Goal: Transaction & Acquisition: Purchase product/service

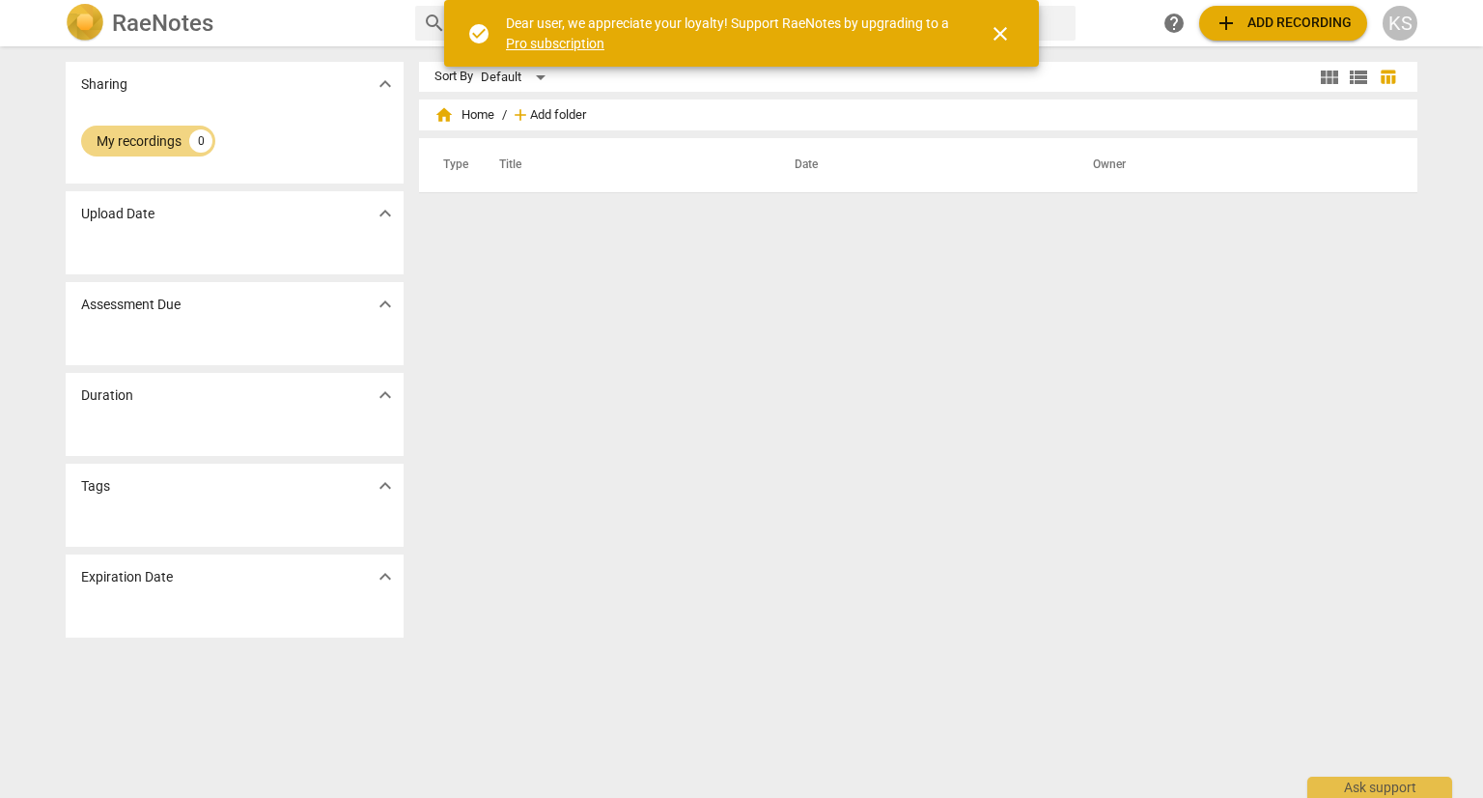
click at [530, 116] on span "Add folder" at bounding box center [558, 115] width 56 height 14
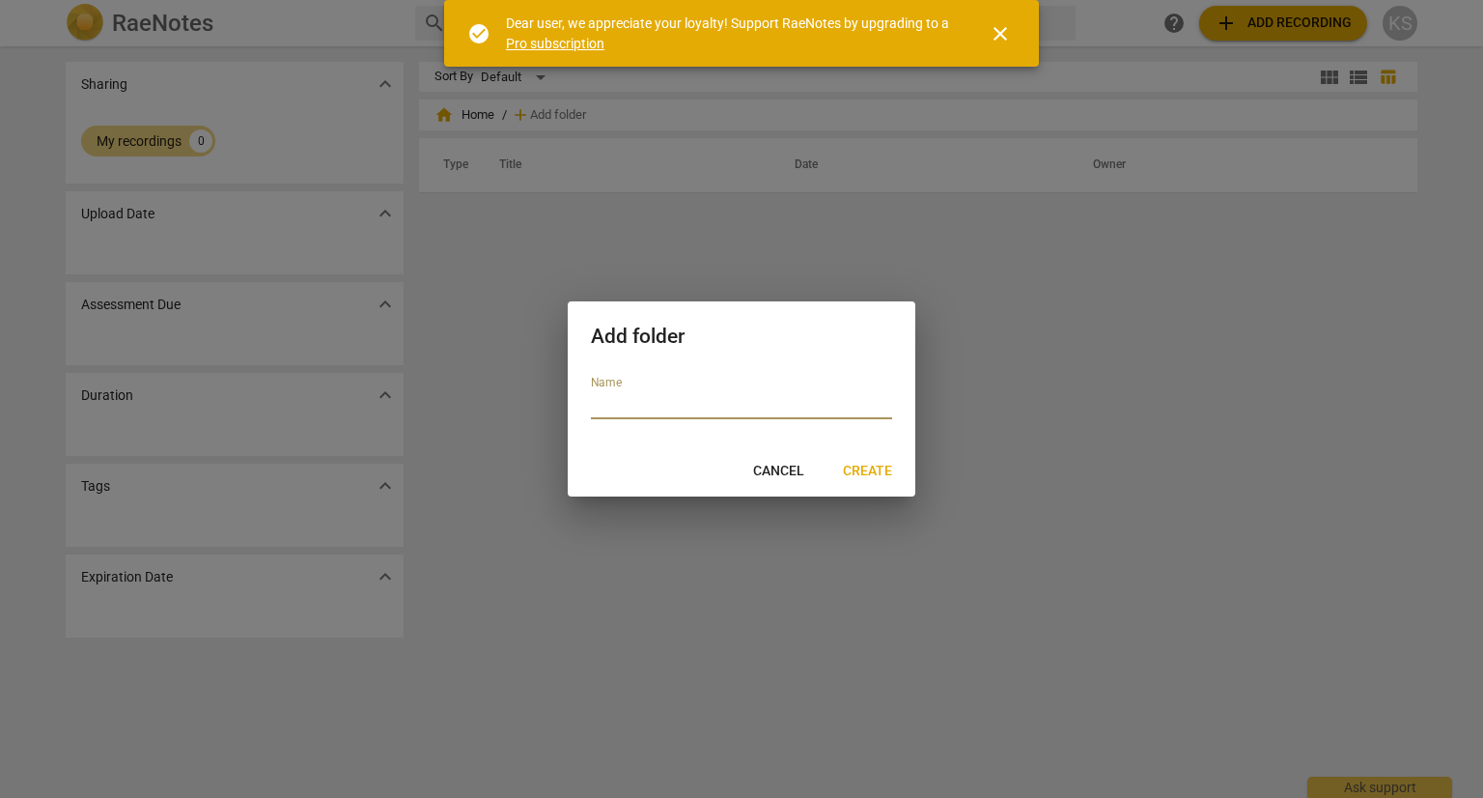
click at [779, 472] on span "Cancel" at bounding box center [778, 471] width 51 height 19
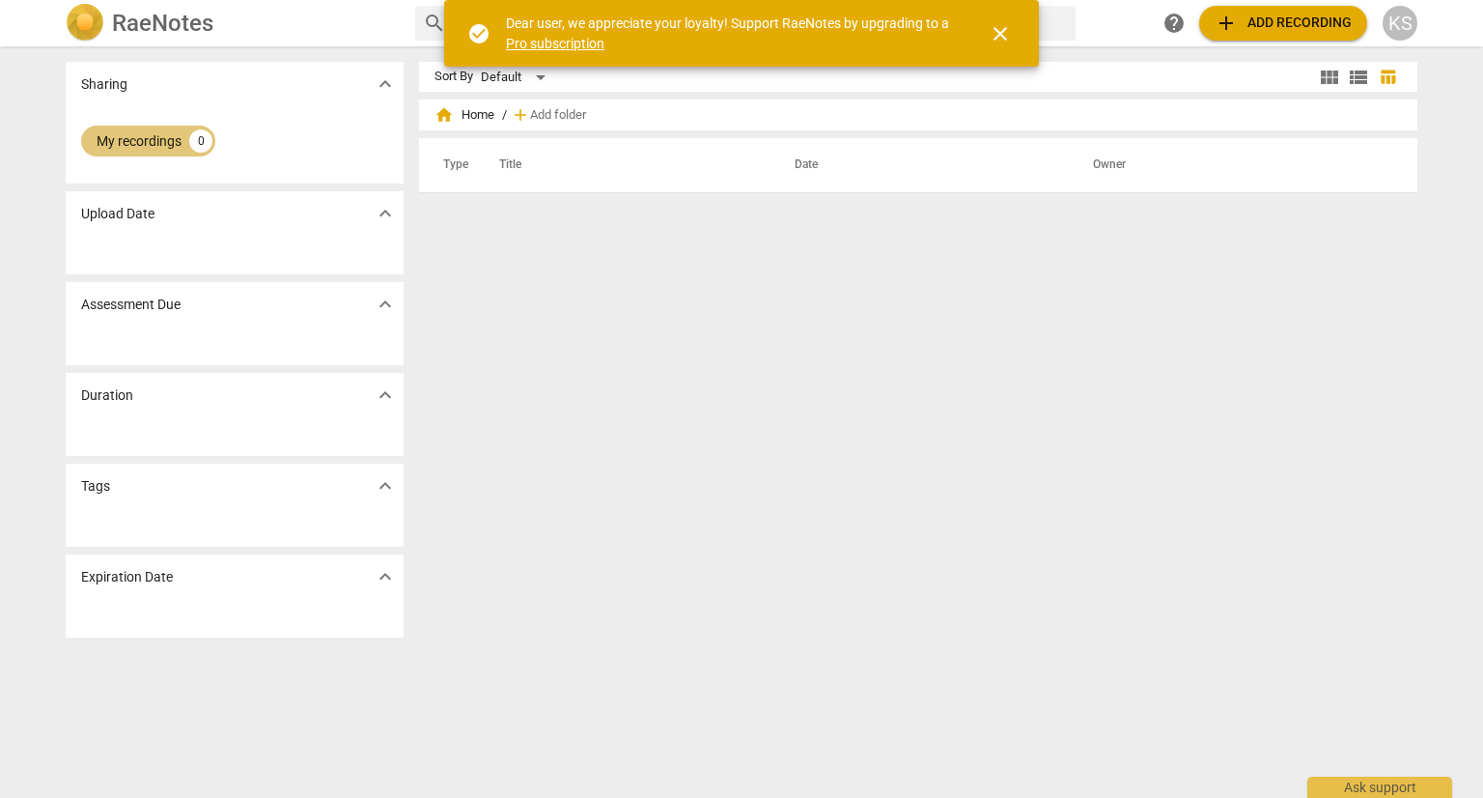
click at [147, 136] on div "My recordings" at bounding box center [139, 140] width 85 height 19
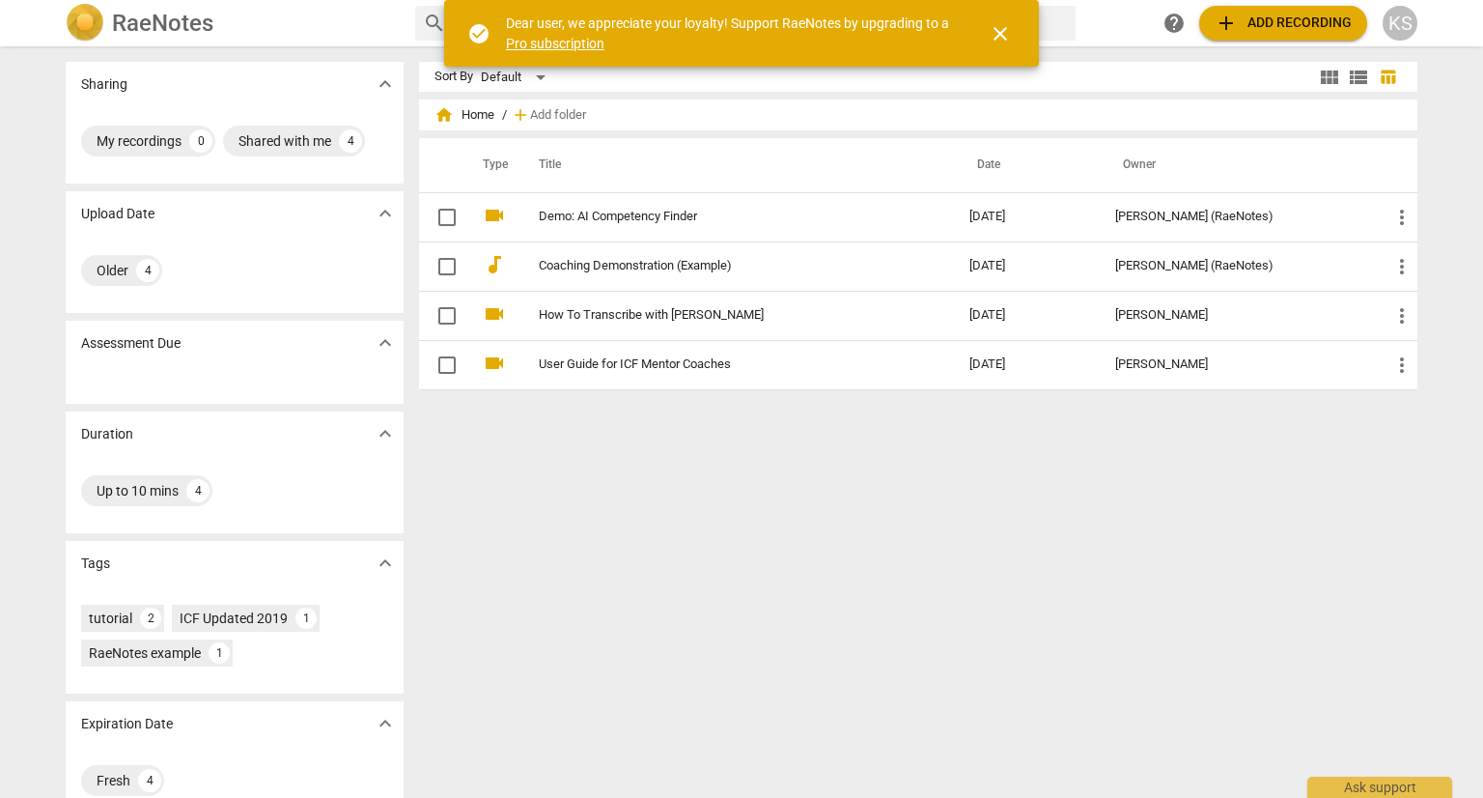
click at [519, 114] on span "add" at bounding box center [520, 114] width 19 height 19
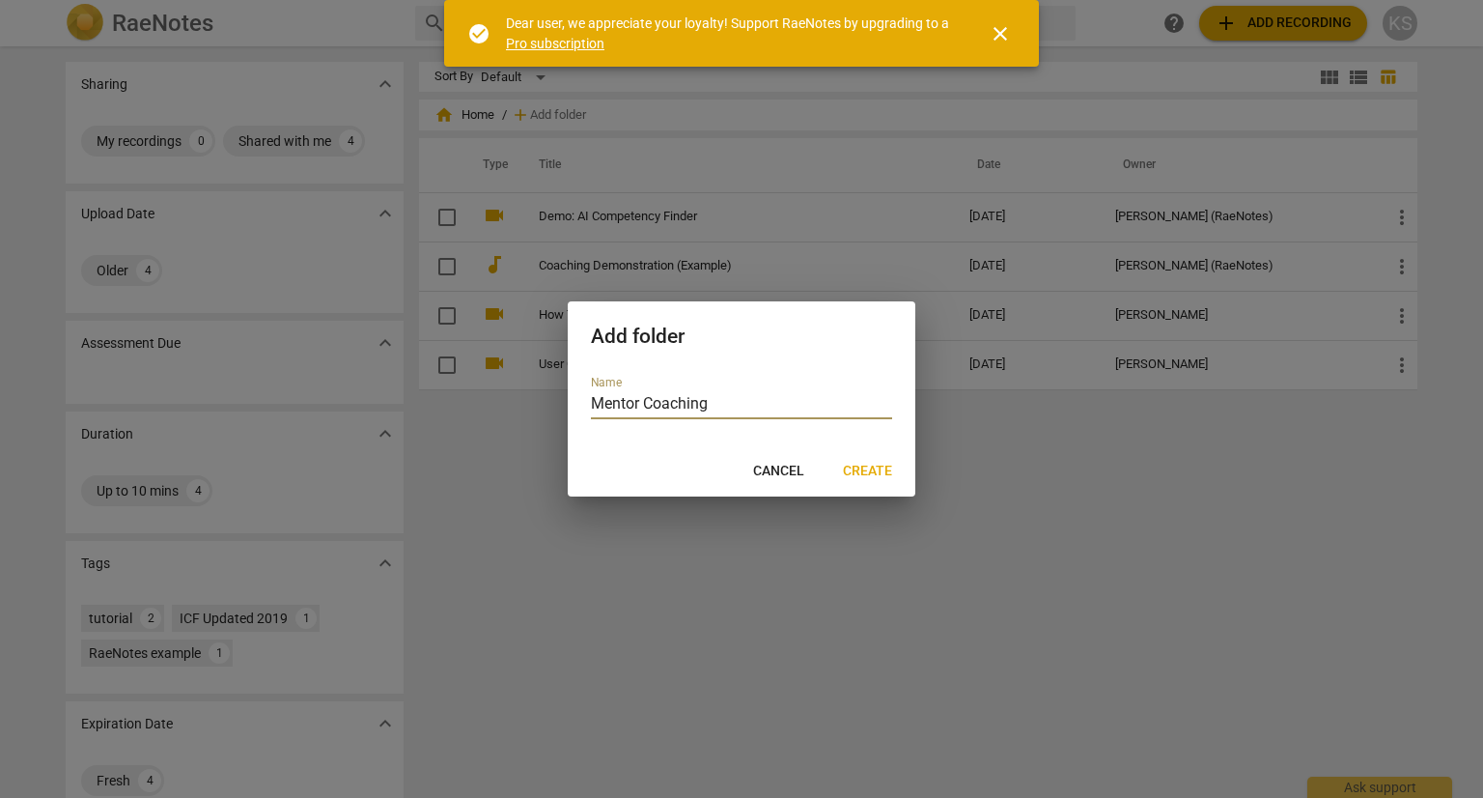
type input "Mentor Coaching 1"
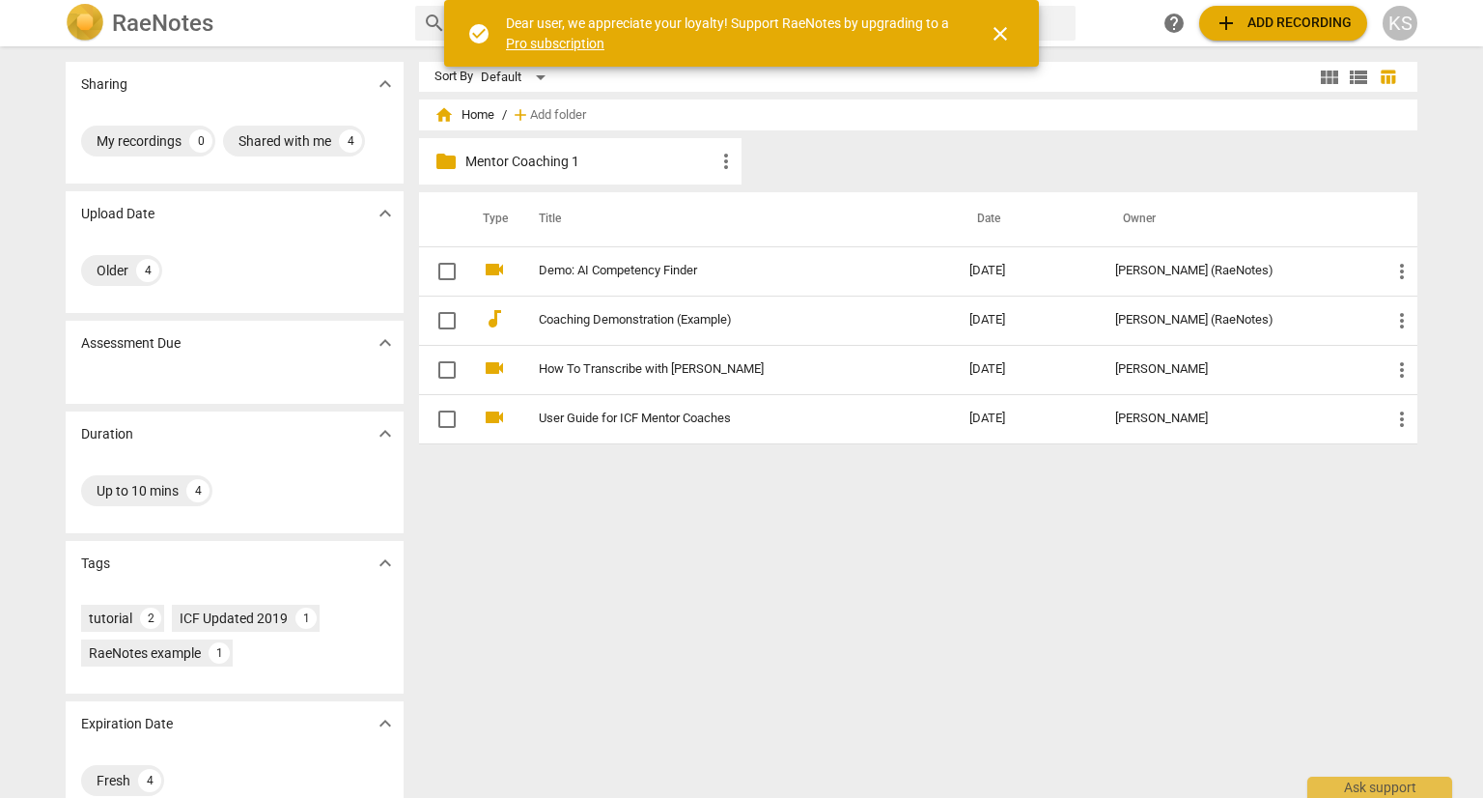
click at [493, 154] on p "Mentor Coaching 1" at bounding box center [589, 162] width 249 height 20
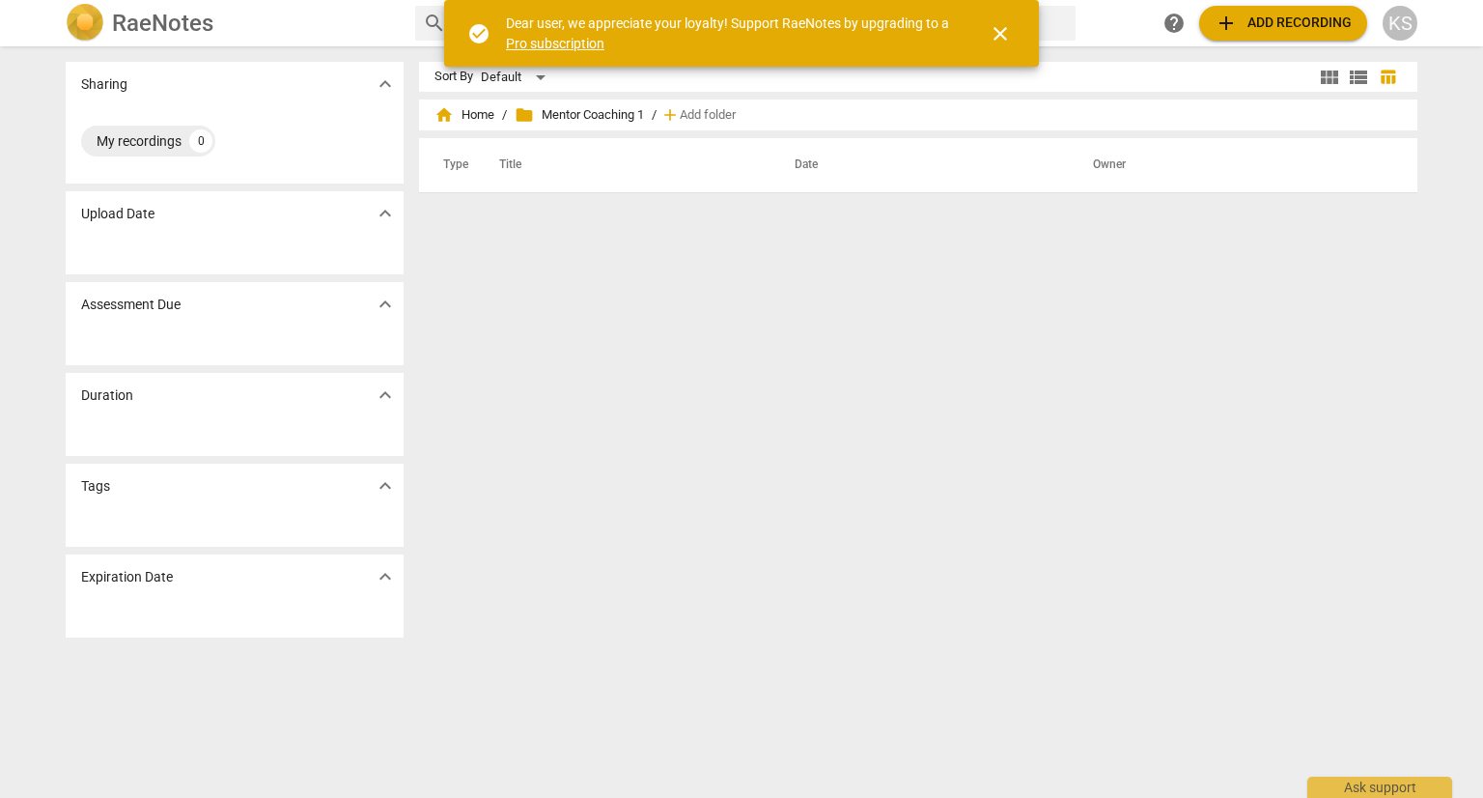
click at [996, 32] on span "close" at bounding box center [1000, 33] width 23 height 23
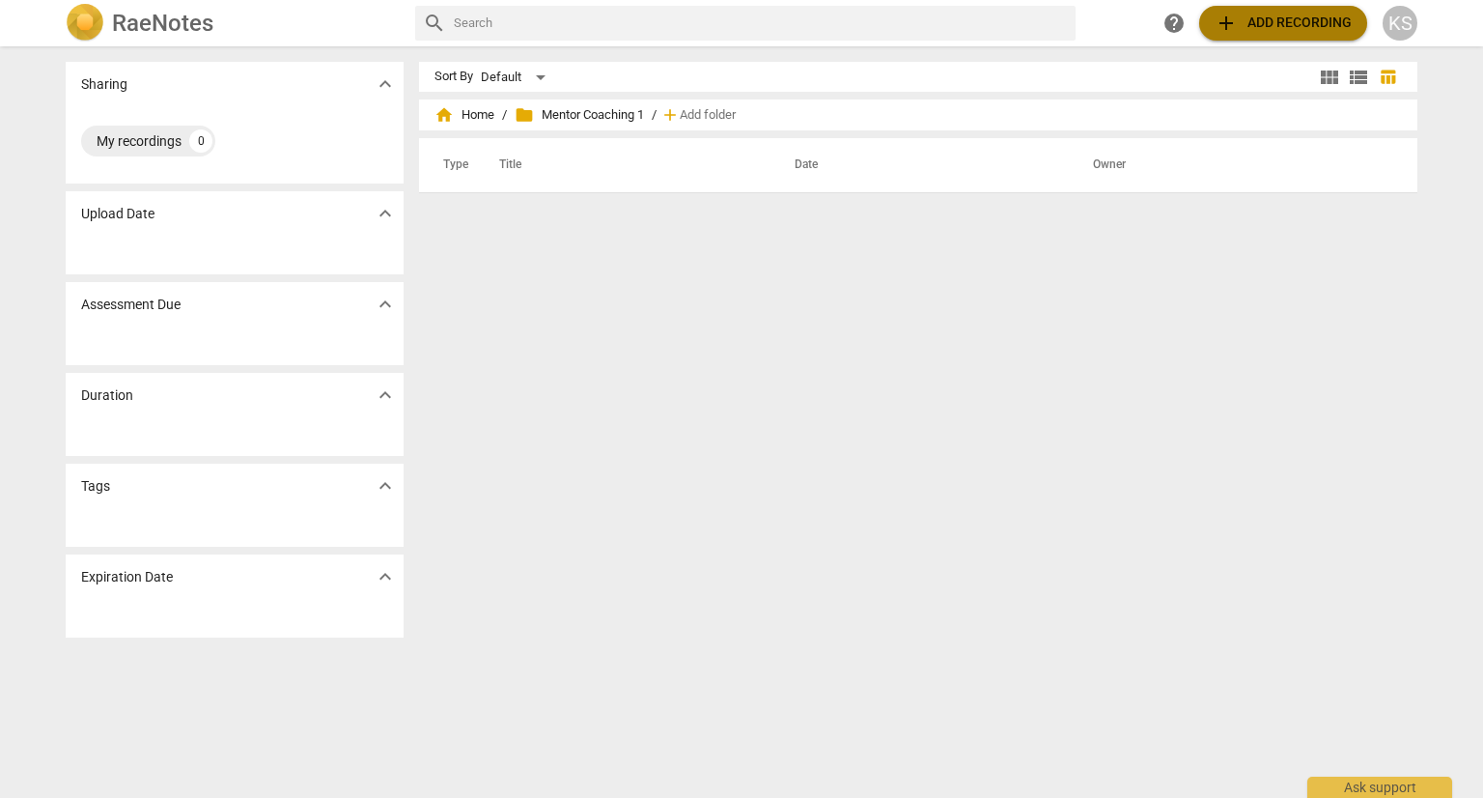
click at [1282, 23] on span "add Add recording" at bounding box center [1283, 23] width 137 height 23
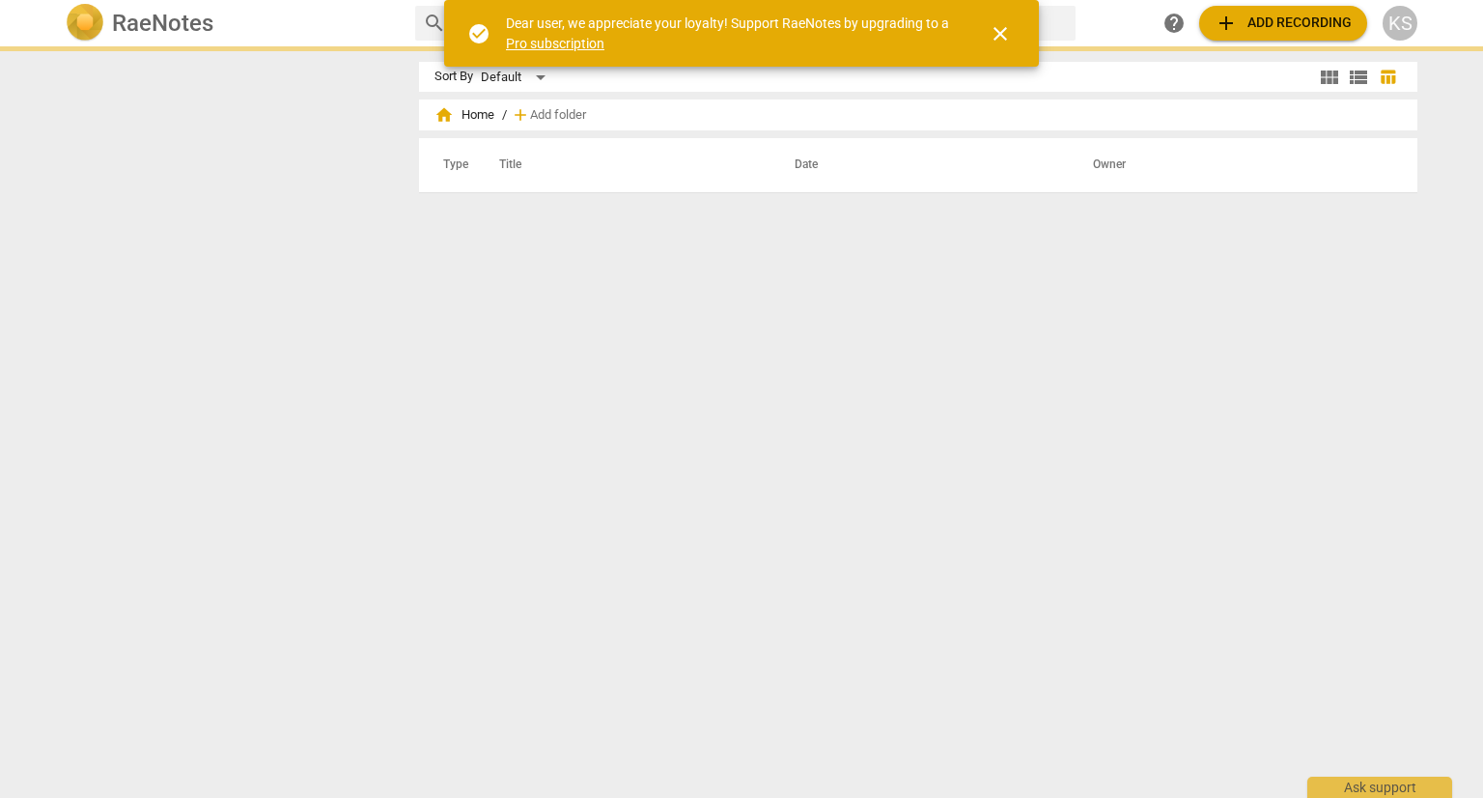
drag, startPoint x: 0, startPoint y: 0, endPoint x: 730, endPoint y: 538, distance: 906.7
click at [730, 538] on div "Sort By Default view_module view_list table_chart home Home / add Add folder Ty…" at bounding box center [926, 422] width 1014 height 720
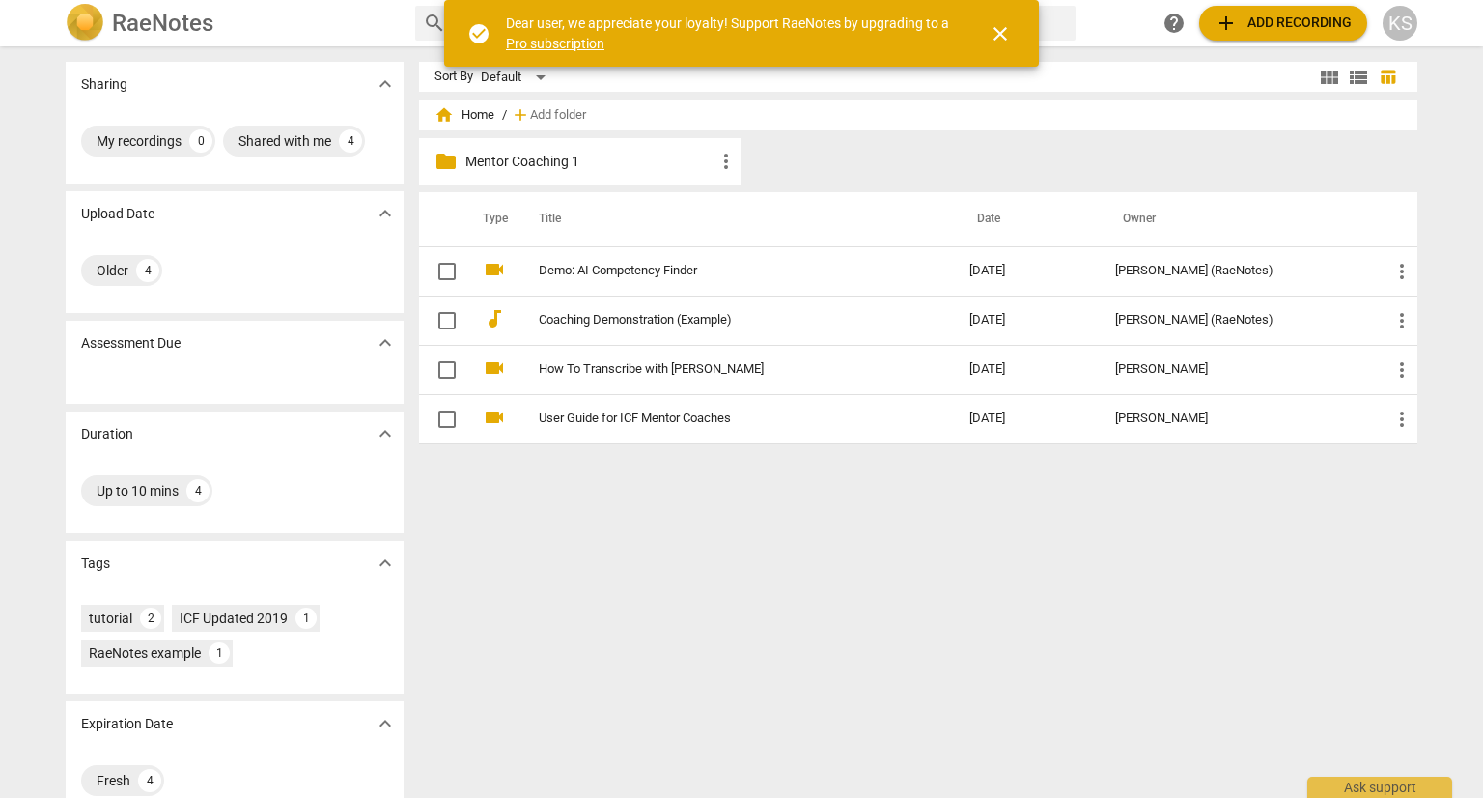
click at [548, 161] on p "Mentor Coaching 1" at bounding box center [589, 162] width 249 height 20
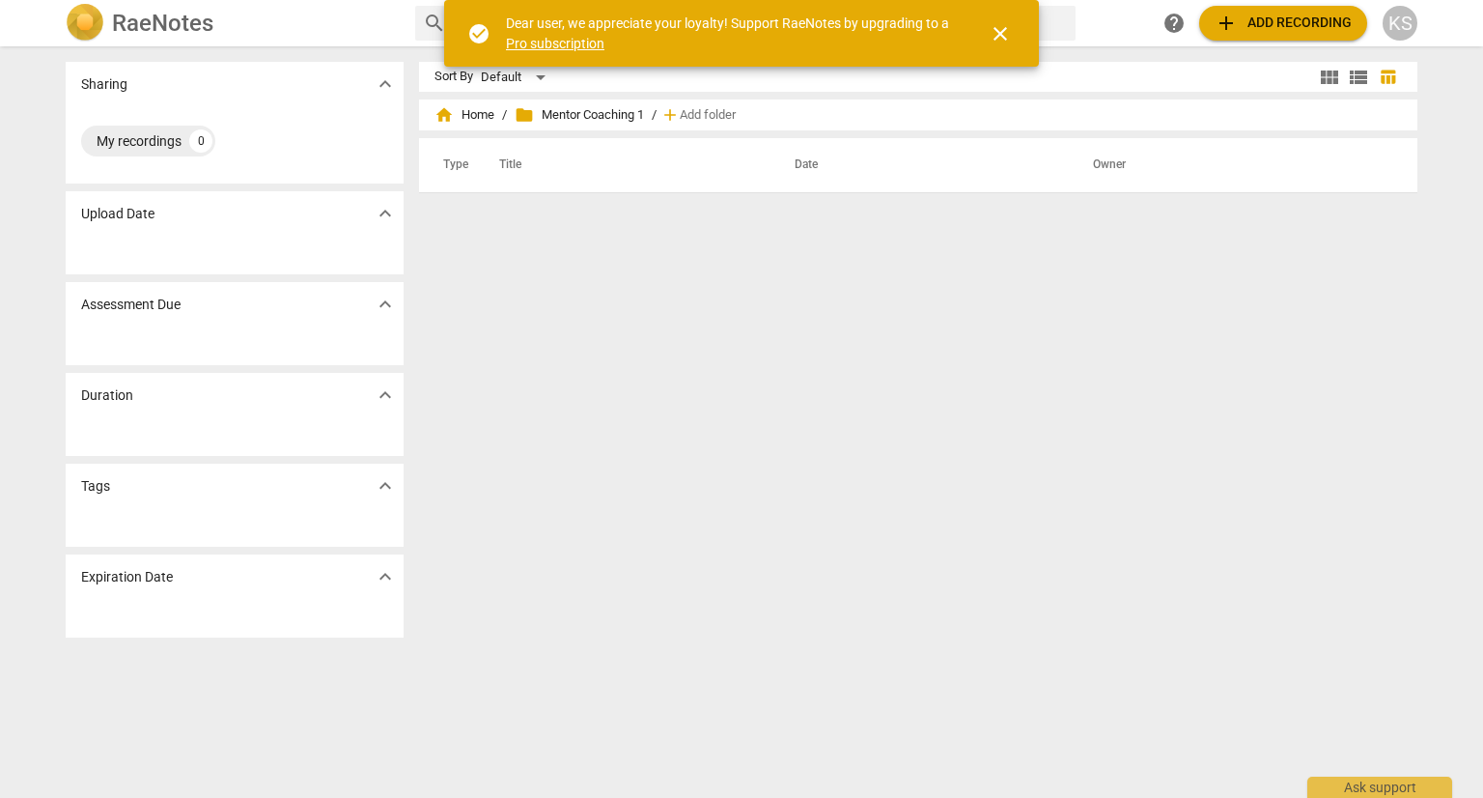
click at [1423, 230] on div "Sort By Default view_module view_list table_chart home Home / folder Mentor Coa…" at bounding box center [926, 422] width 1014 height 720
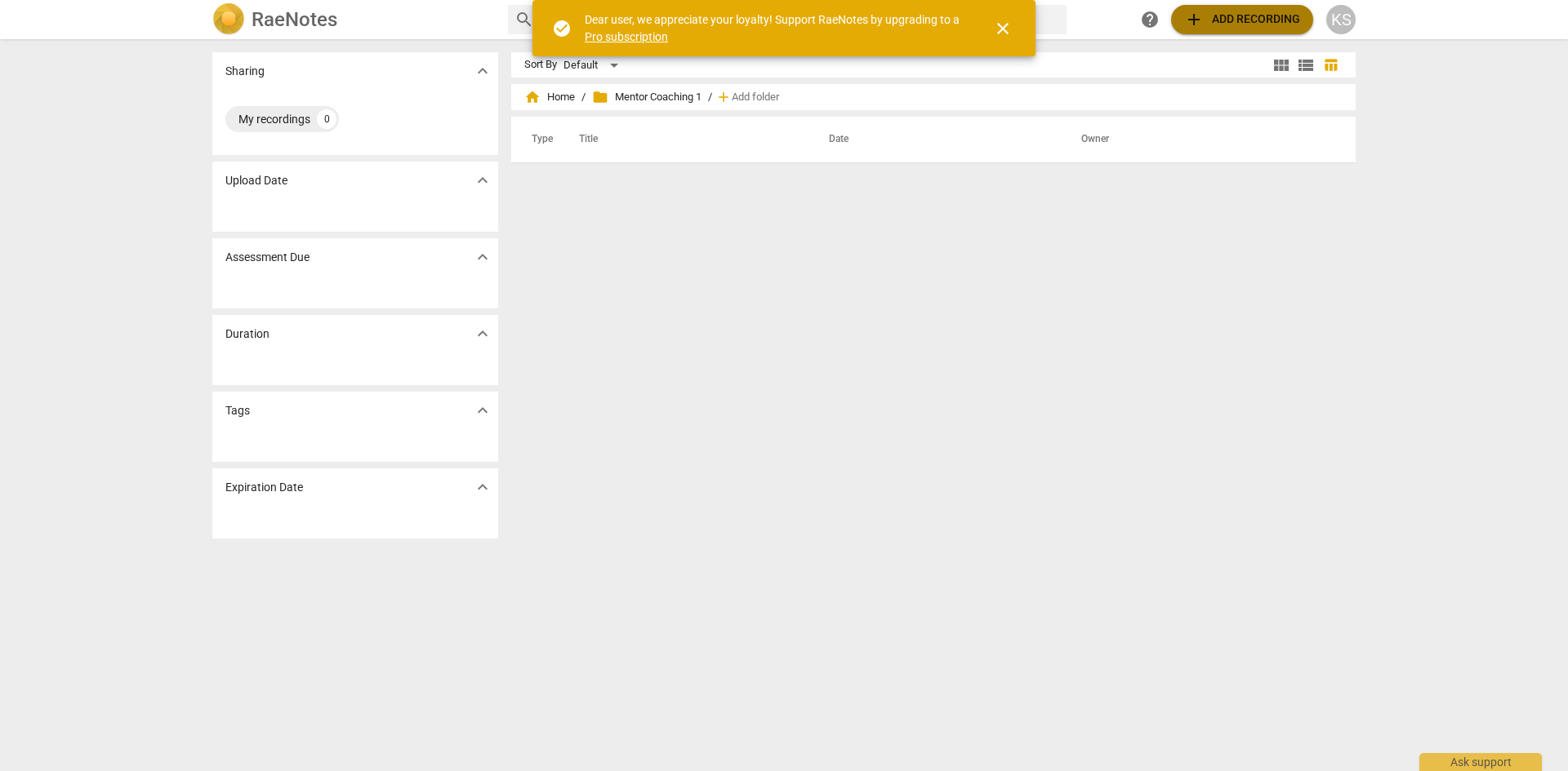
click at [1235, 12] on span "add Add recording" at bounding box center [1242, 19] width 116 height 19
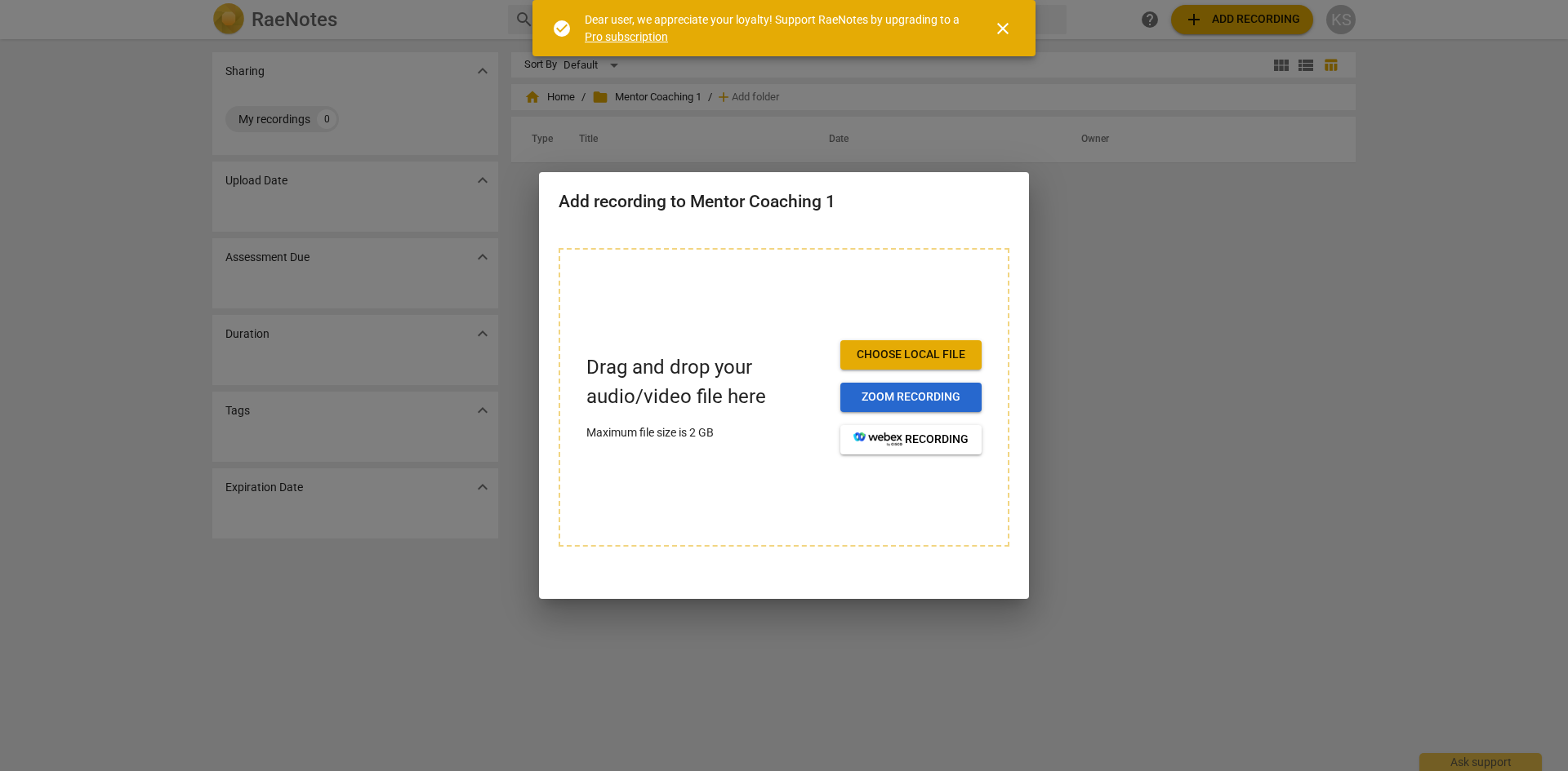
click at [917, 396] on span "Zoom recording" at bounding box center [911, 397] width 115 height 16
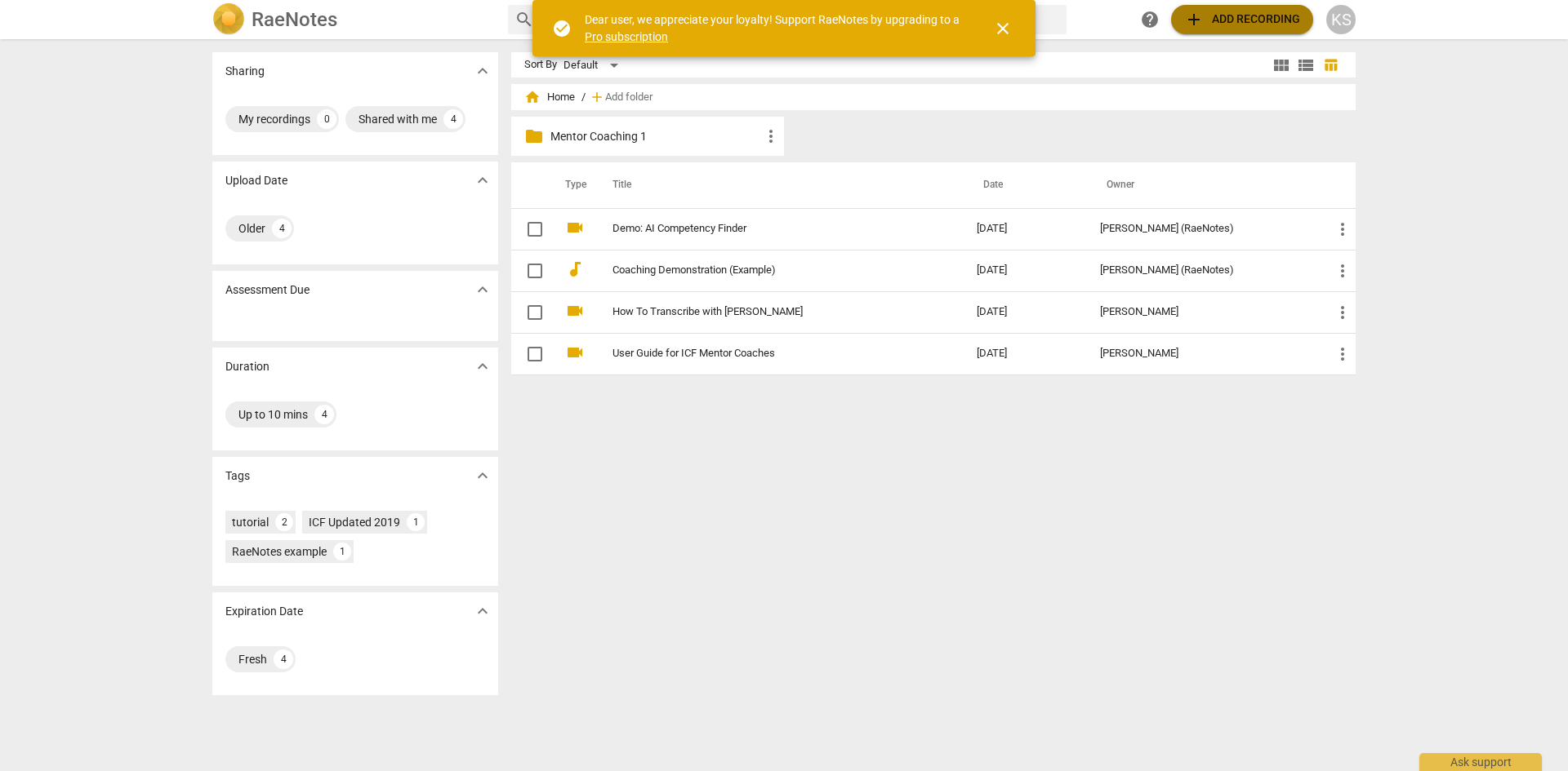
click at [1213, 16] on span "add Add recording" at bounding box center [1242, 19] width 116 height 19
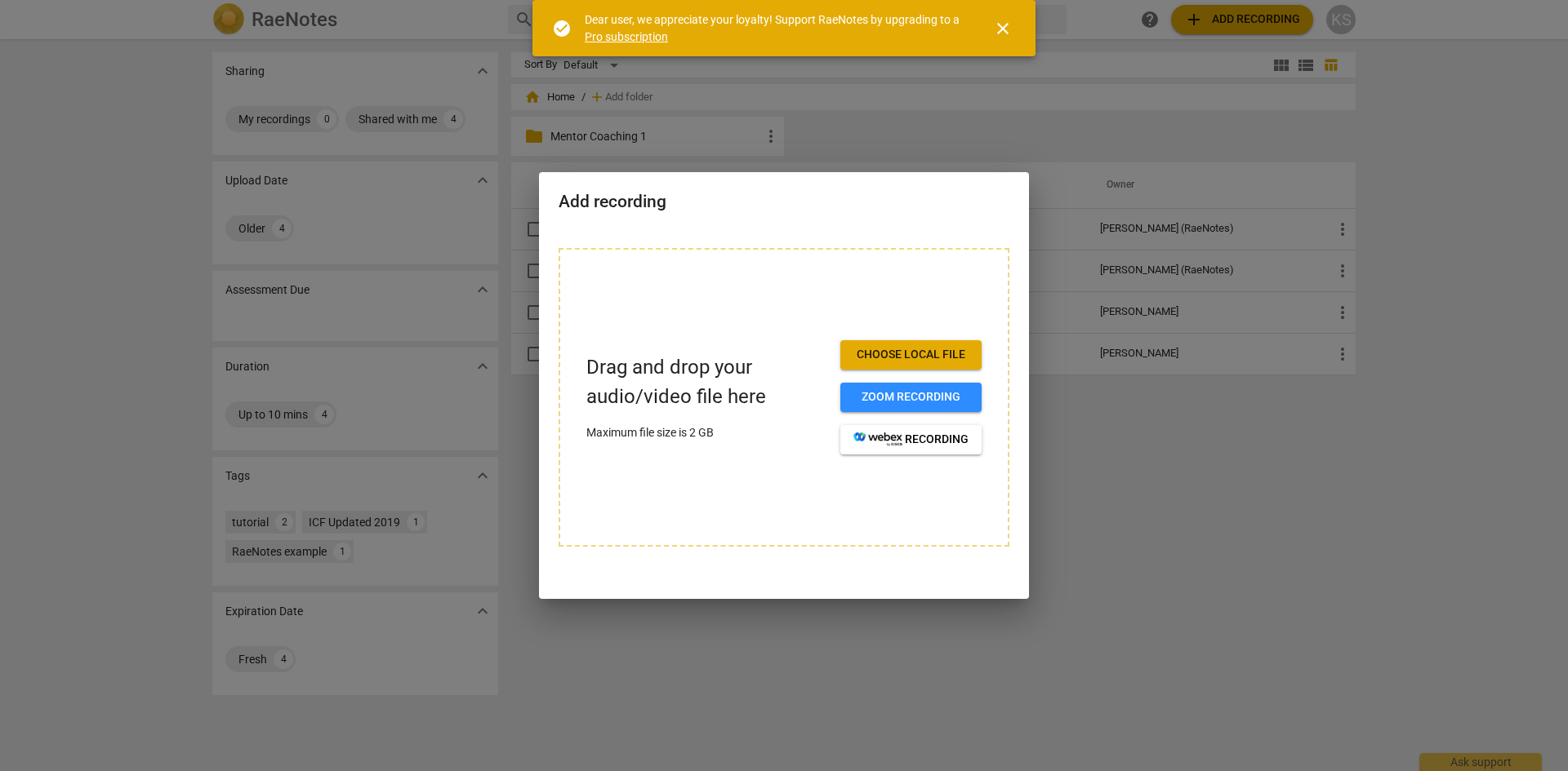
click at [917, 353] on span "Choose local file" at bounding box center [911, 354] width 115 height 16
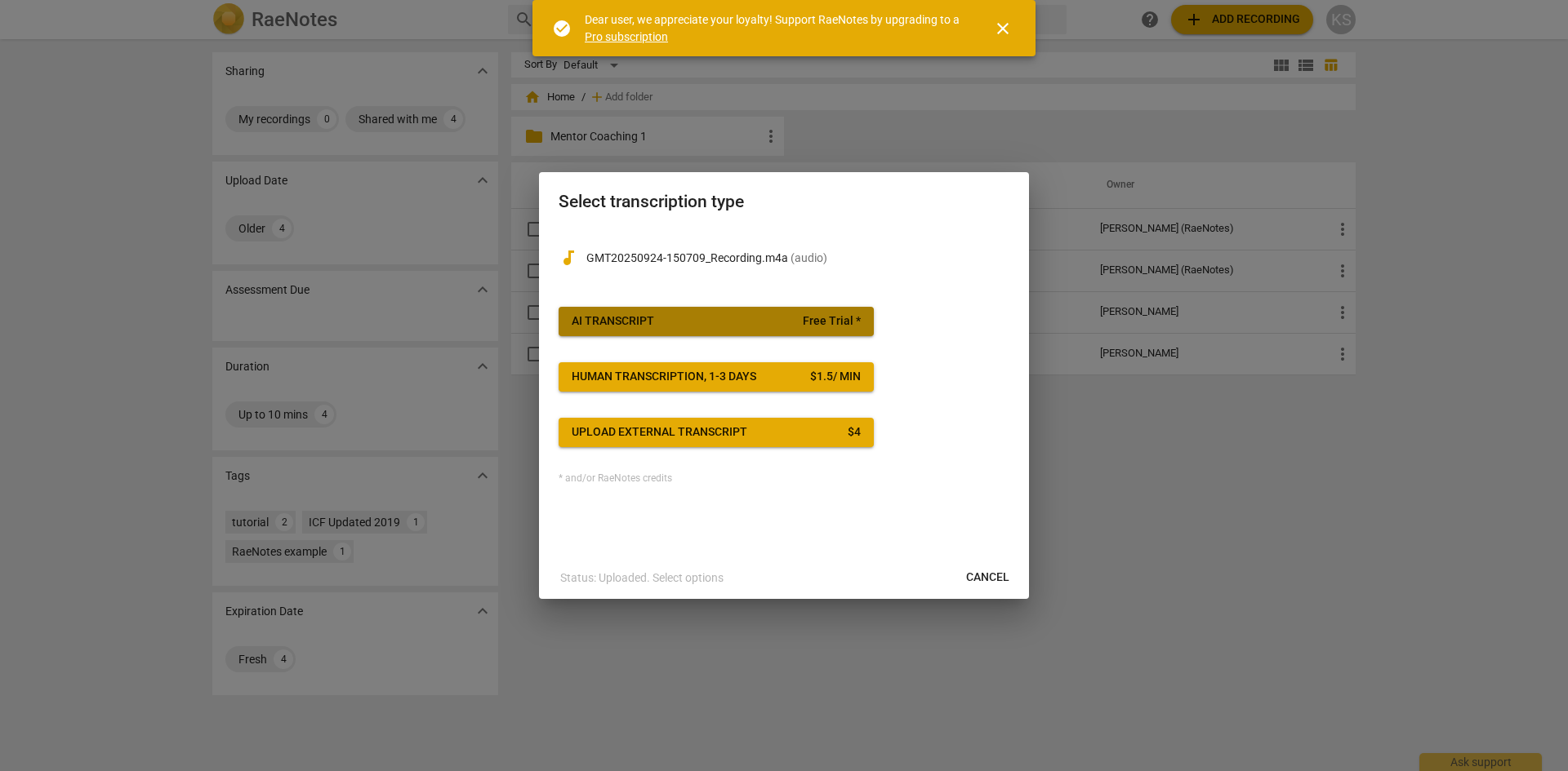
click at [723, 321] on span "AI Transcript Free Trial *" at bounding box center [716, 321] width 289 height 16
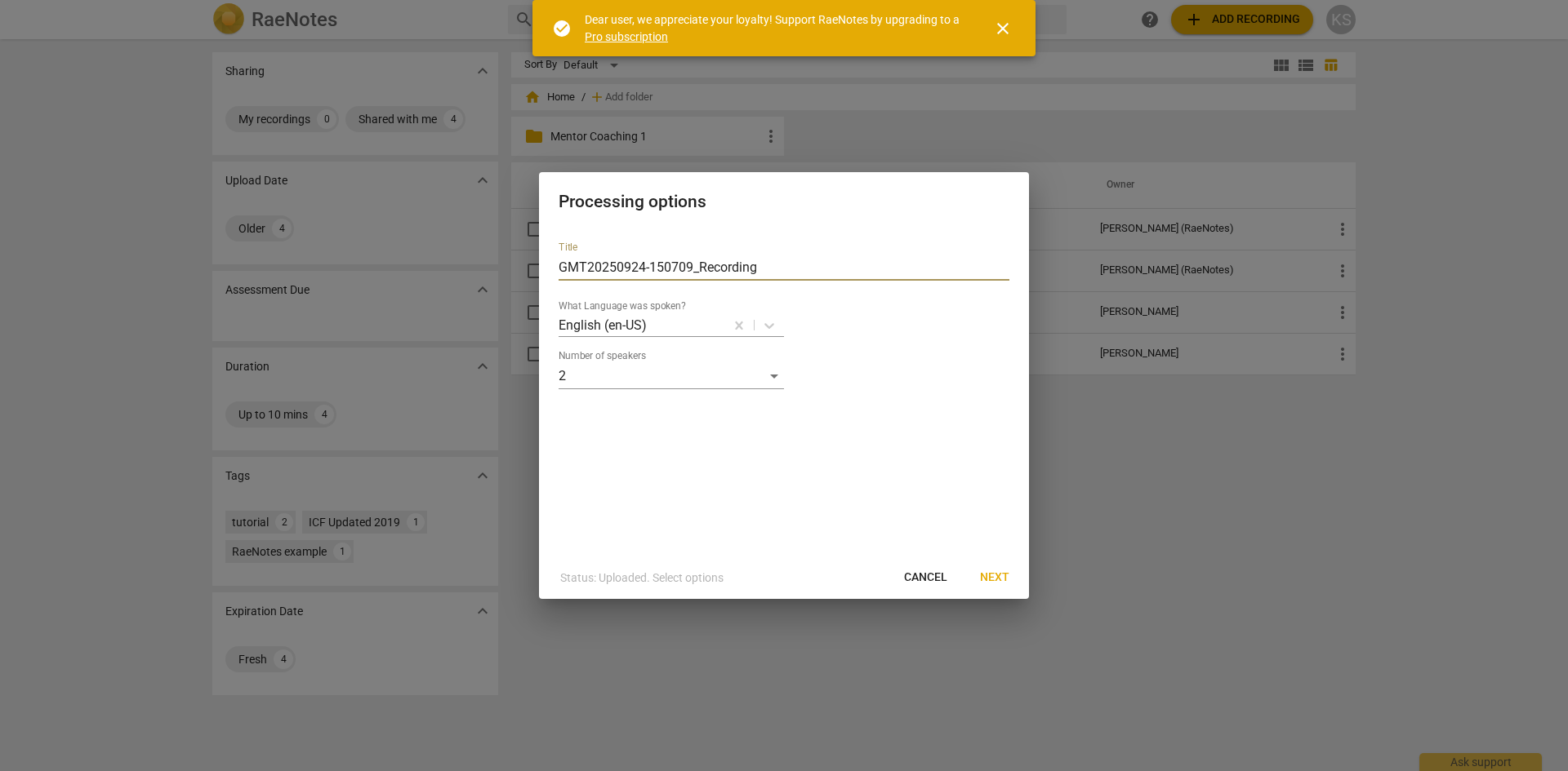
drag, startPoint x: 778, startPoint y: 266, endPoint x: 397, endPoint y: 265, distance: 381.0
click at [397, 265] on div "Processing options Title GMT20250924-150709_Recording What Language was spoken?…" at bounding box center [784, 386] width 1568 height 771
drag, startPoint x: 699, startPoint y: 271, endPoint x: 420, endPoint y: 258, distance: 279.3
click at [420, 258] on div "Processing options Title Mentor Coaching 1 What Language was spoken? English (e…" at bounding box center [784, 386] width 1568 height 771
click at [567, 271] on input "Cient 1" at bounding box center [783, 267] width 451 height 26
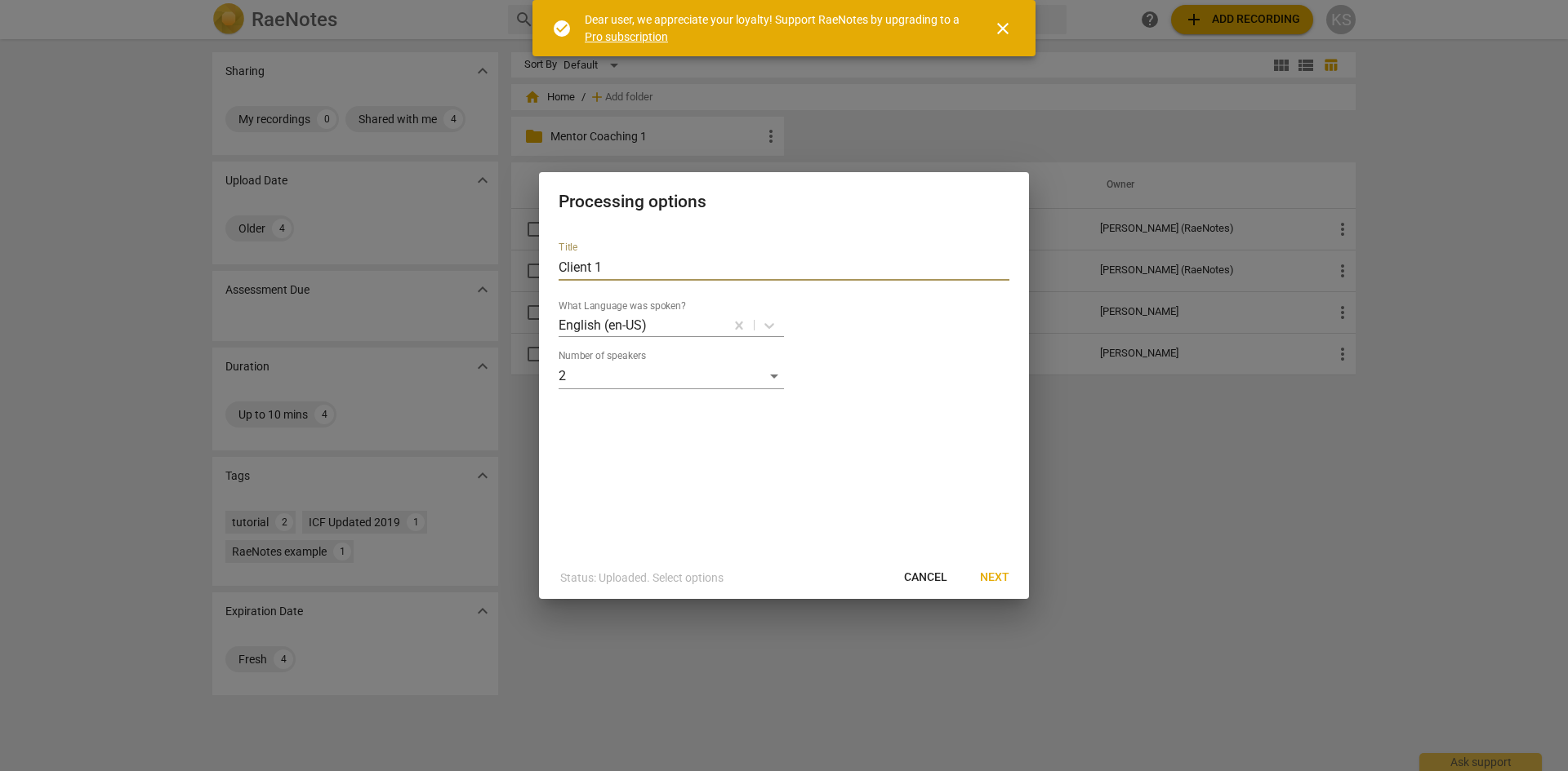
type input "Client 1"
click at [1001, 573] on span "Next" at bounding box center [995, 577] width 30 height 16
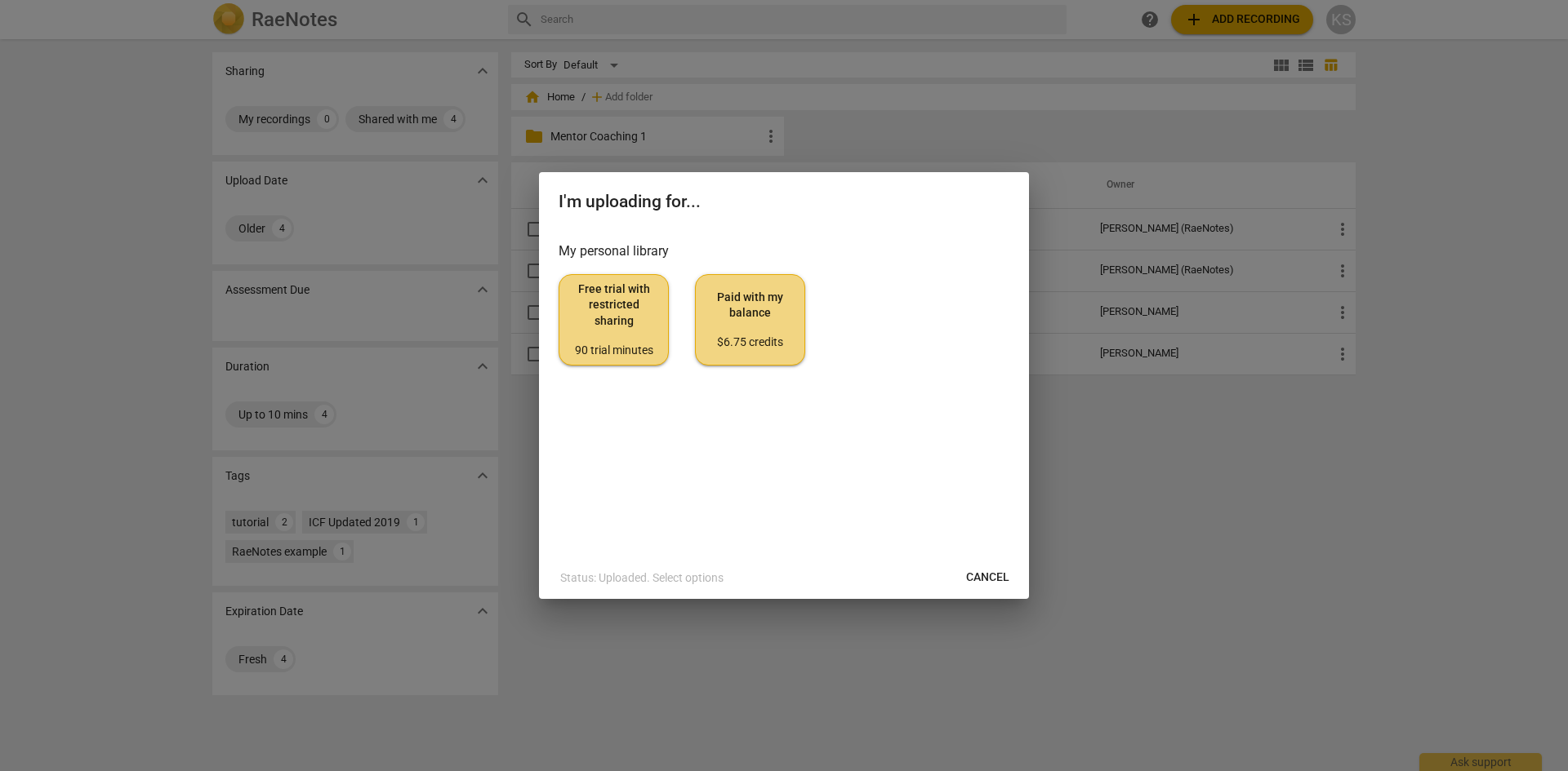
click at [759, 312] on span "Paid with my balance $6.75 credits" at bounding box center [750, 320] width 83 height 61
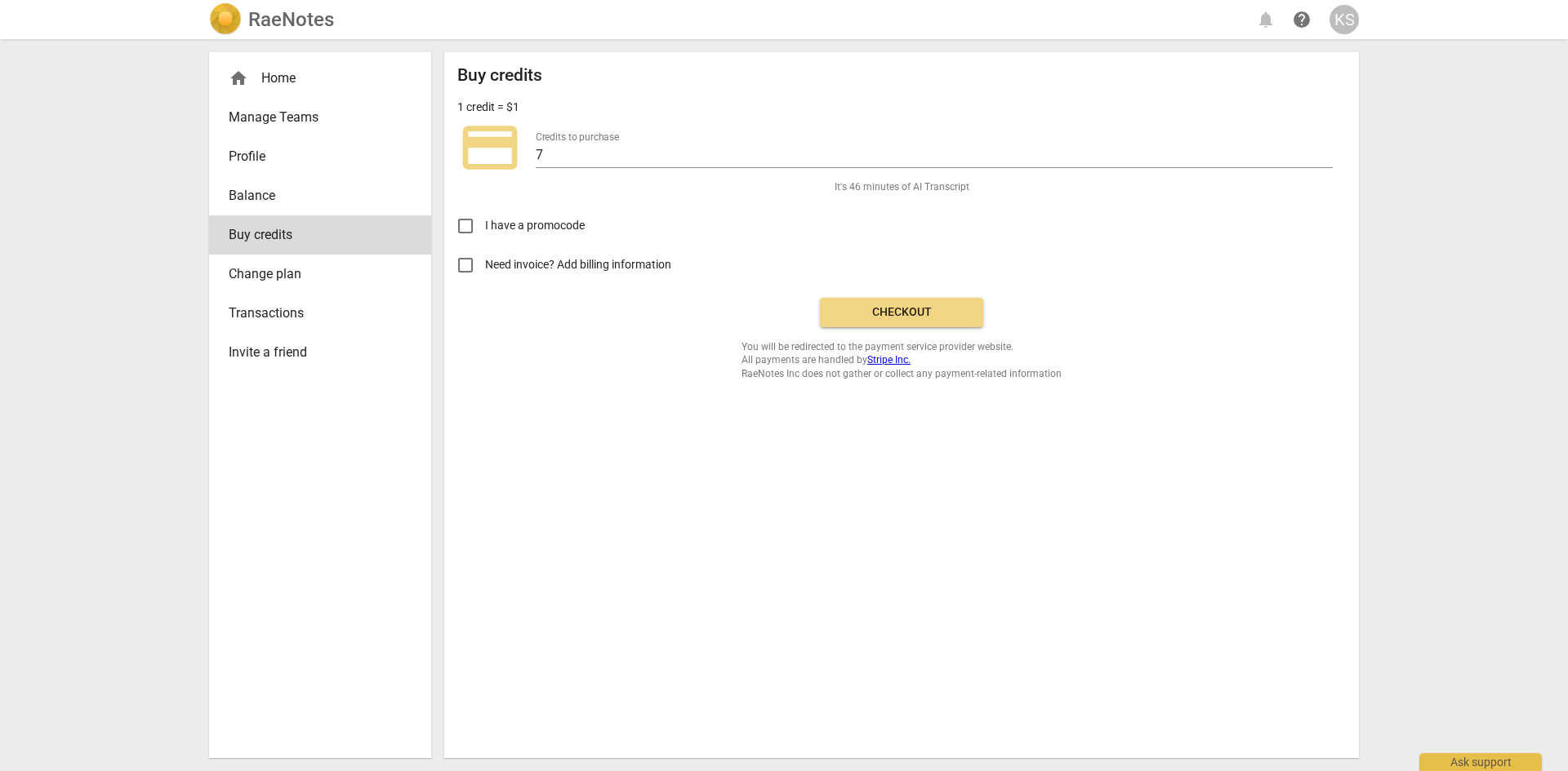
click at [467, 267] on input "Need invoice? Add billing information" at bounding box center [465, 265] width 39 height 39
checkbox input "true"
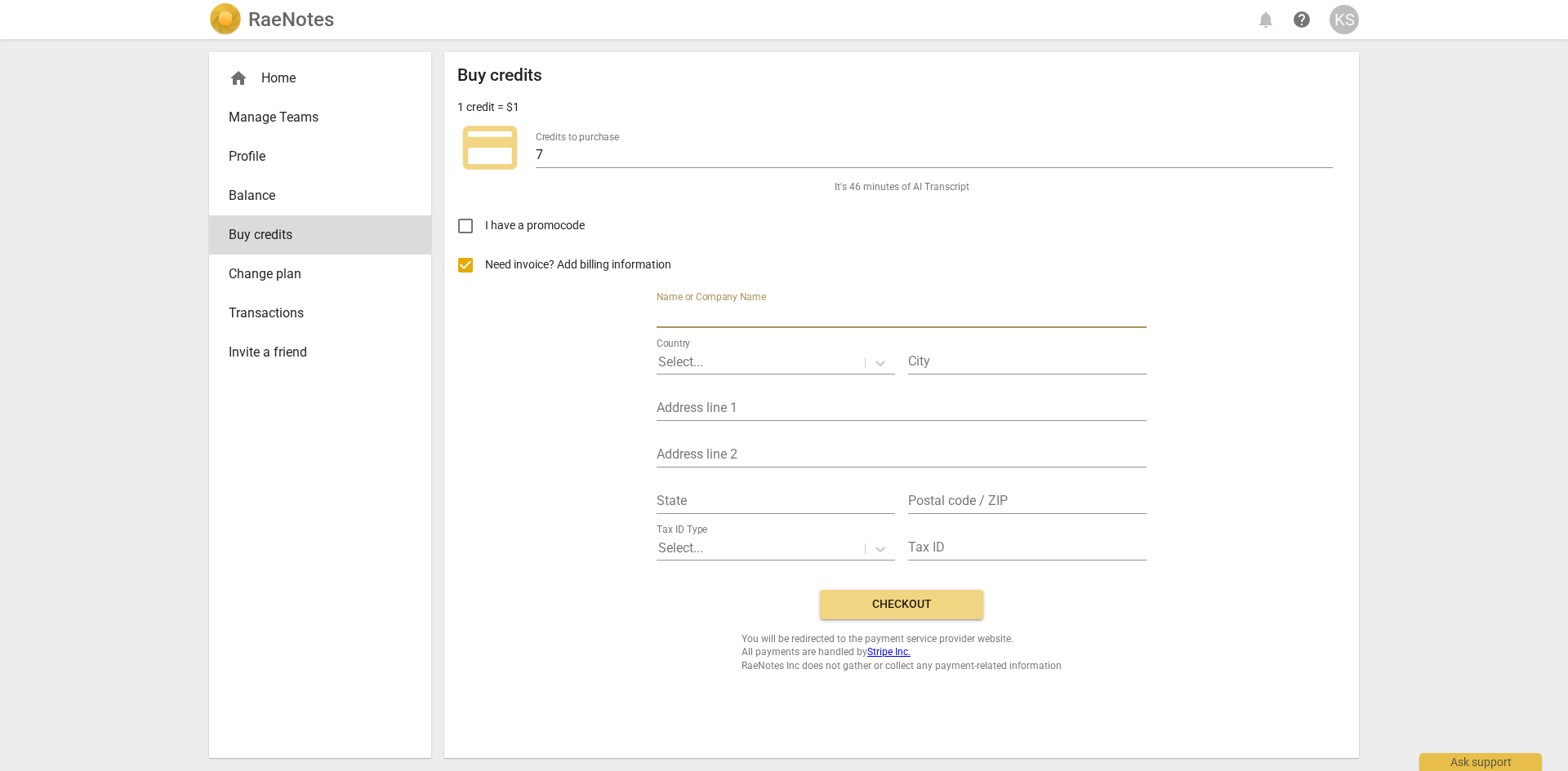
click at [738, 310] on input "text" at bounding box center [901, 316] width 490 height 24
type input "Keyhan Shams"
click at [794, 358] on div at bounding box center [760, 363] width 205 height 19
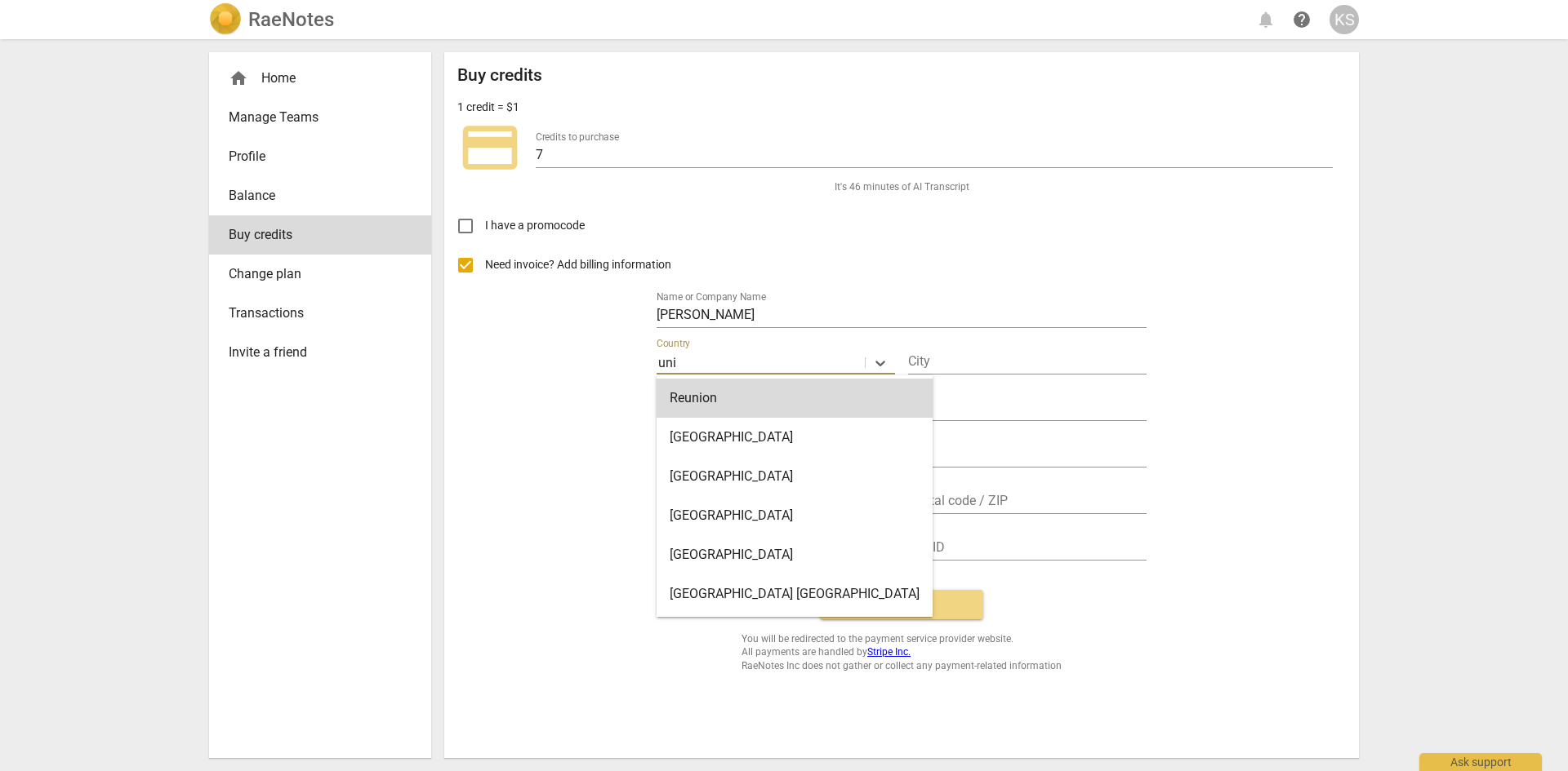
type input "United States"
type input "Manhattan Ks"
type input "1300 Mid-Campus Dr,"
type input "KS"
type input "66506"
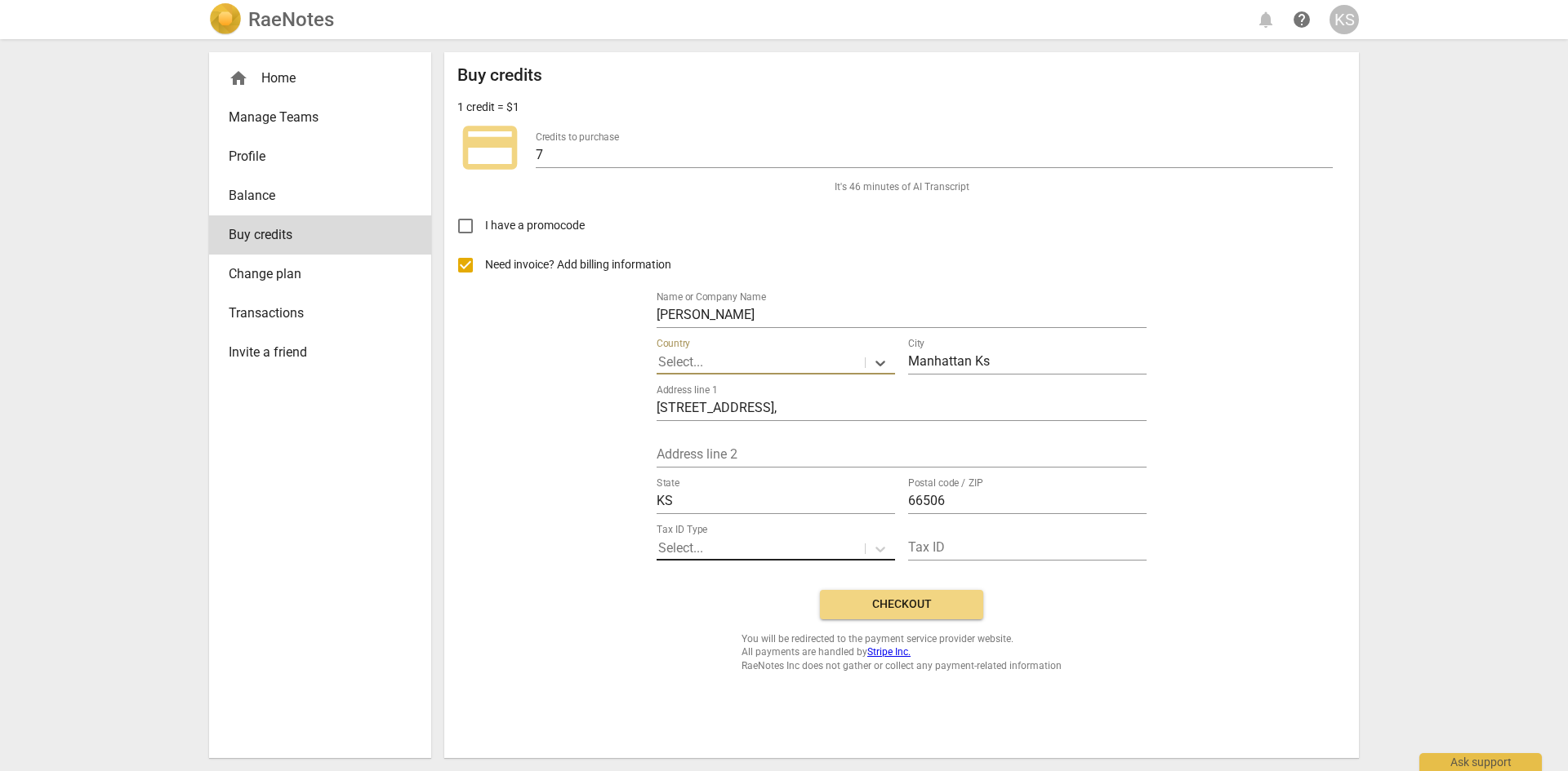
click at [719, 550] on div at bounding box center [760, 549] width 205 height 19
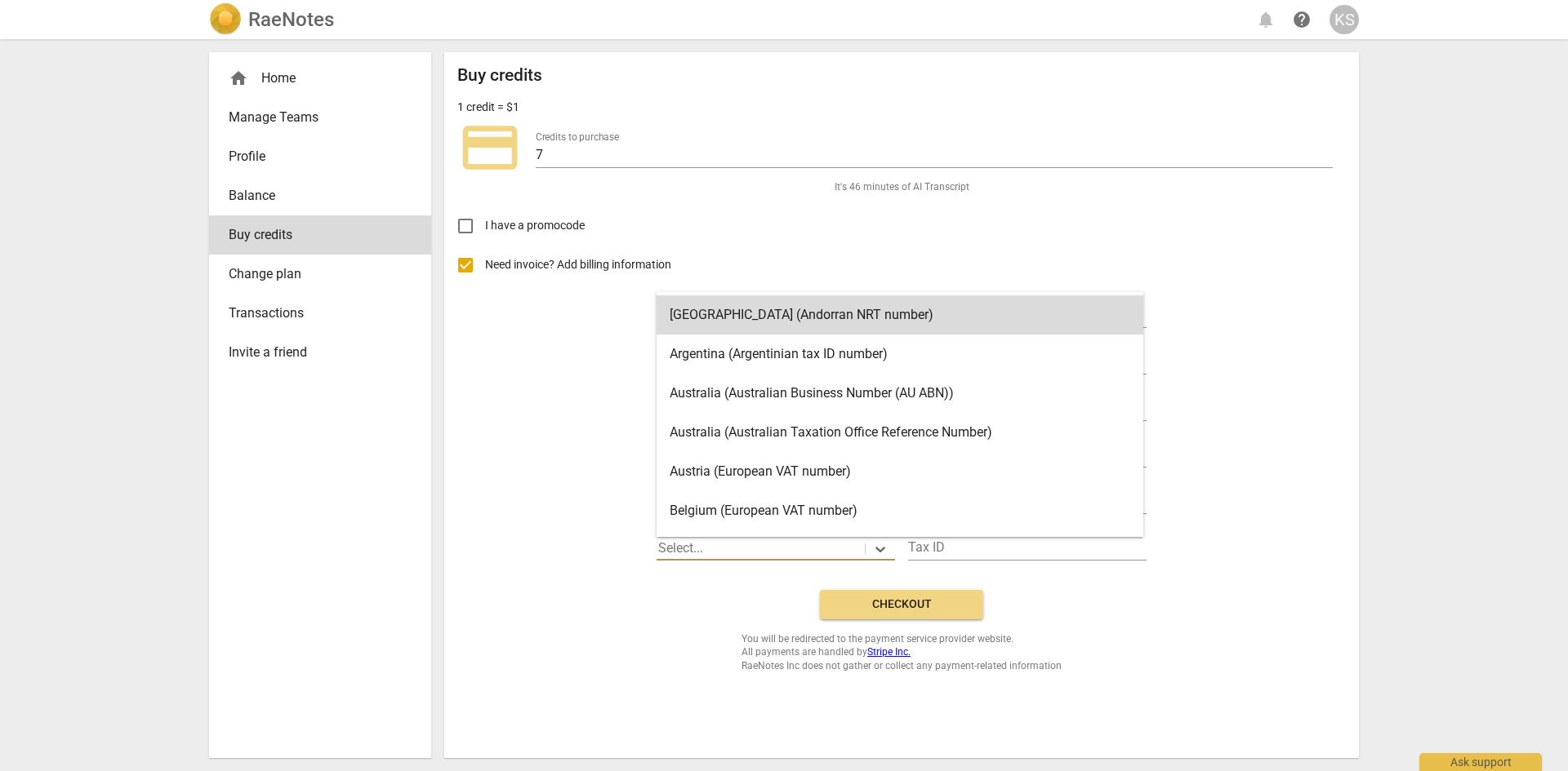
click at [719, 550] on div at bounding box center [760, 549] width 205 height 19
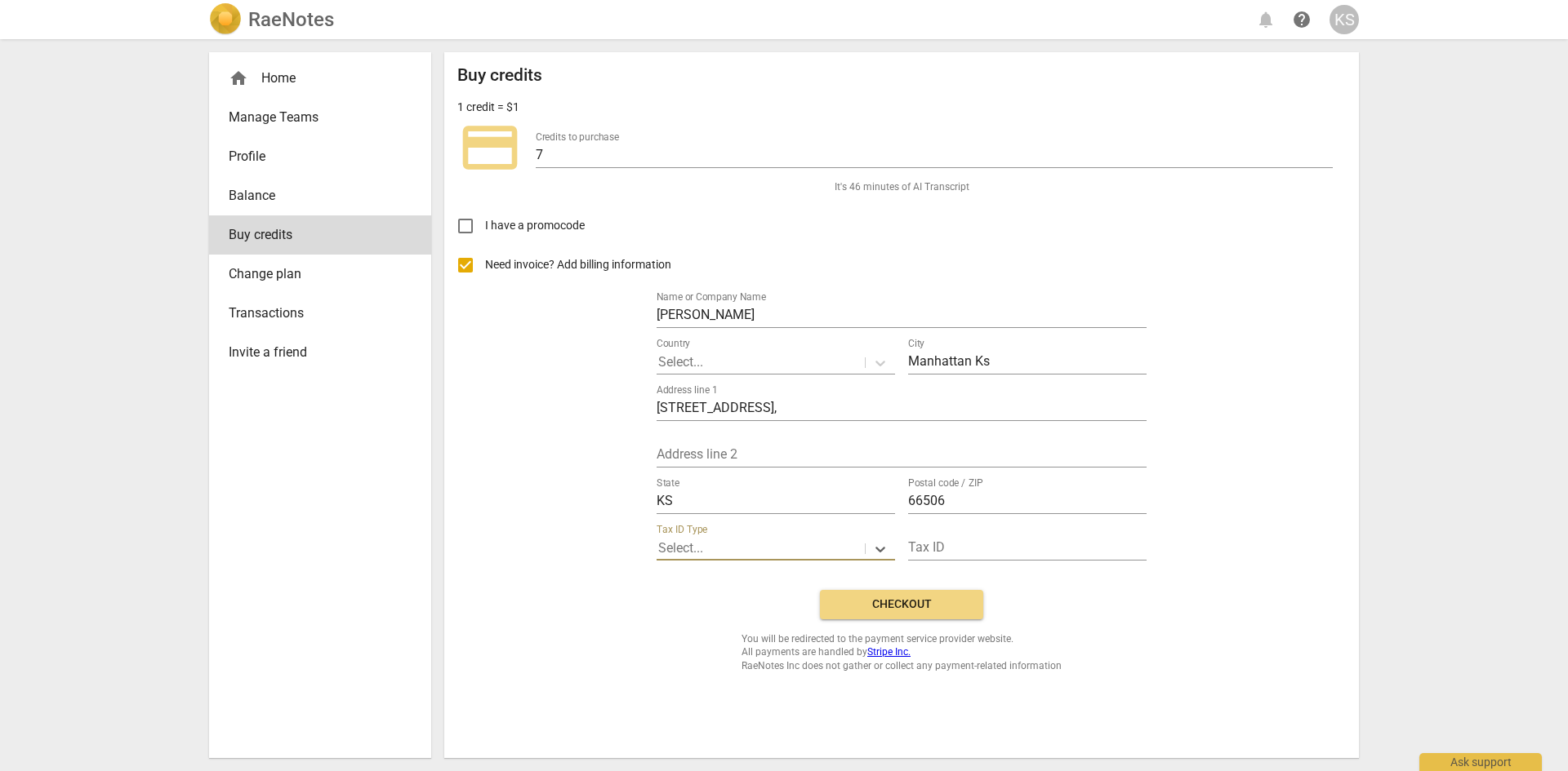
click at [885, 608] on span "Checkout" at bounding box center [902, 604] width 137 height 16
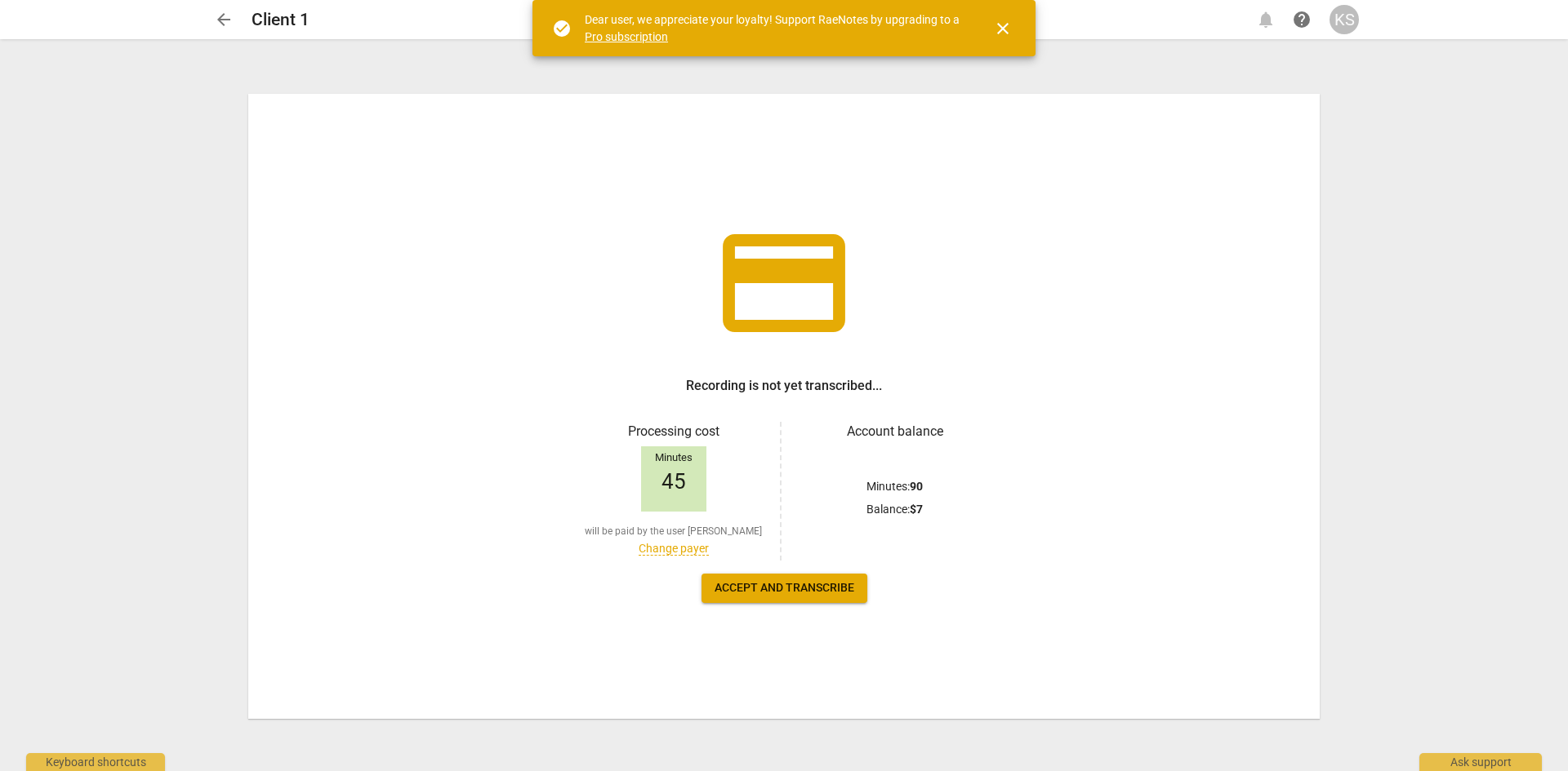
click at [814, 581] on span "Accept and transcribe" at bounding box center [784, 588] width 140 height 16
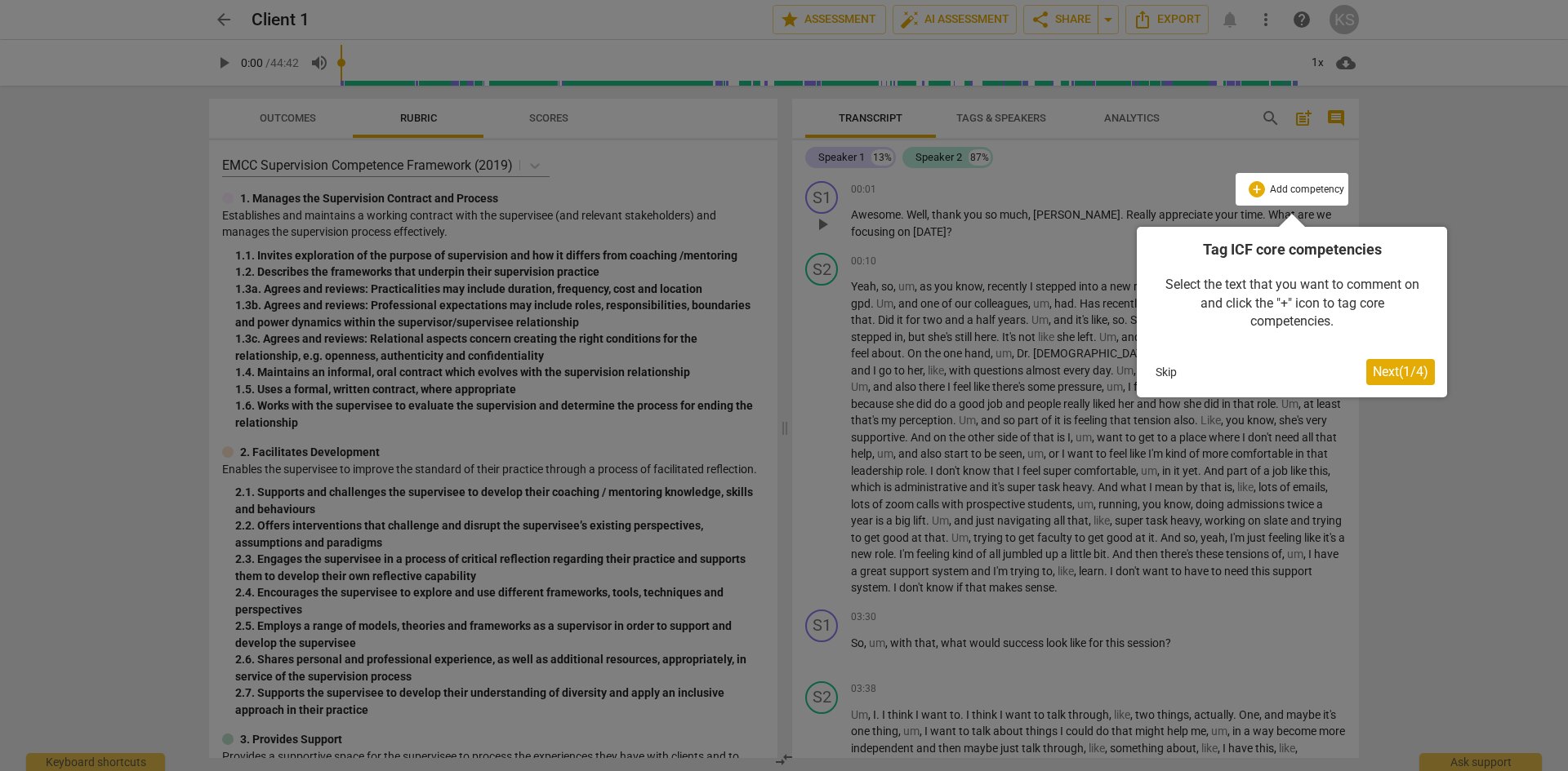
click at [1172, 372] on button "Skip" at bounding box center [1166, 372] width 35 height 25
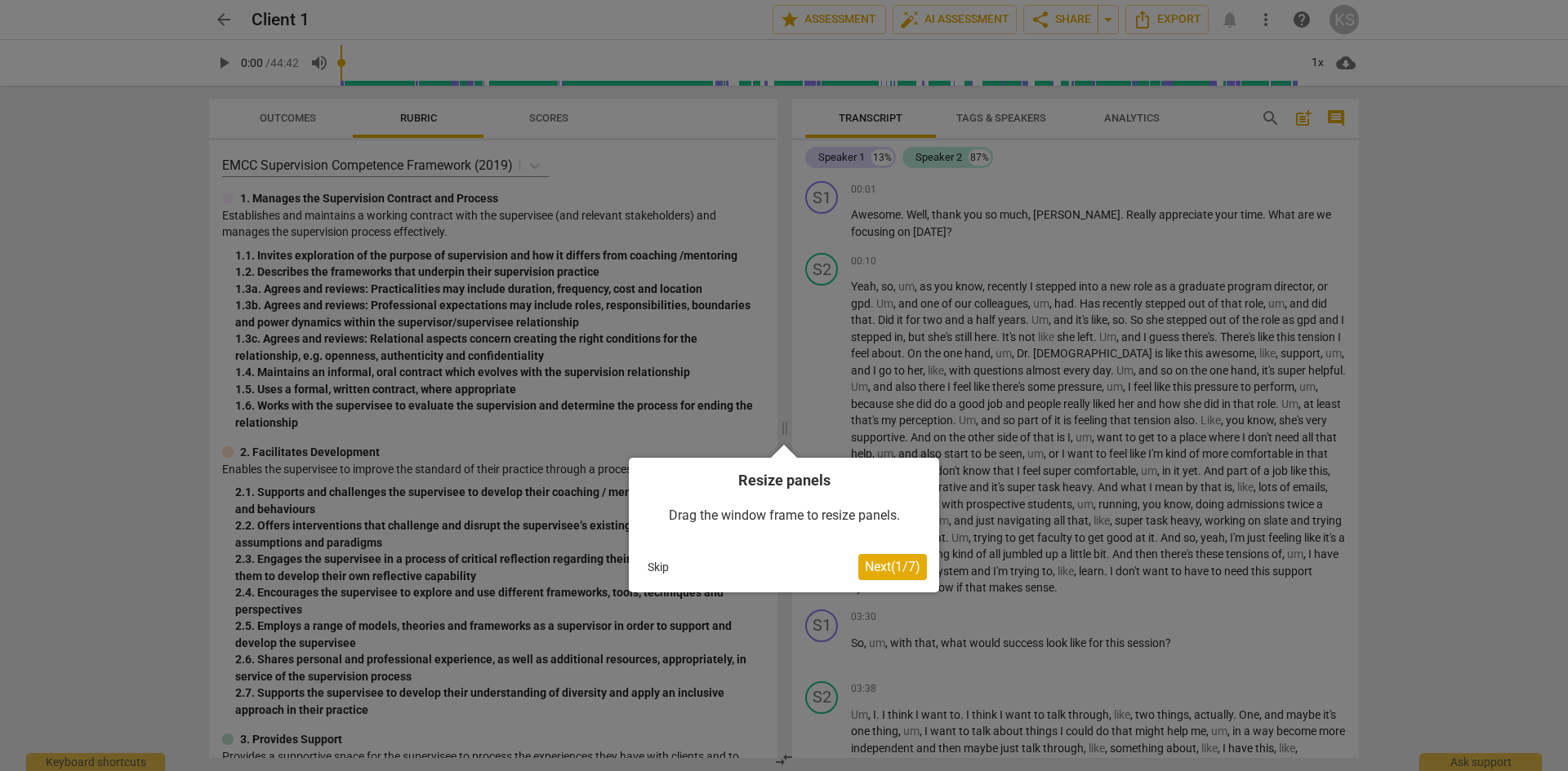
click at [661, 568] on button "Skip" at bounding box center [658, 567] width 35 height 25
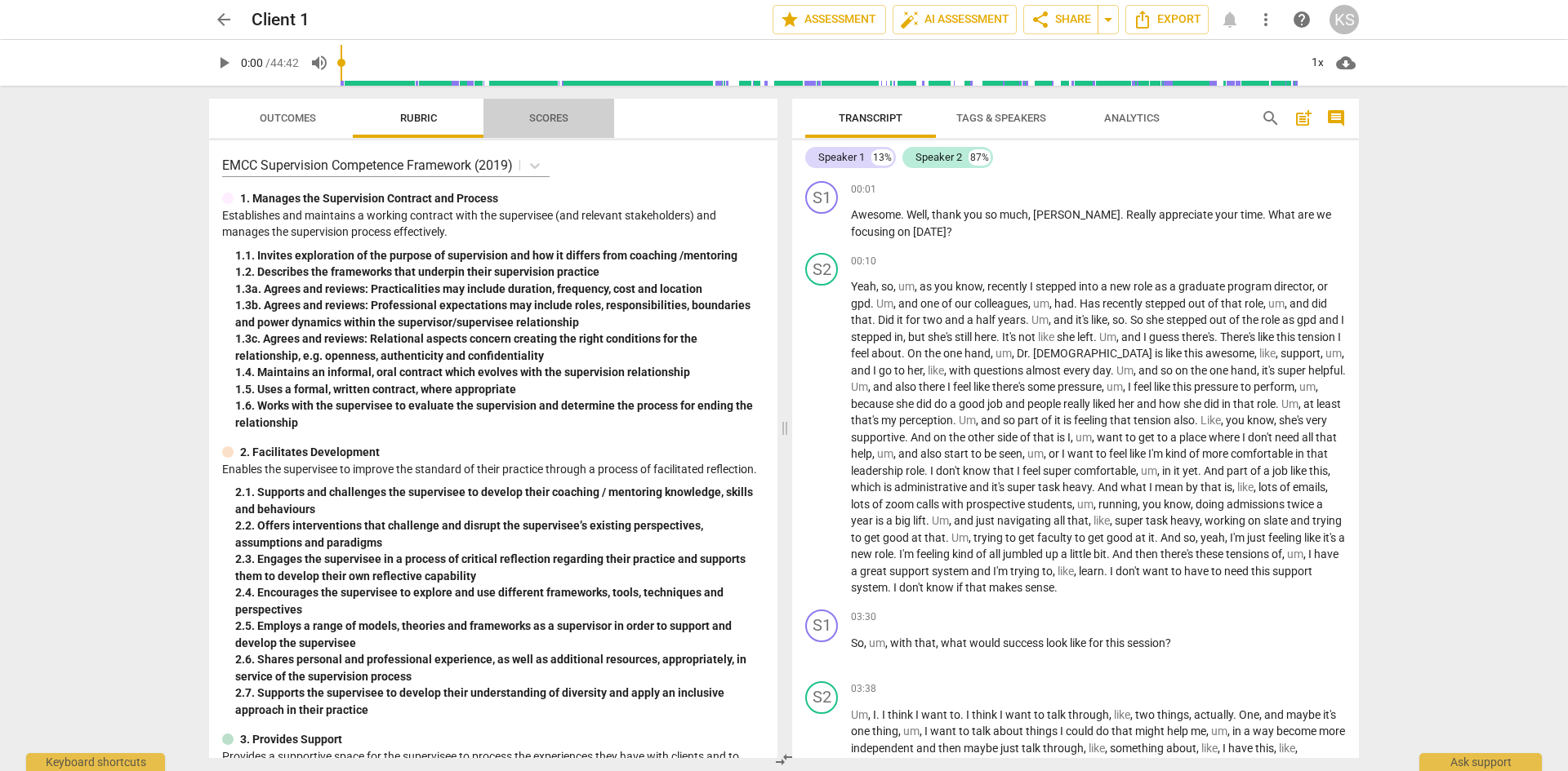
click at [546, 107] on span "Scores" at bounding box center [548, 118] width 79 height 22
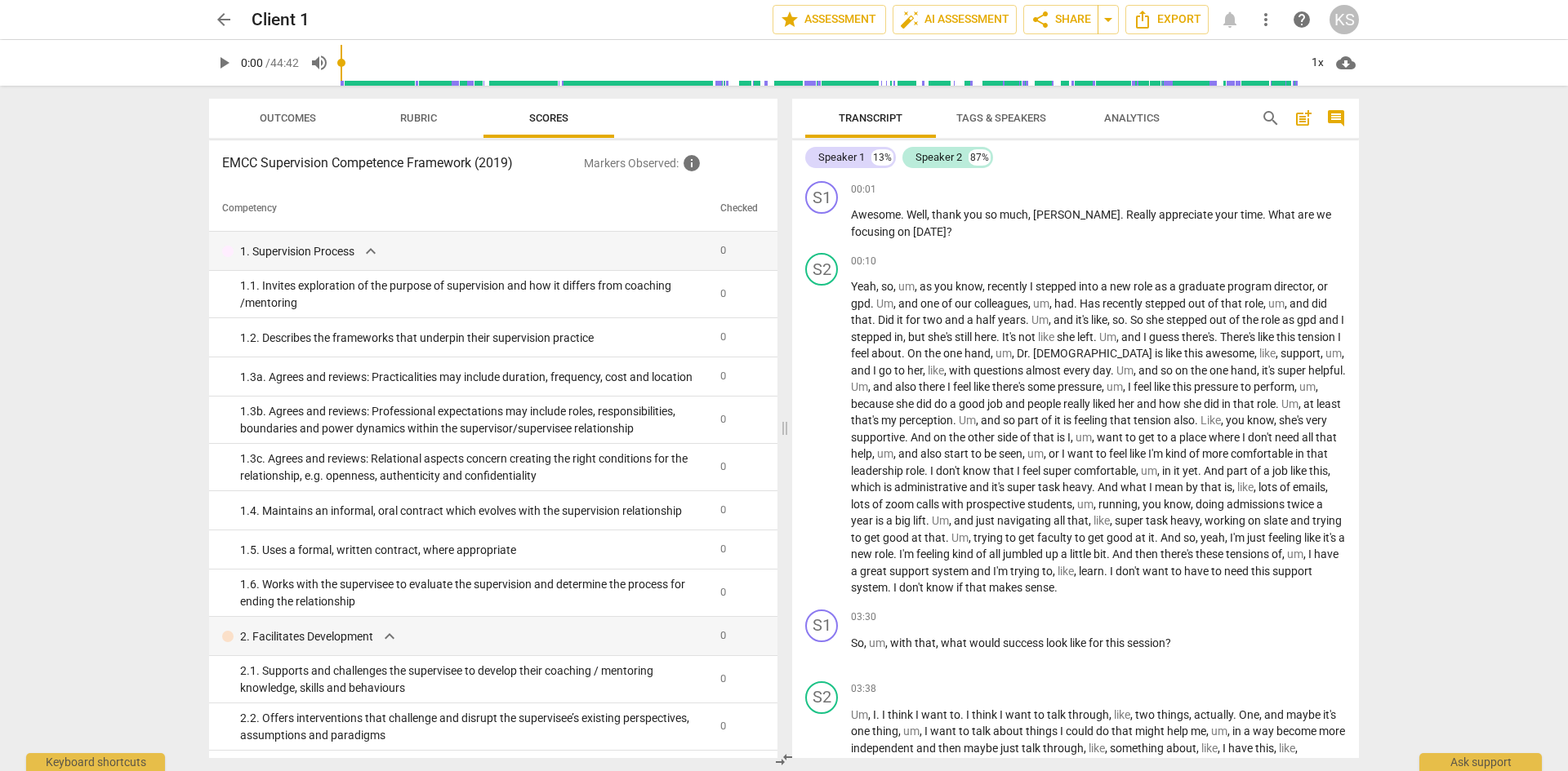
click at [297, 122] on span "Outcomes" at bounding box center [288, 118] width 57 height 12
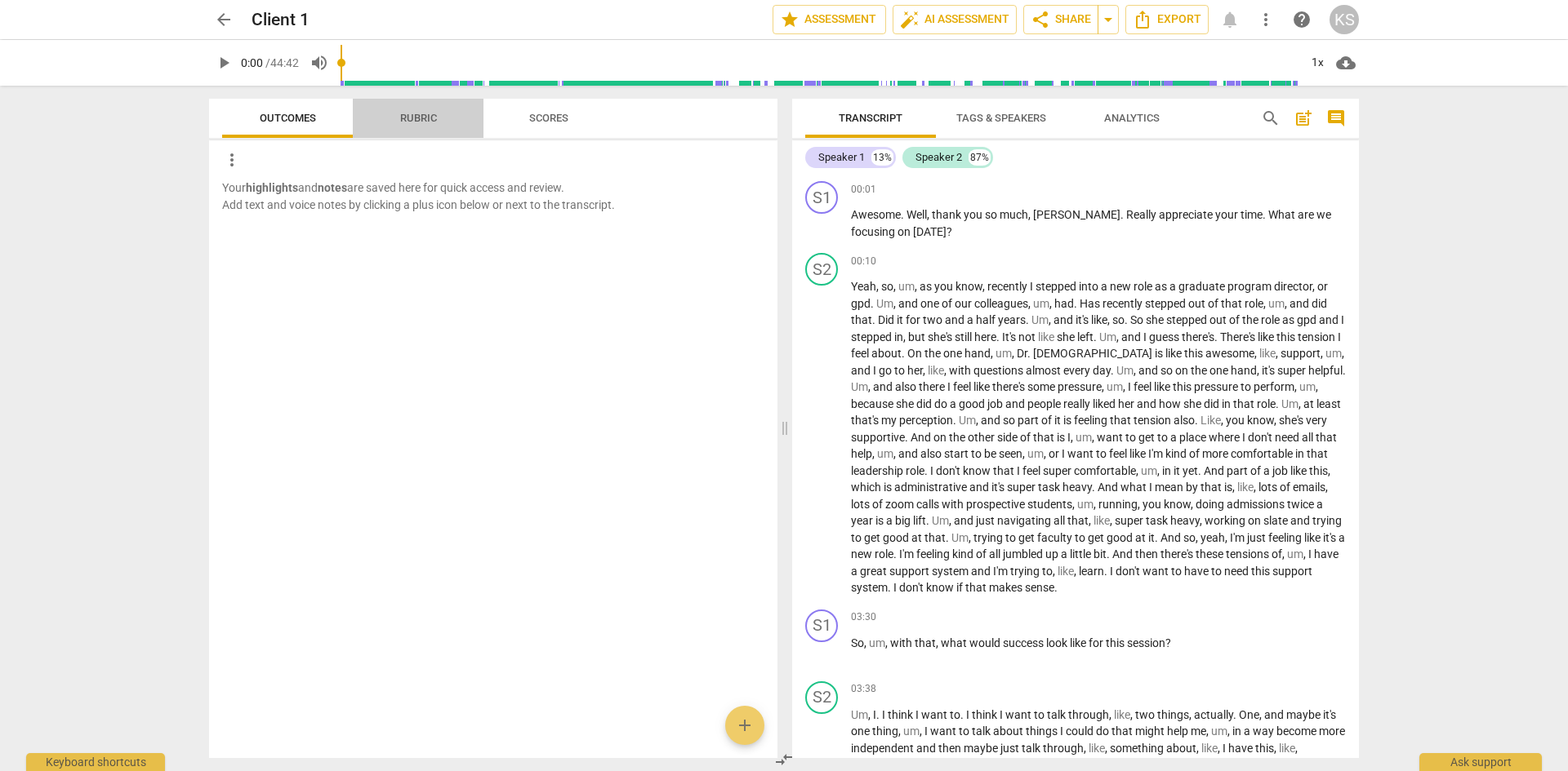
click at [408, 113] on span "Rubric" at bounding box center [418, 118] width 36 height 12
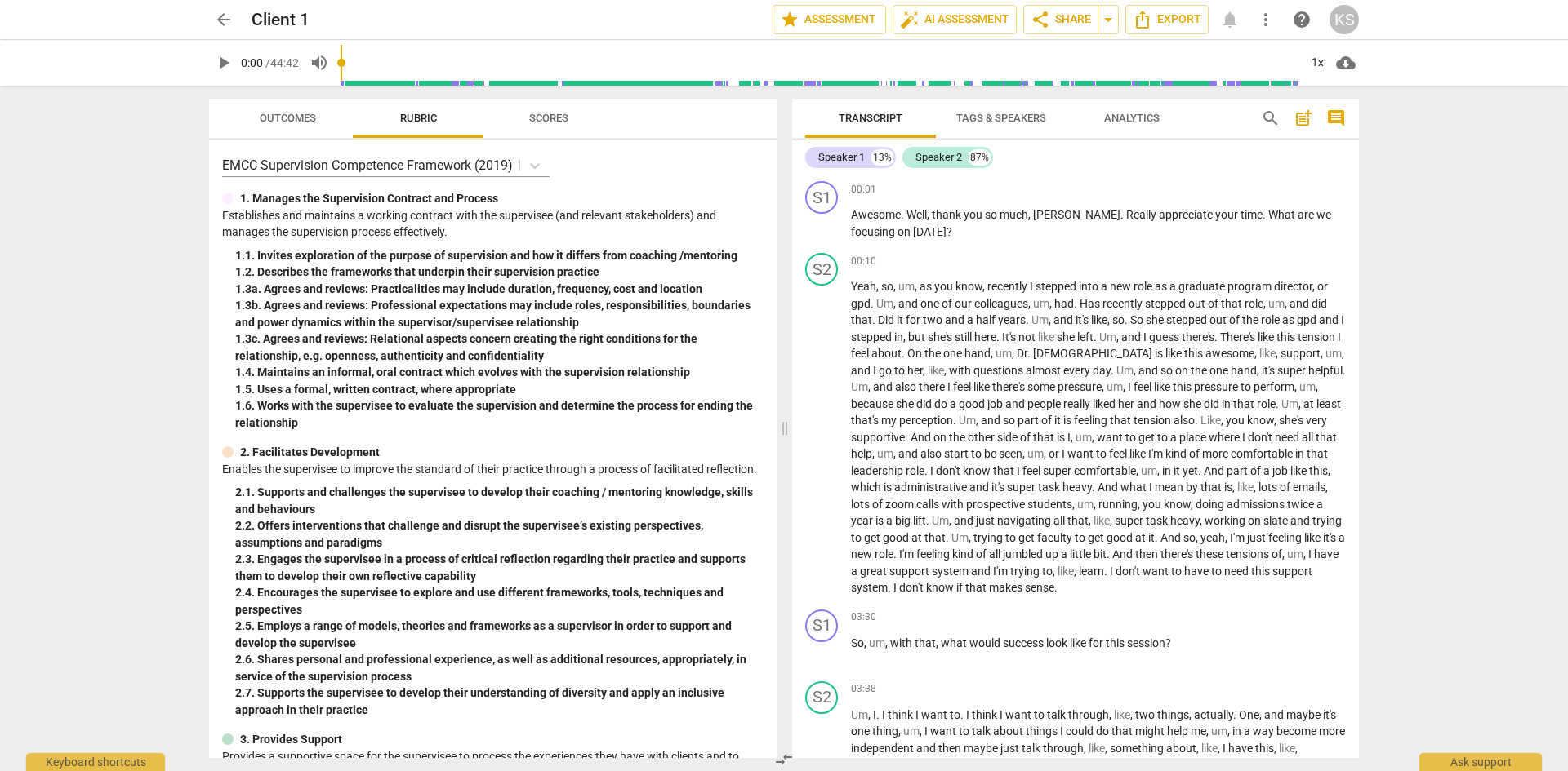
click at [530, 118] on span "Scores" at bounding box center [549, 118] width 39 height 12
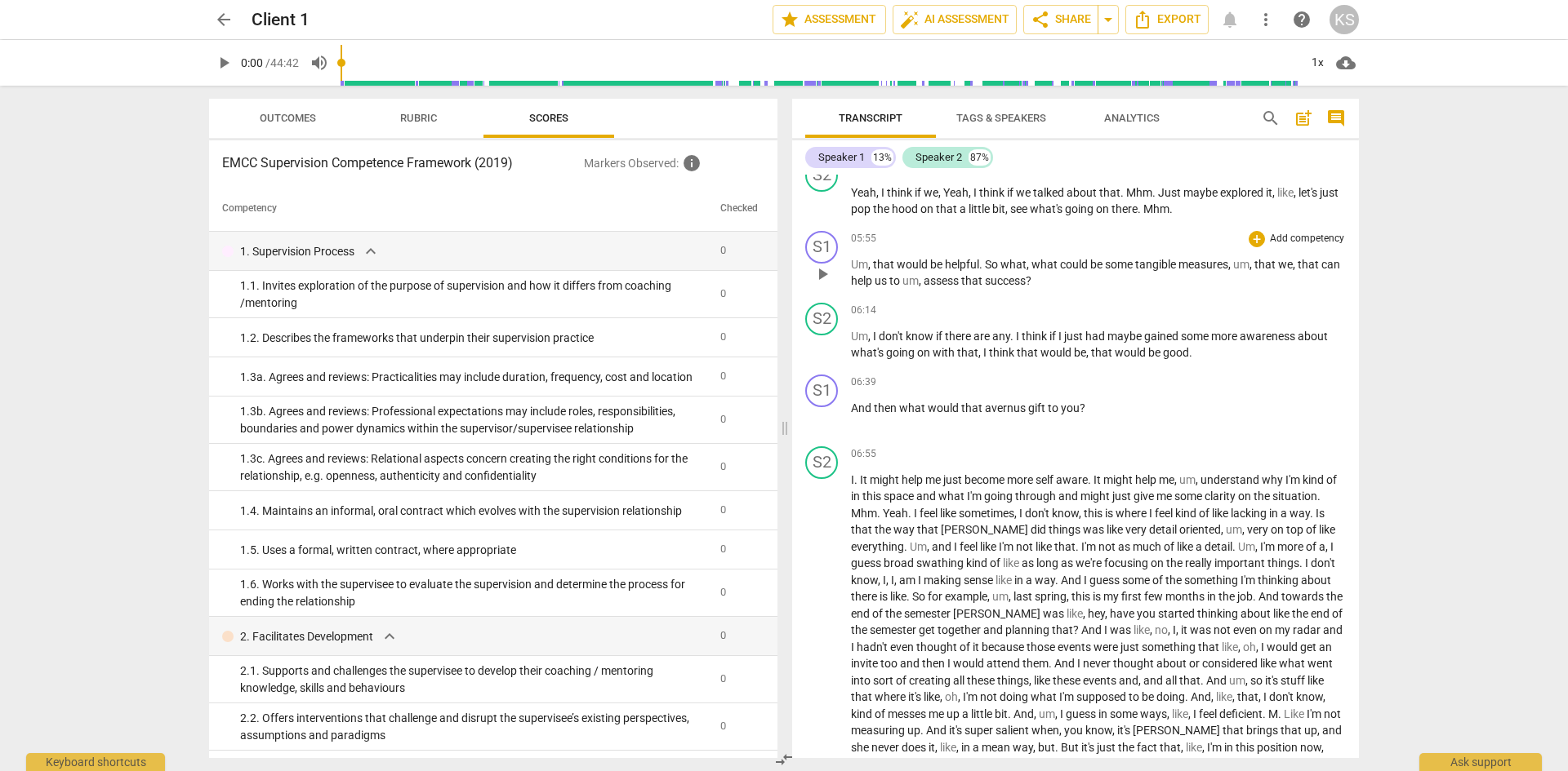
scroll to position [735, 0]
click at [995, 408] on span "avernus" at bounding box center [1006, 406] width 43 height 13
drag, startPoint x: 1024, startPoint y: 404, endPoint x: 991, endPoint y: 403, distance: 33.0
click at [991, 403] on span "avernus" at bounding box center [1006, 406] width 43 height 13
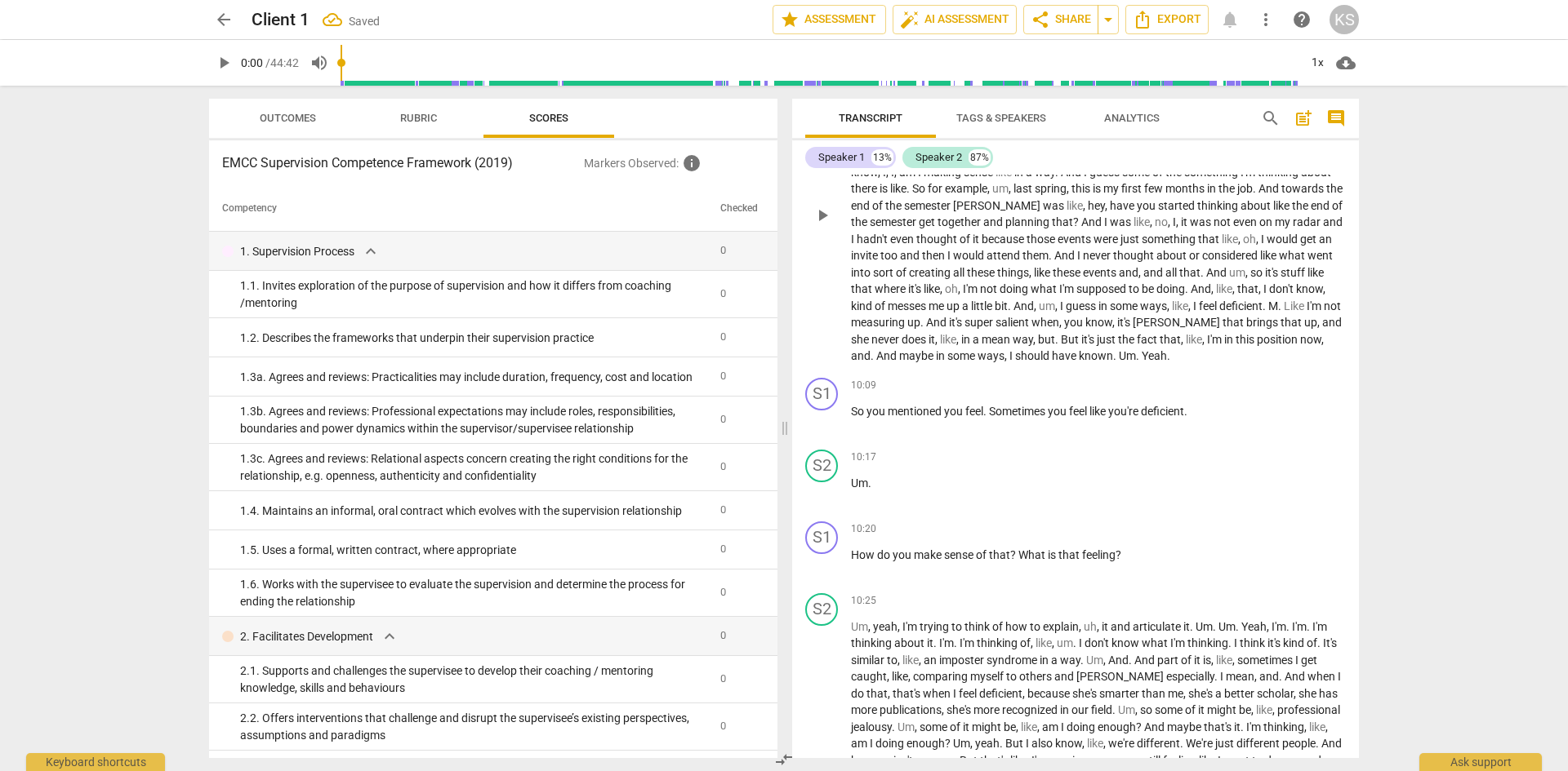
scroll to position [1143, 0]
click at [1063, 411] on span "you" at bounding box center [1058, 409] width 21 height 13
drag, startPoint x: 1072, startPoint y: 408, endPoint x: 972, endPoint y: 409, distance: 100.0
click at [972, 409] on p "So you mentioned you feel . Sometimes you feel like you're deficient ." at bounding box center [1098, 410] width 495 height 17
click at [988, 414] on span "." at bounding box center [986, 409] width 6 height 13
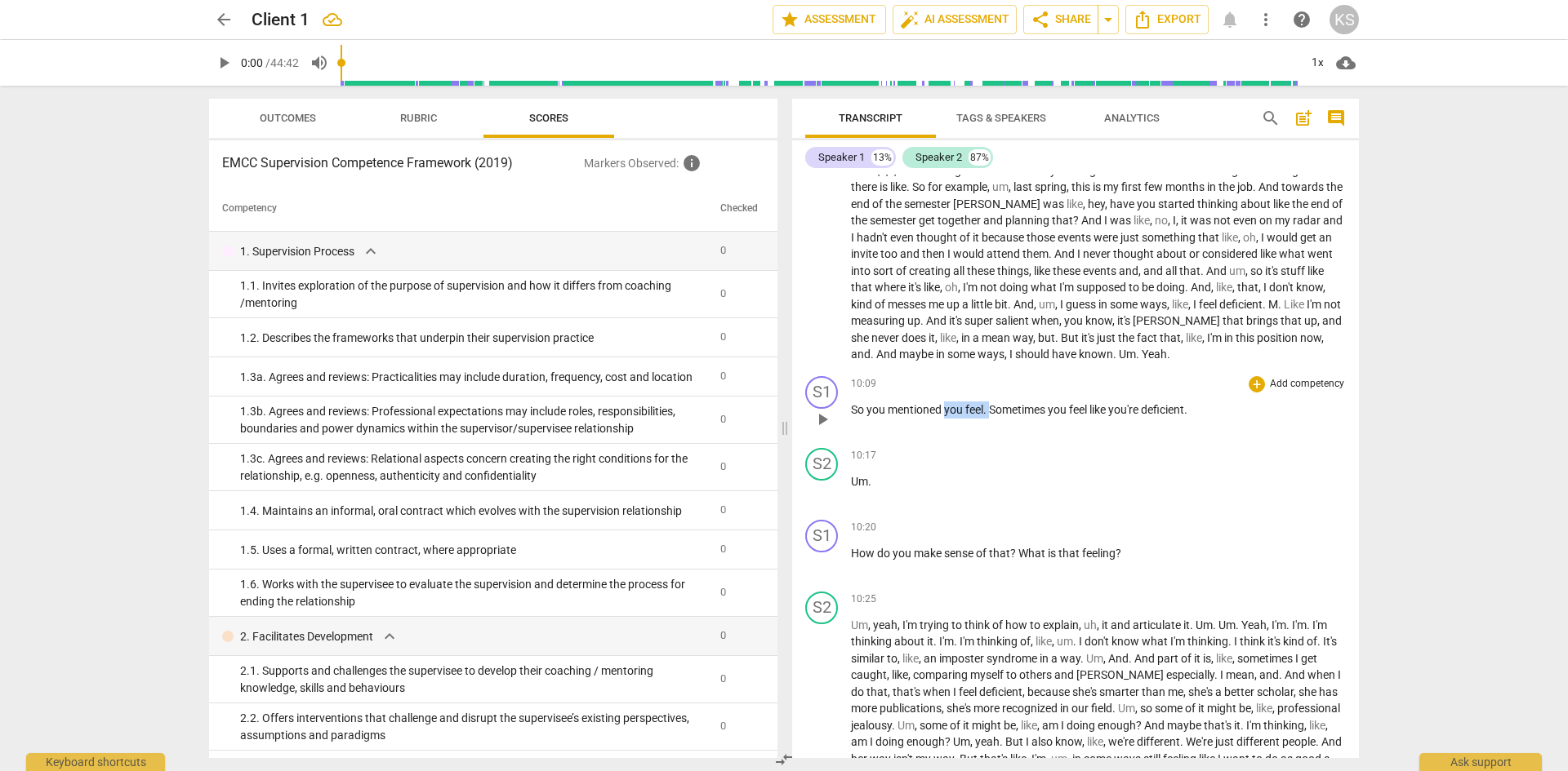
drag, startPoint x: 985, startPoint y: 409, endPoint x: 947, endPoint y: 411, distance: 38.1
click at [947, 411] on p "So you mentioned you feel . Sometimes you feel like you're deficient ." at bounding box center [1098, 410] width 495 height 17
click at [946, 403] on p "So you mentioned Sometimes you feel like you're deficient ." at bounding box center [1098, 410] width 495 height 17
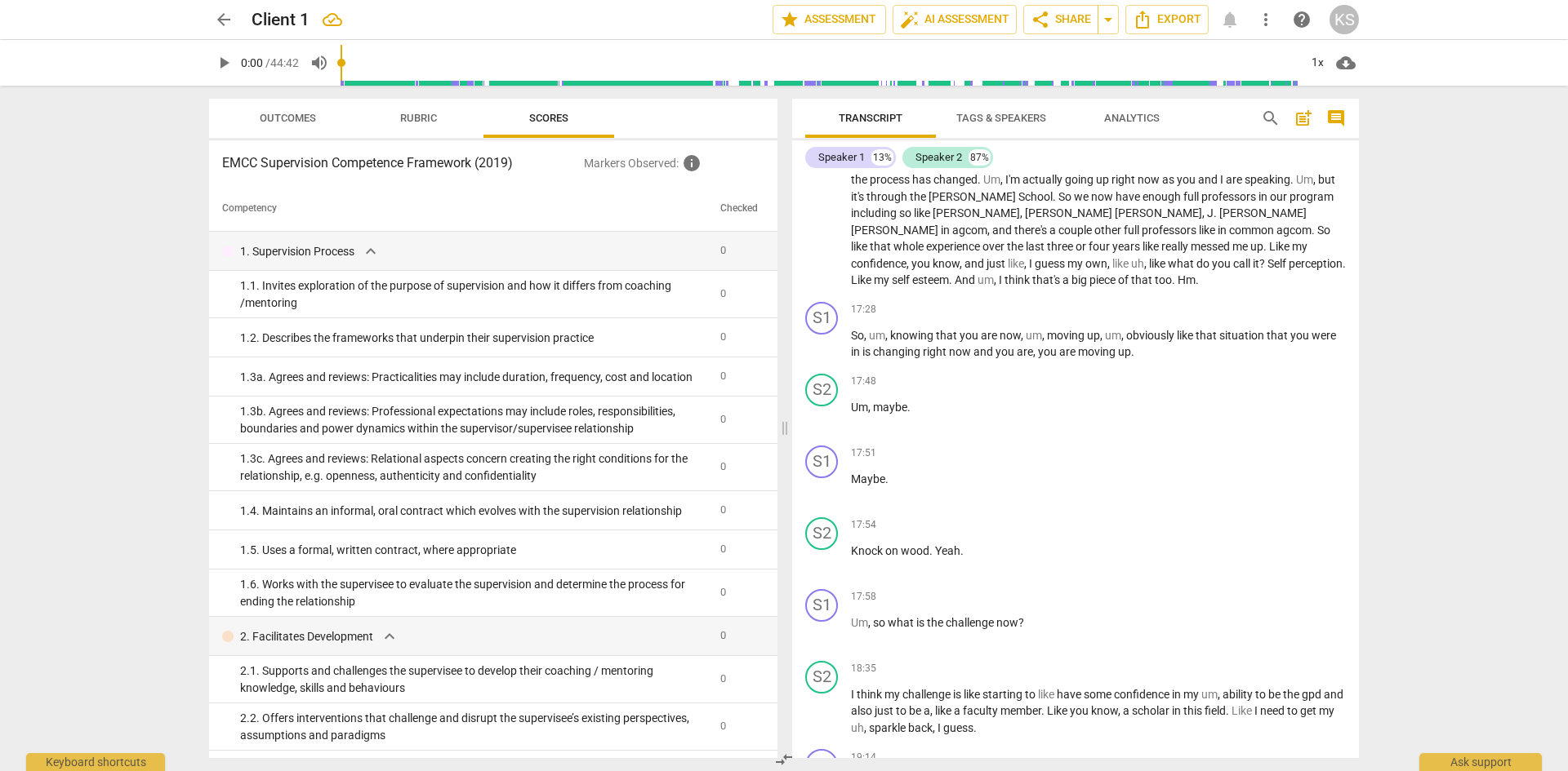
scroll to position [2041, 0]
drag, startPoint x: 1197, startPoint y: 336, endPoint x: 1127, endPoint y: 337, distance: 70.0
click at [1127, 337] on p "So , um , knowing that you are now , um , moving up , um , obviously like that …" at bounding box center [1098, 343] width 495 height 34
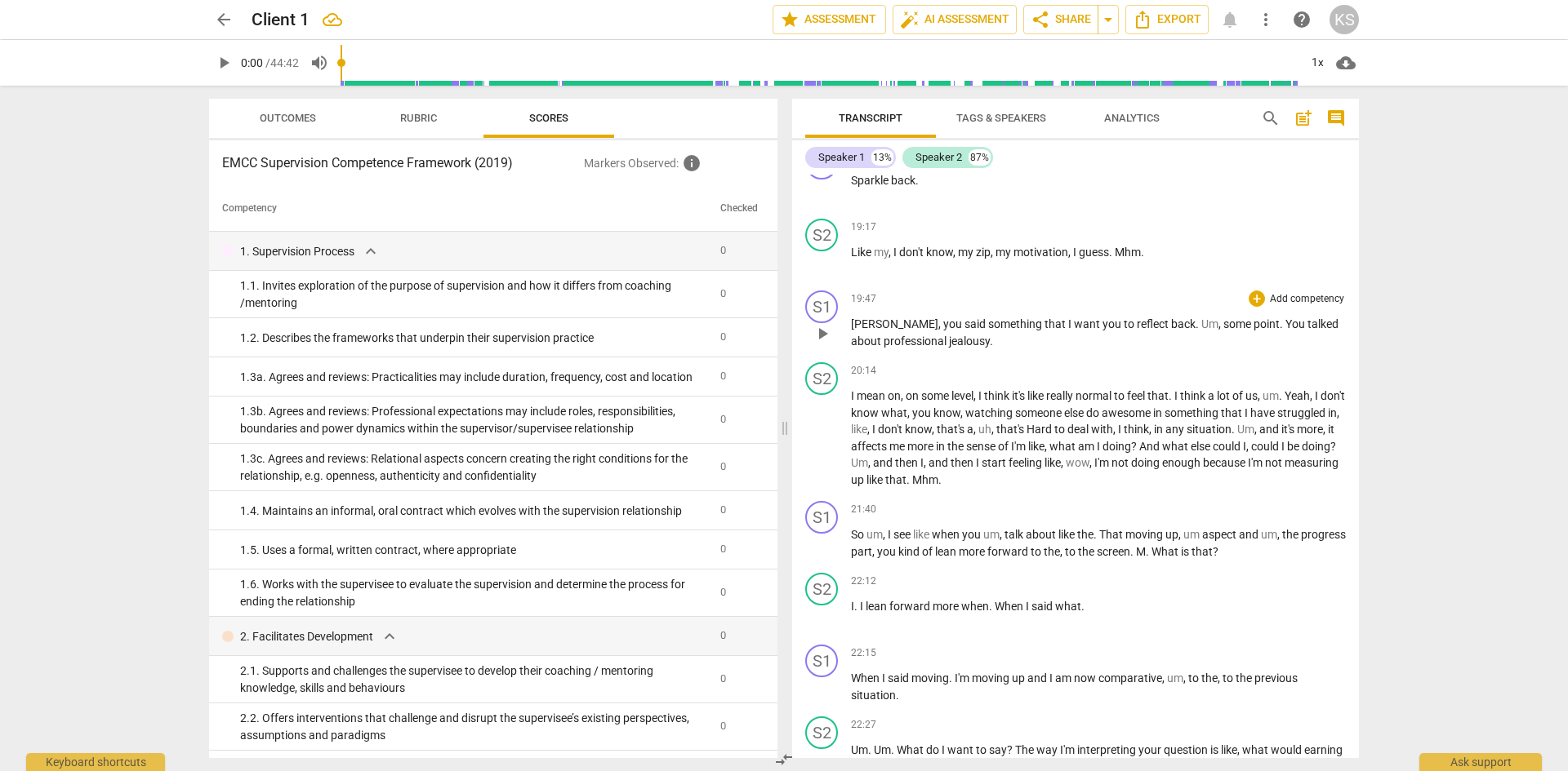
scroll to position [2693, 0]
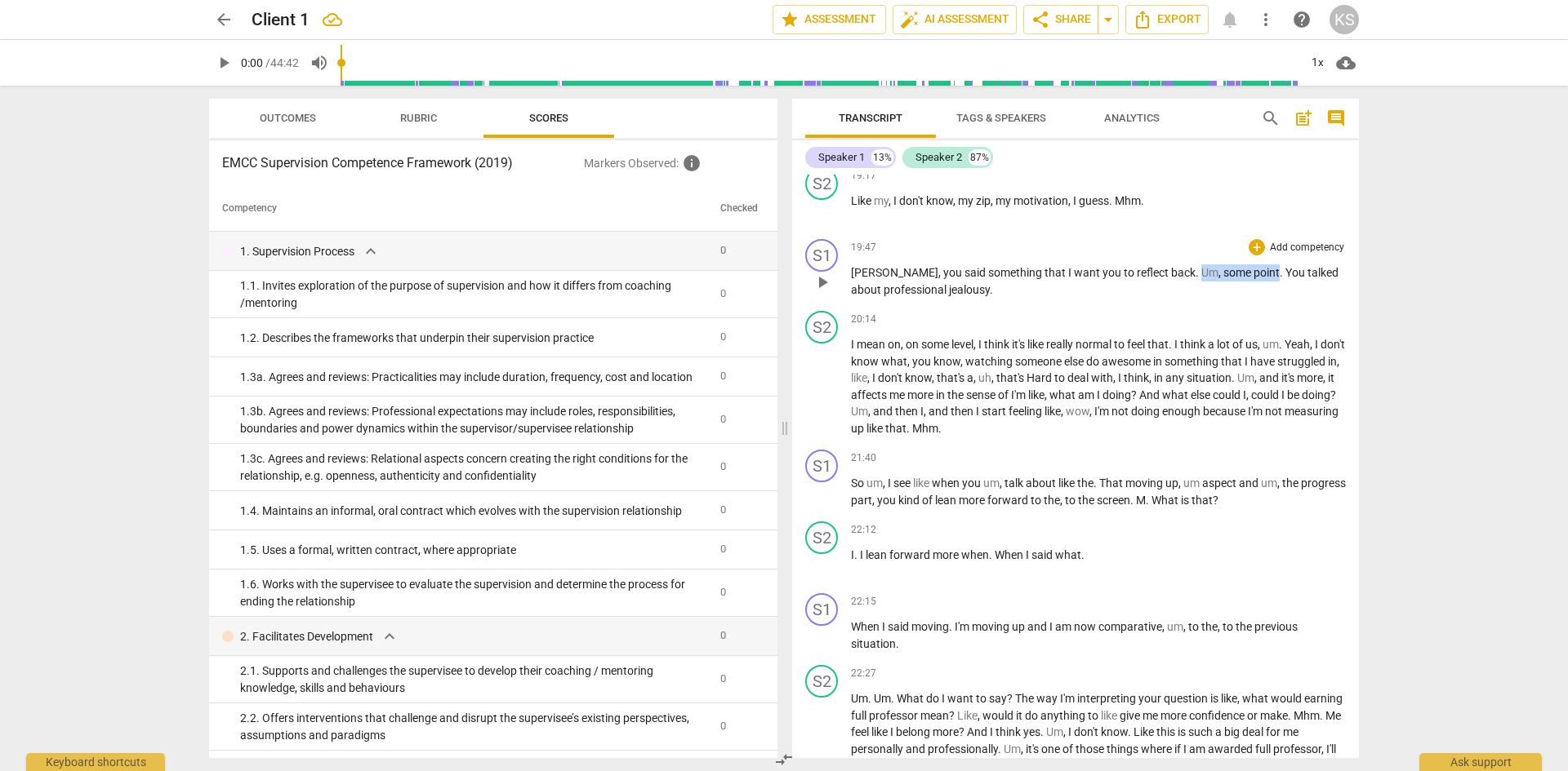
drag, startPoint x: 1218, startPoint y: 272, endPoint x: 1140, endPoint y: 272, distance: 78.0
click at [1140, 272] on p "Andy , you said something that I want you to reflect back . Um , some point . Y…" at bounding box center [1098, 282] width 495 height 34
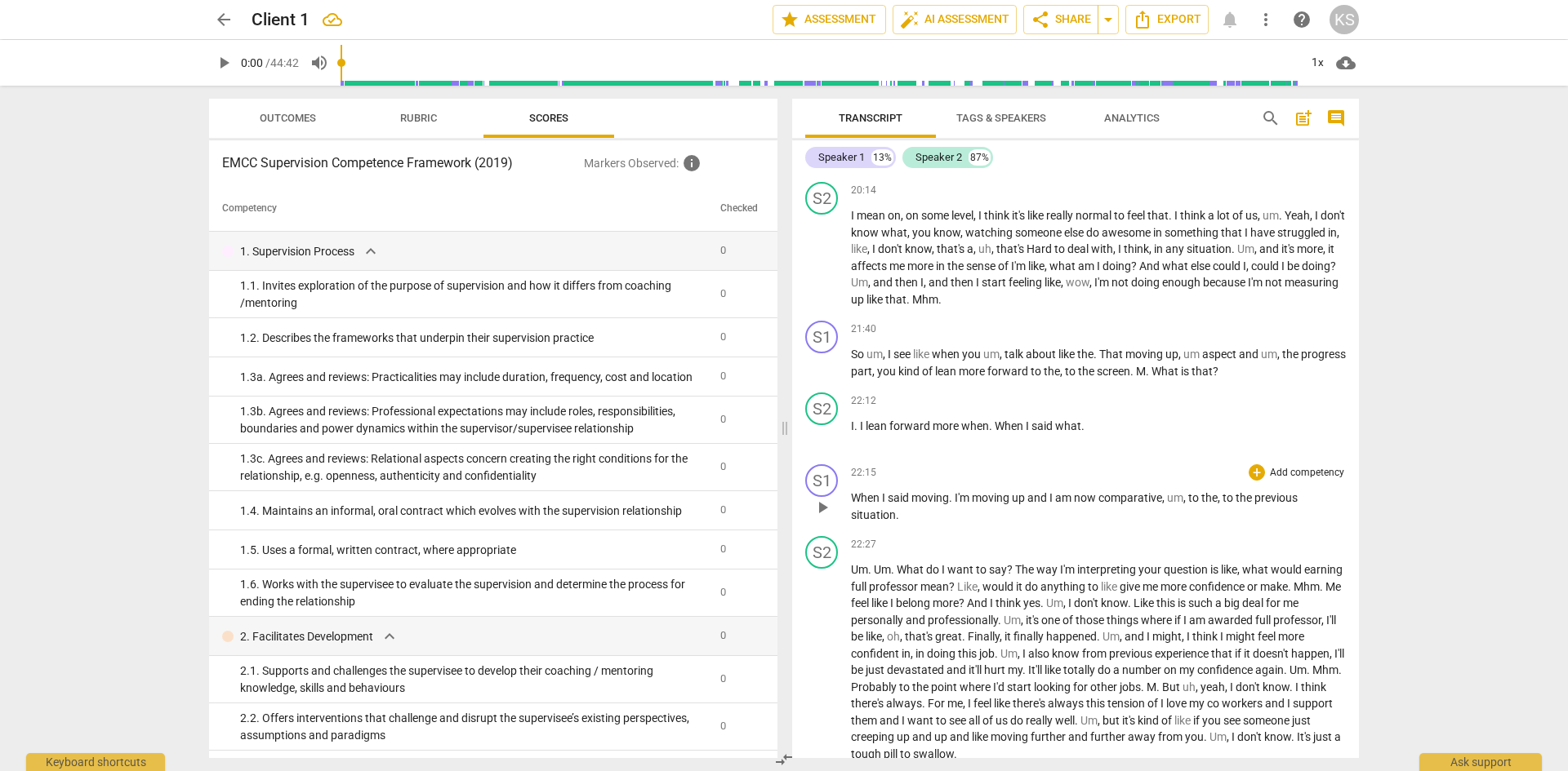
scroll to position [2775, 0]
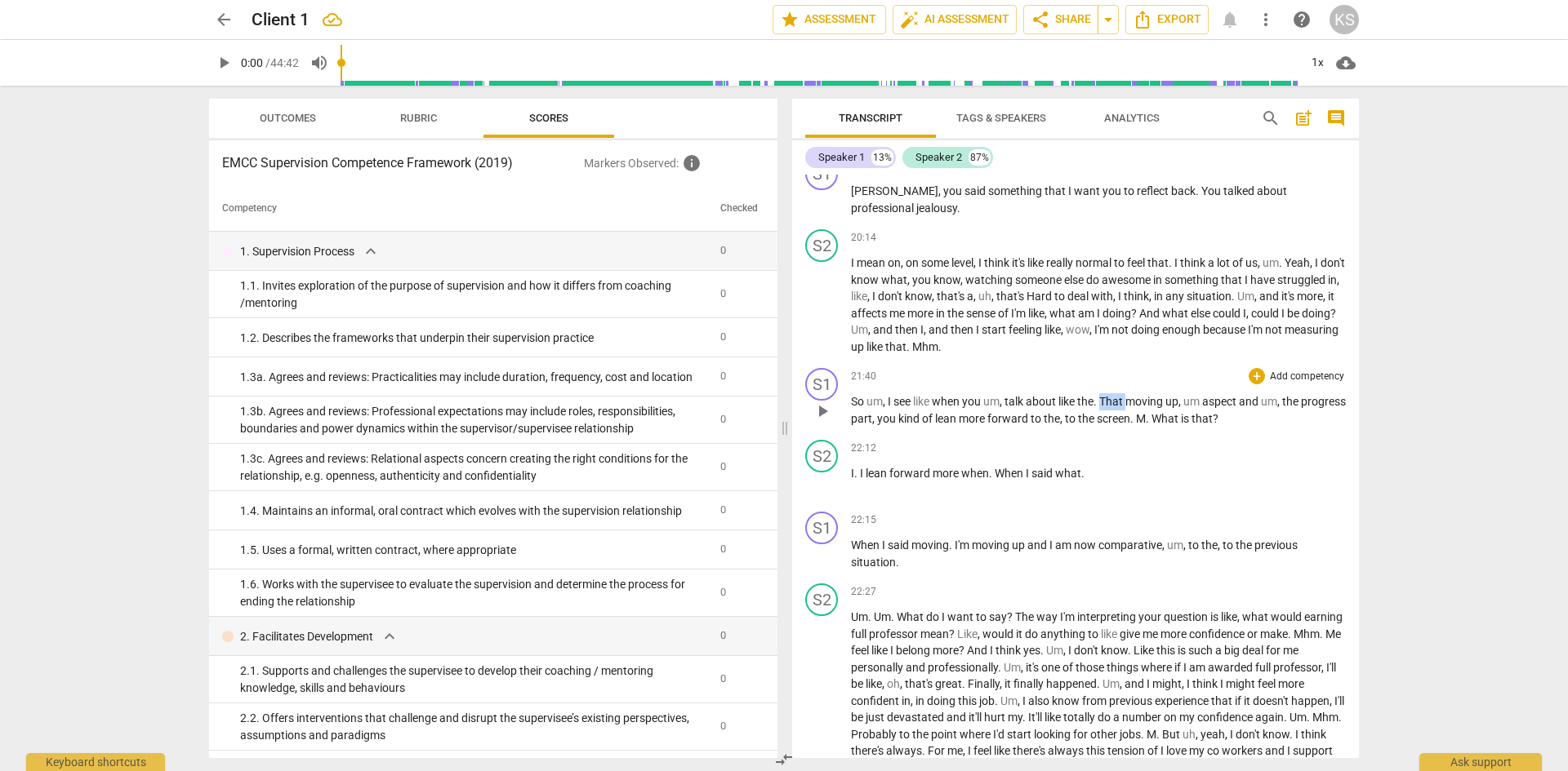
drag, startPoint x: 1128, startPoint y: 397, endPoint x: 1103, endPoint y: 397, distance: 25.0
click at [1103, 397] on p "So um , I see like when you um , talk about like the . That moving up , um aspe…" at bounding box center [1098, 410] width 495 height 34
click at [1480, 424] on div "arrow_back Client 1 edit star Assessment auto_fix_high AI Assessment share Shar…" at bounding box center [784, 386] width 1568 height 771
drag, startPoint x: 1101, startPoint y: 402, endPoint x: 1061, endPoint y: 400, distance: 40.0
click at [1061, 400] on p "So um , I see like when you um , talk about like the . That moving up , um aspe…" at bounding box center [1098, 410] width 495 height 34
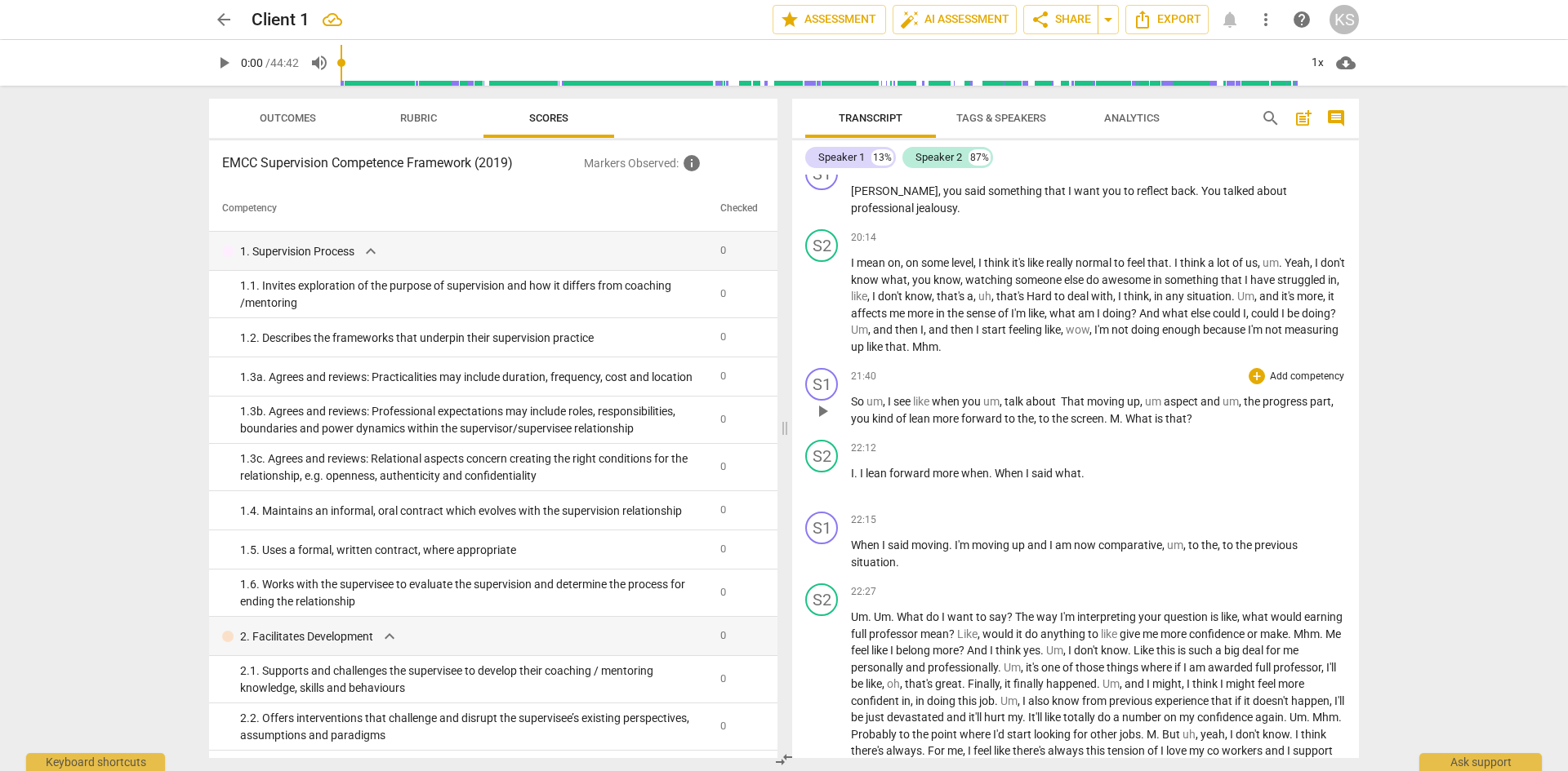
click at [1069, 397] on span "That" at bounding box center [1073, 401] width 26 height 13
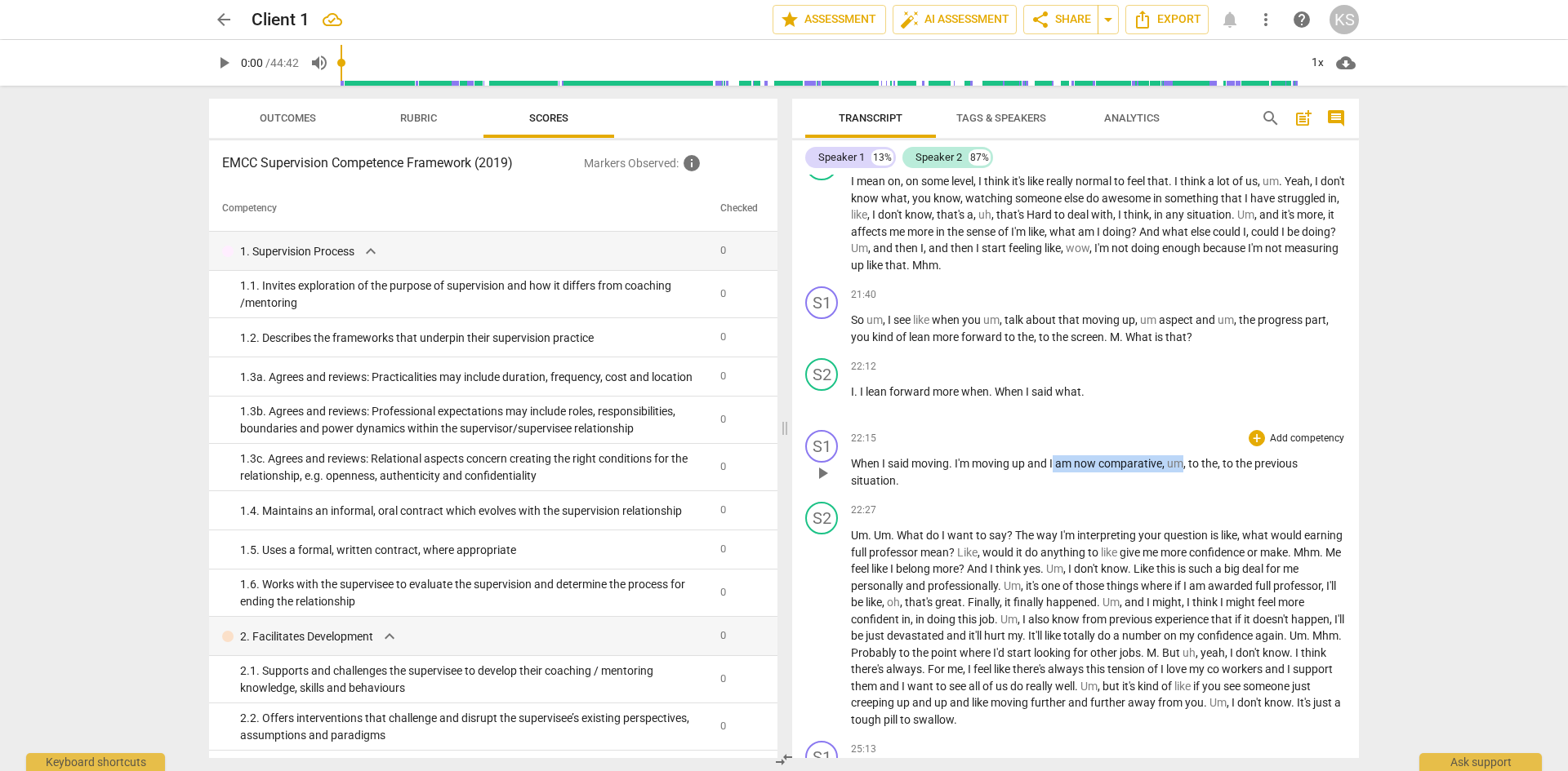
drag, startPoint x: 1187, startPoint y: 465, endPoint x: 1055, endPoint y: 465, distance: 132.0
click at [1055, 465] on p "When I said moving . I'm moving up and I am now comparative , um , to the , to …" at bounding box center [1098, 473] width 495 height 34
click at [1124, 489] on div "S1 play_arrow pause 22:15 + Add competency keyboard_arrow_right When I said mov…" at bounding box center [1076, 459] width 567 height 72
drag, startPoint x: 1165, startPoint y: 464, endPoint x: 1052, endPoint y: 459, distance: 113.1
click at [1052, 459] on p "When I said moving . I'm moving up and I am now comparative , um , to the , to …" at bounding box center [1098, 473] width 495 height 34
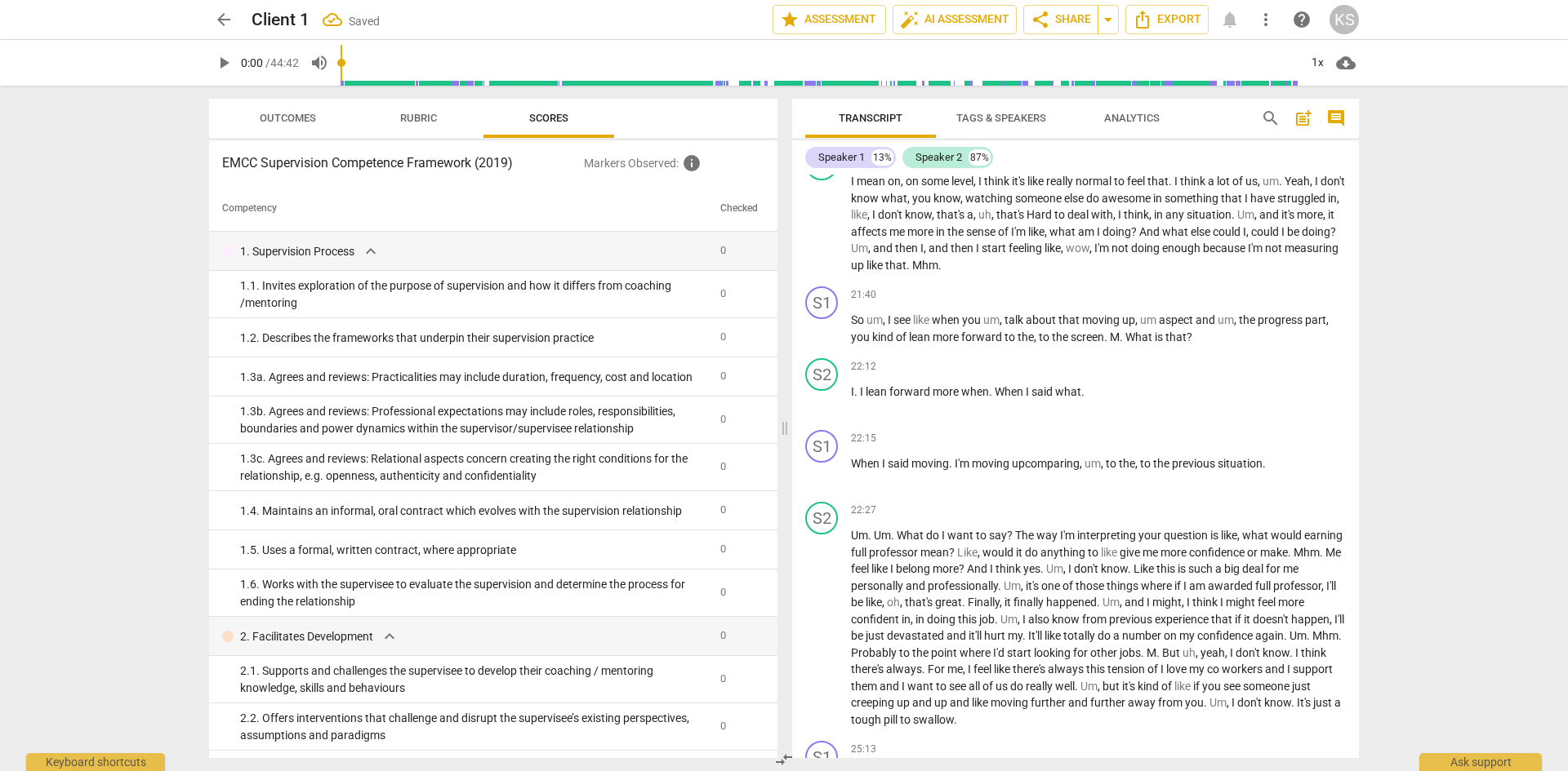
click at [0, 0] on span "to" at bounding box center [0, 0] width 0 height 0
click at [0, 0] on div "to" at bounding box center [0, 0] width 0 height 0
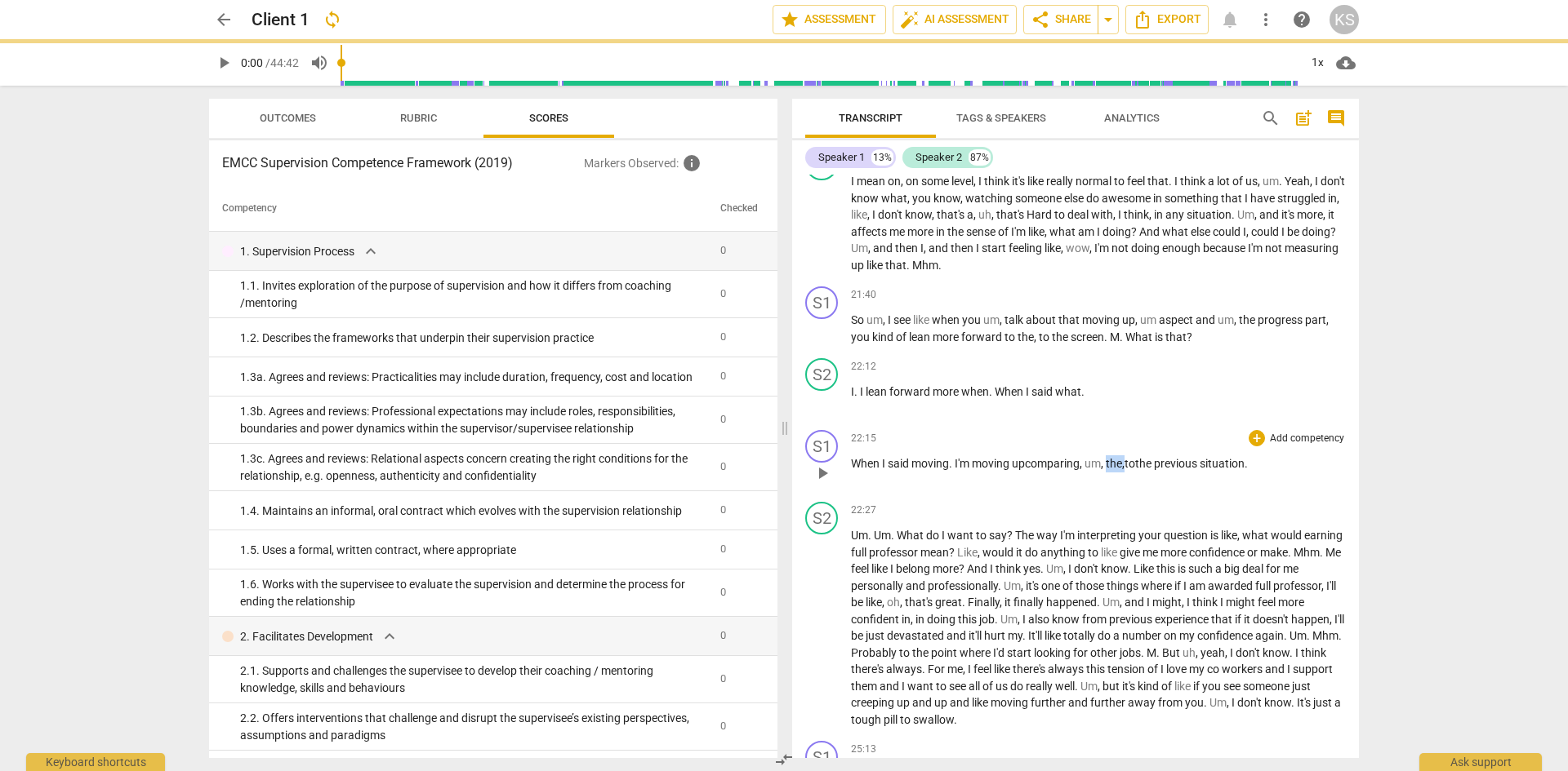
drag, startPoint x: 1130, startPoint y: 461, endPoint x: 1112, endPoint y: 461, distance: 18.0
click at [1112, 461] on p "When I said moving . I'm moving up comparing , um , the , to the previous situa…" at bounding box center [1098, 464] width 495 height 17
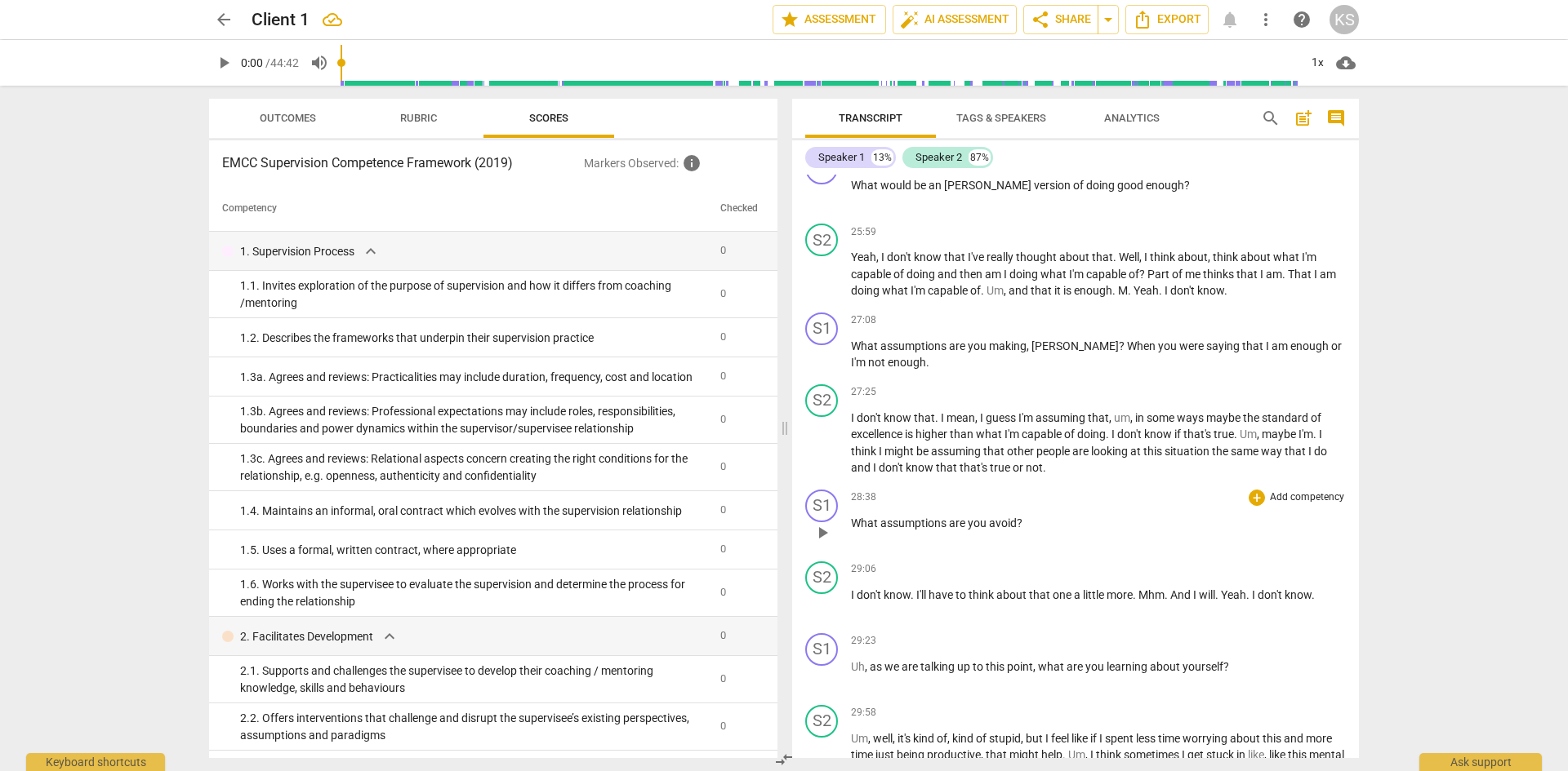
scroll to position [3815, 0]
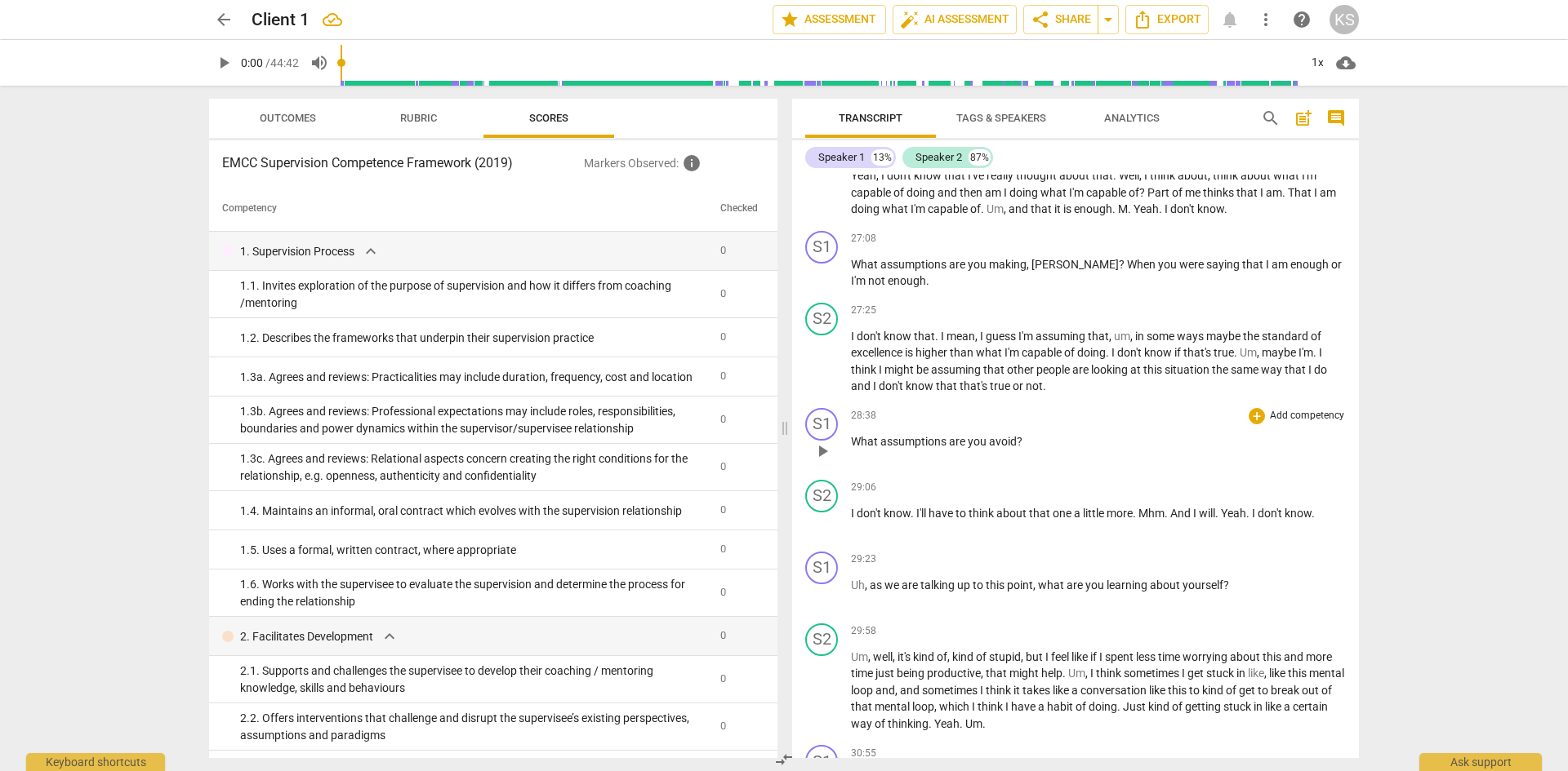
click at [1015, 439] on span "avoid" at bounding box center [1002, 441] width 28 height 13
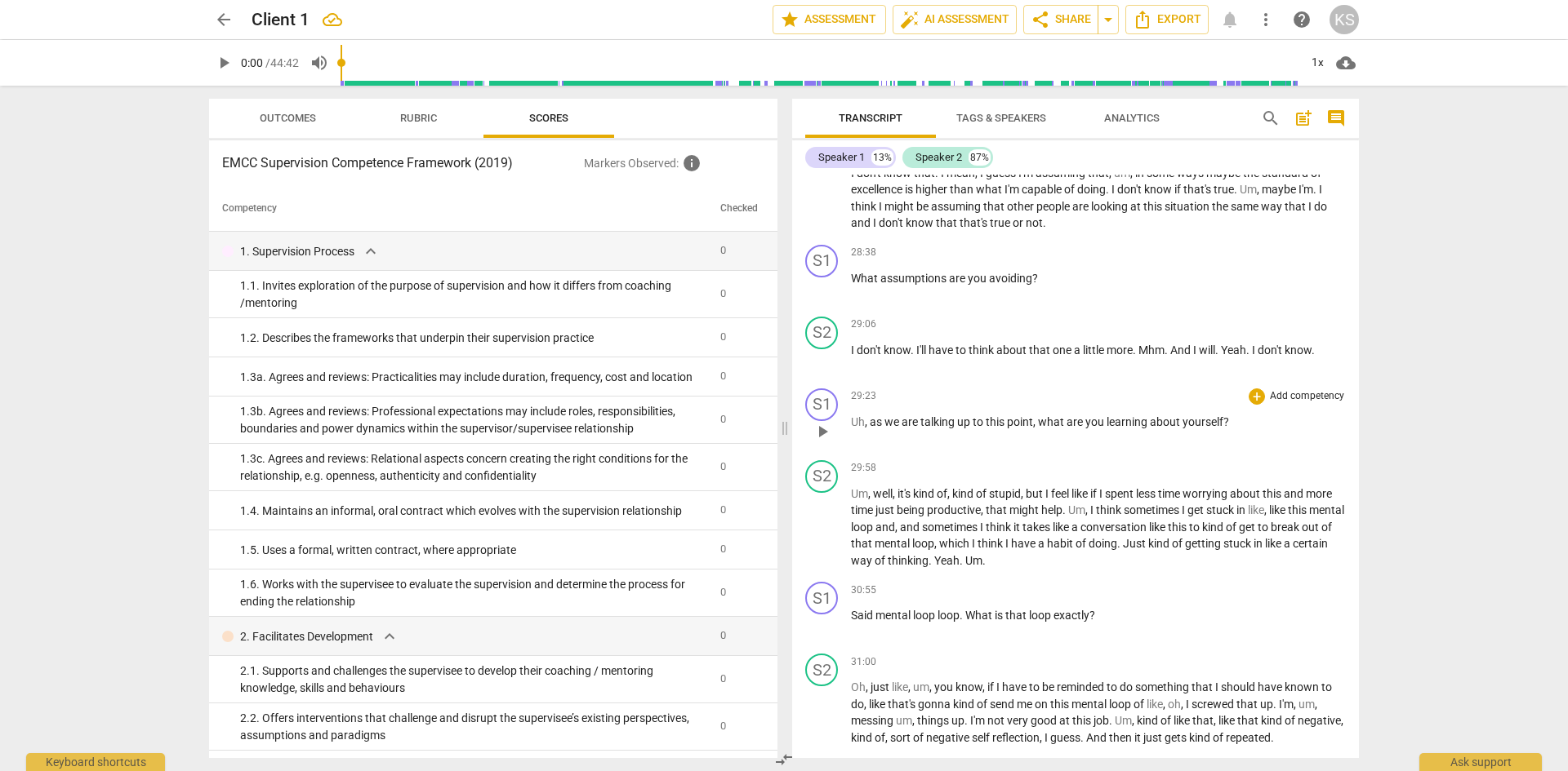
scroll to position [4060, 0]
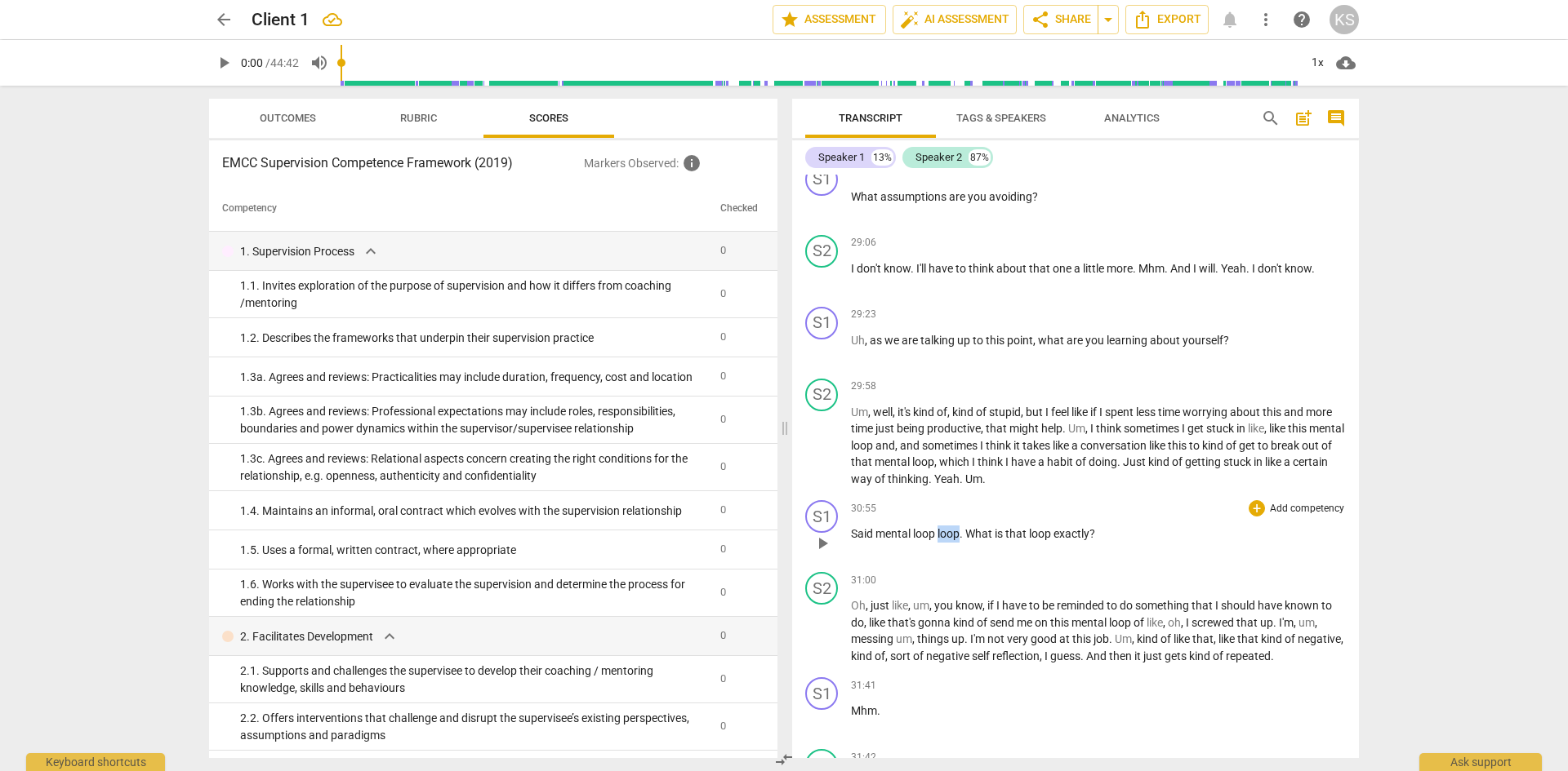
drag, startPoint x: 960, startPoint y: 533, endPoint x: 940, endPoint y: 533, distance: 20.0
click at [940, 533] on span "loop" at bounding box center [948, 533] width 22 height 13
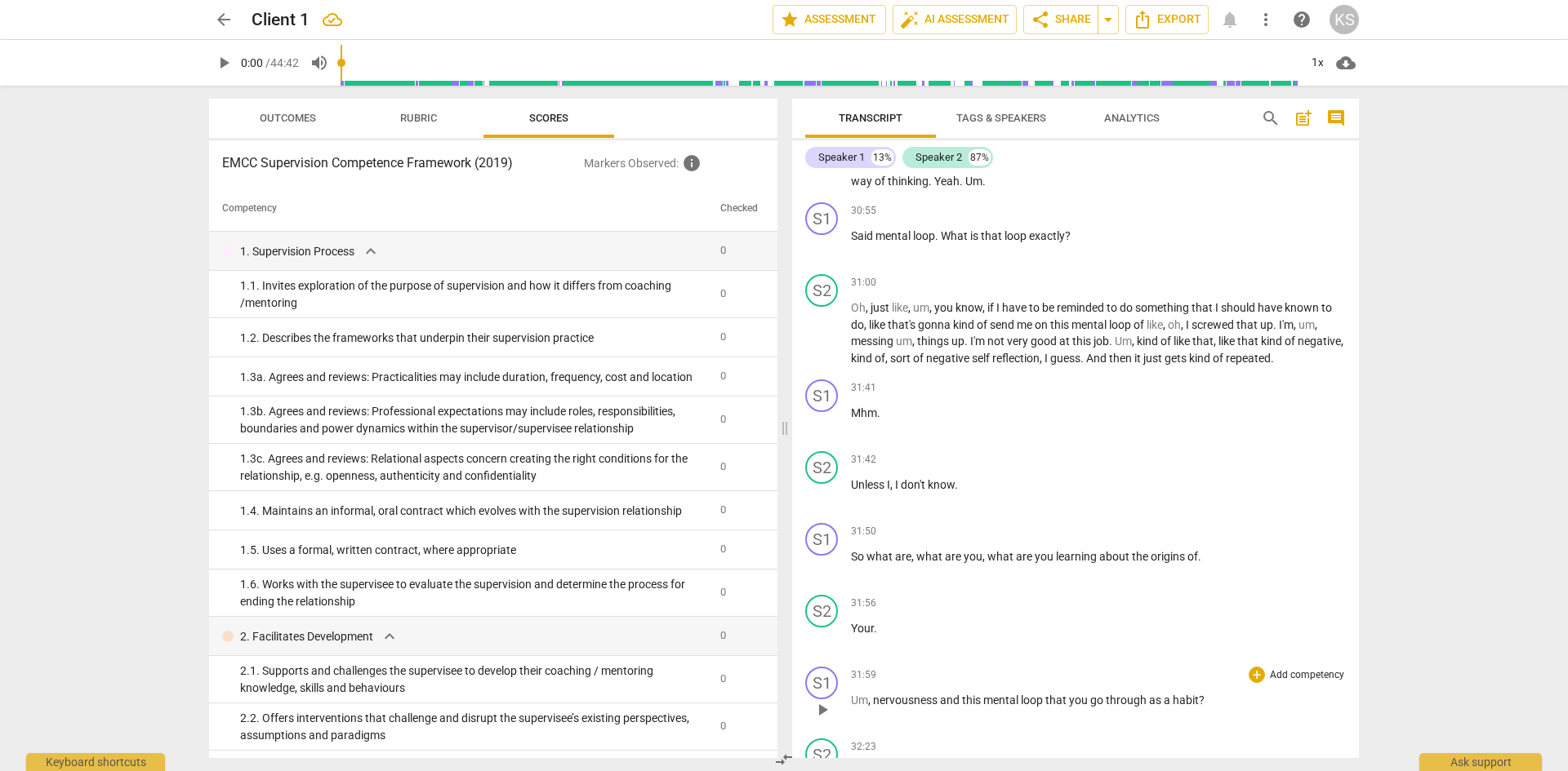
scroll to position [4387, 0]
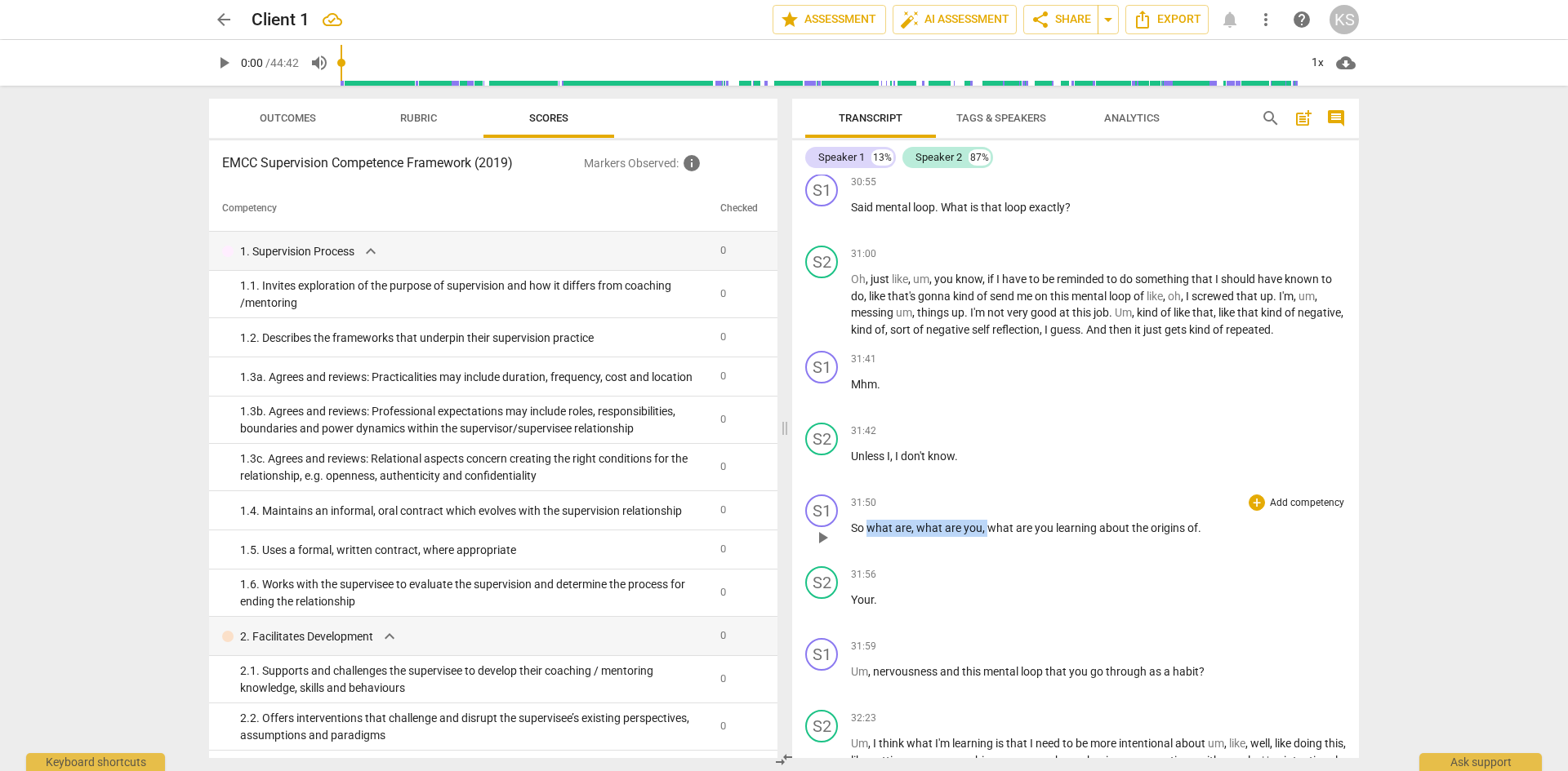
drag, startPoint x: 984, startPoint y: 528, endPoint x: 869, endPoint y: 531, distance: 115.0
click at [869, 531] on p "So what are , what are you , what are you learning about the origins of ." at bounding box center [1098, 528] width 495 height 17
click at [1079, 527] on span "." at bounding box center [1079, 528] width 3 height 13
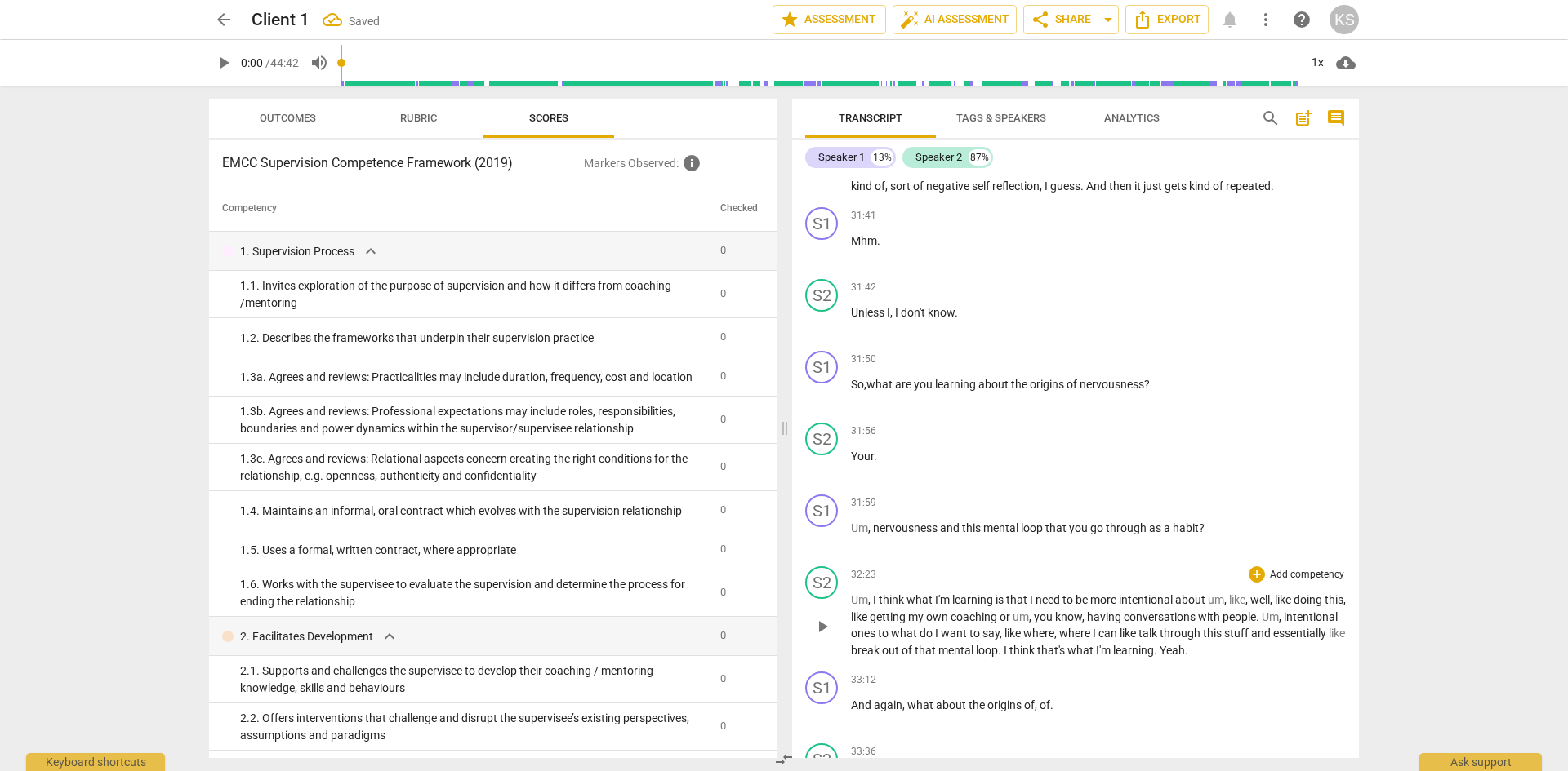
scroll to position [4550, 0]
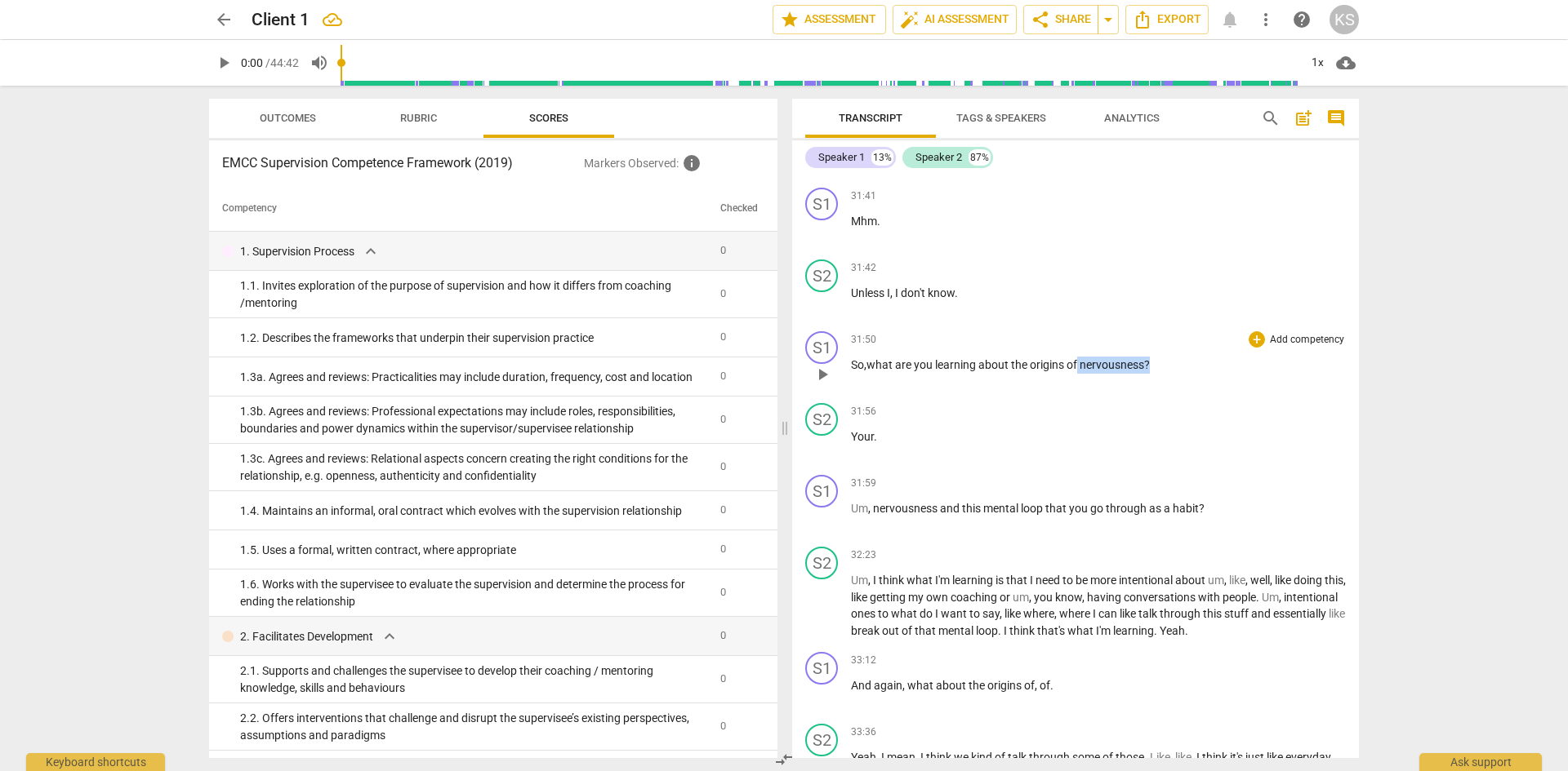
drag, startPoint x: 1163, startPoint y: 366, endPoint x: 1078, endPoint y: 369, distance: 85.1
click at [1078, 369] on p "So, what are you learning about the origins of nervousness?" at bounding box center [1098, 365] width 495 height 17
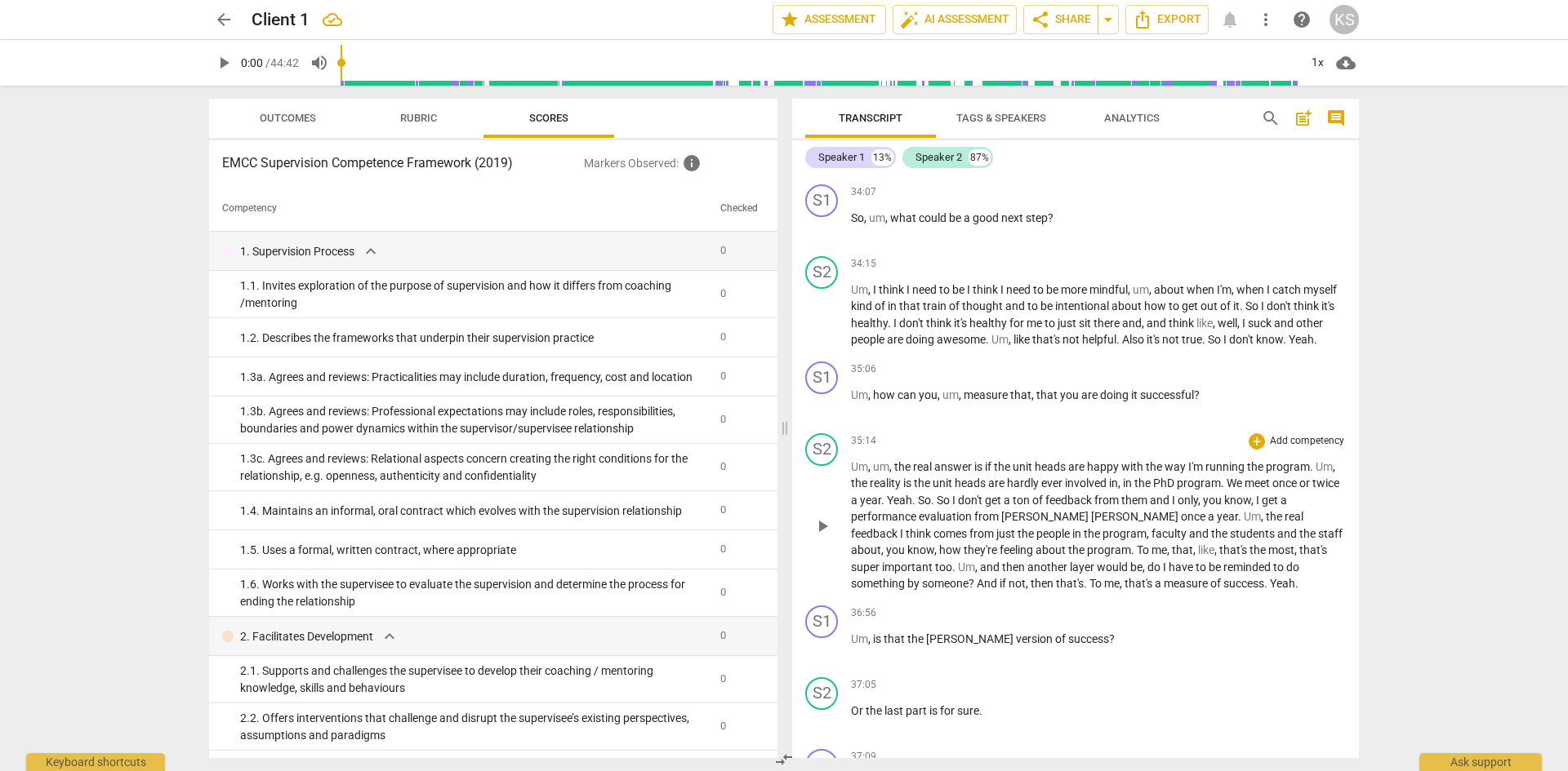
scroll to position [5285, 0]
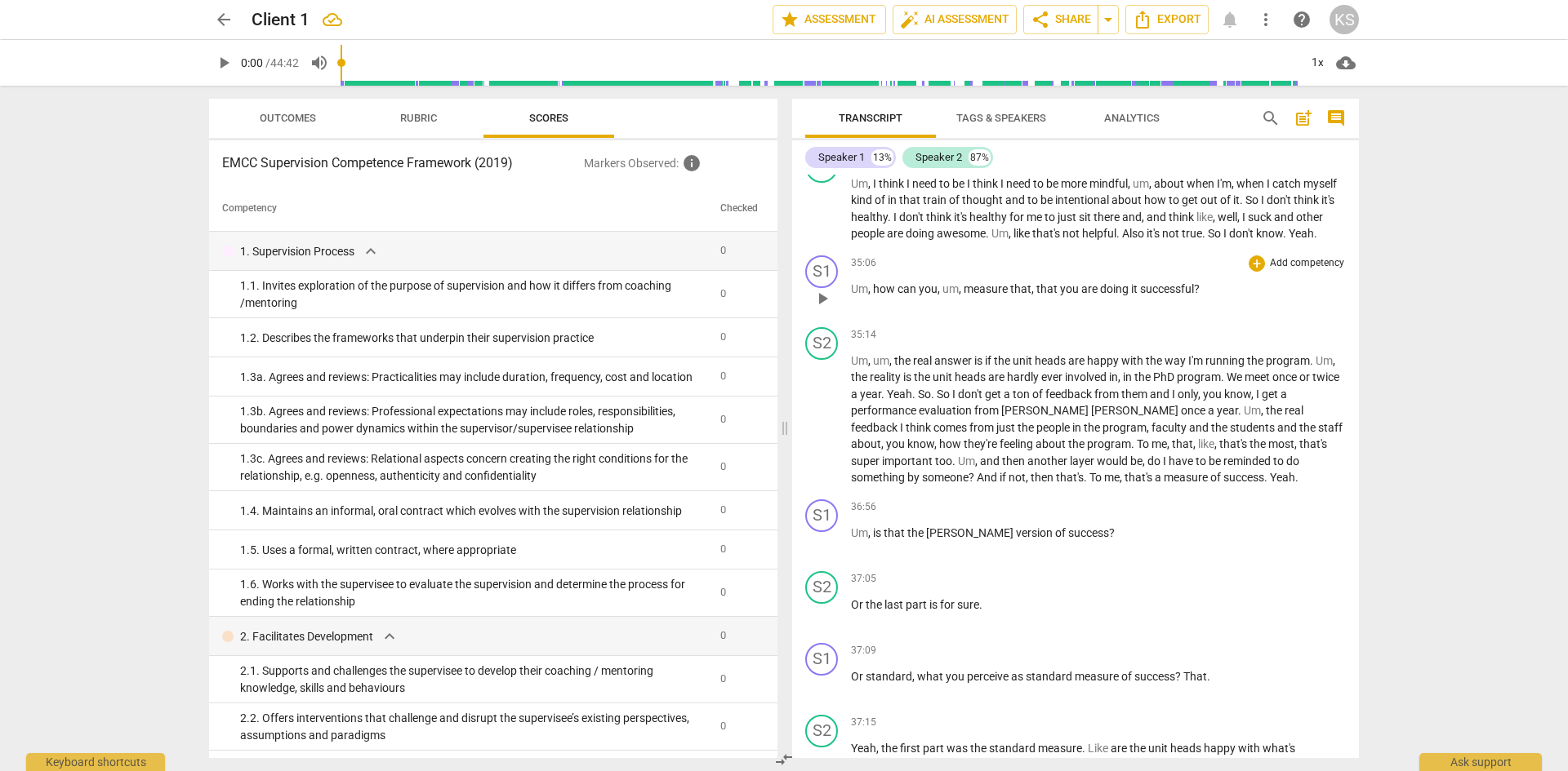
click at [1196, 296] on span "?" at bounding box center [1197, 288] width 6 height 13
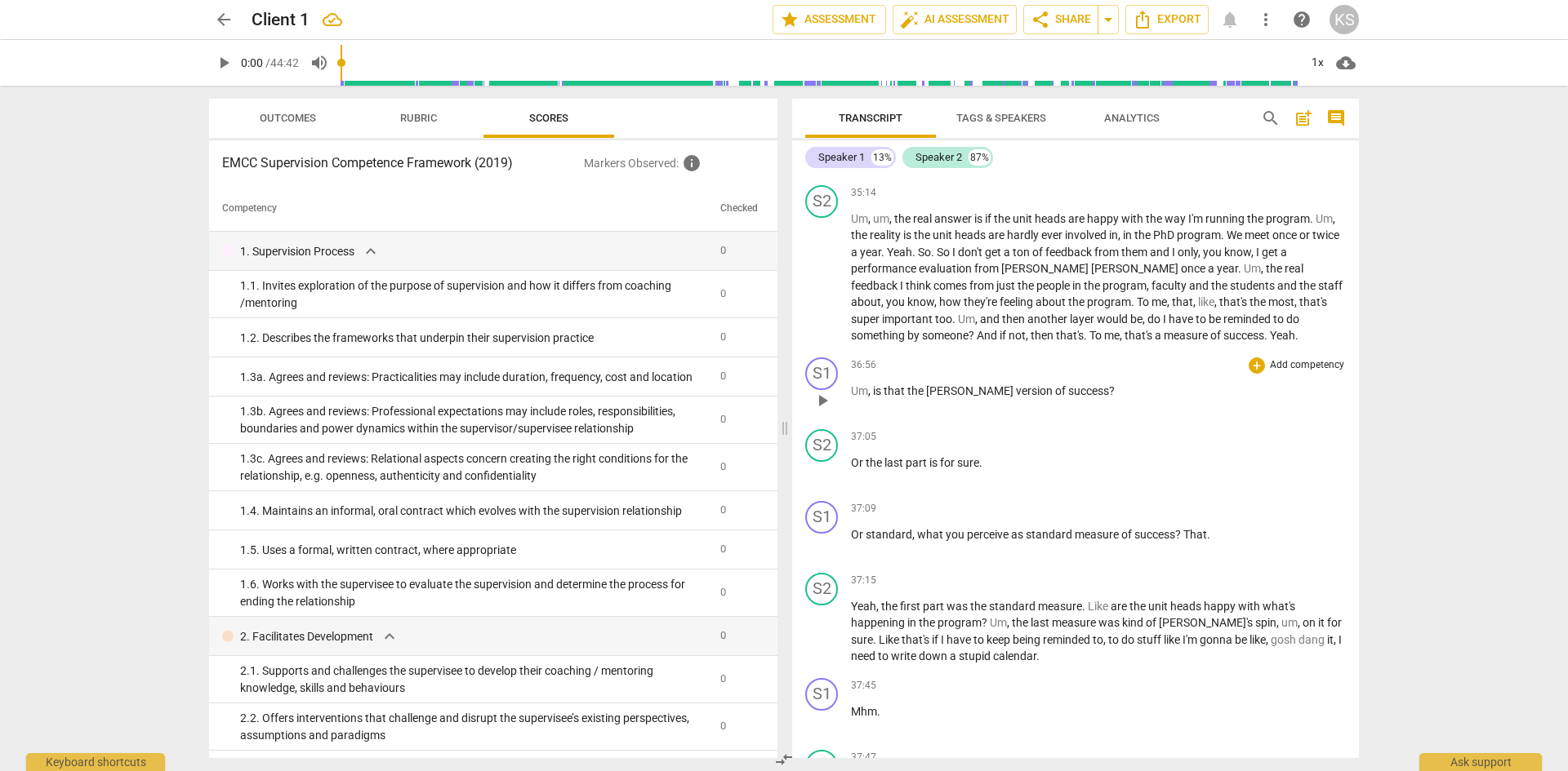
scroll to position [5448, 0]
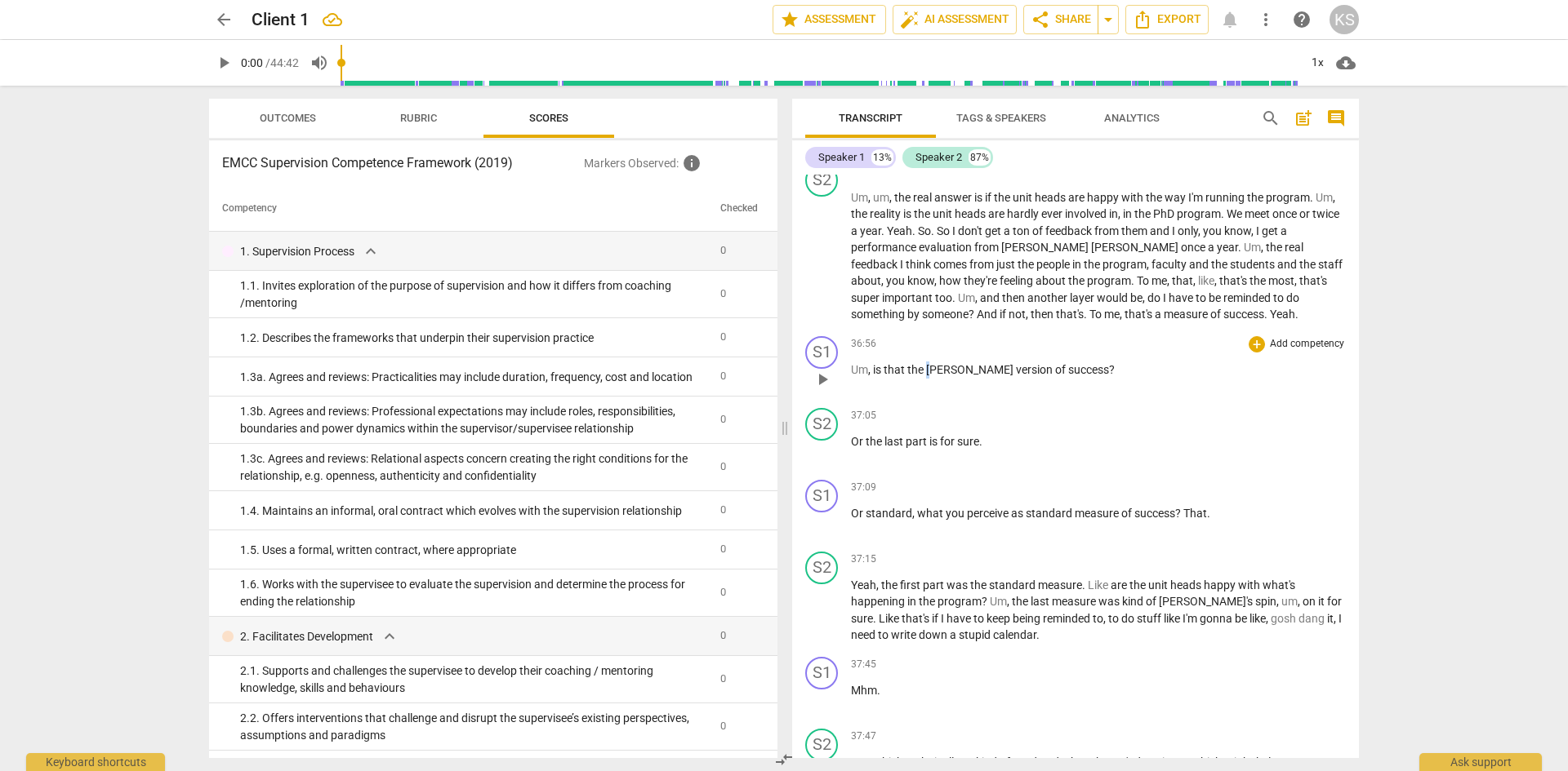
click at [934, 376] on span "endy" at bounding box center [971, 369] width 90 height 13
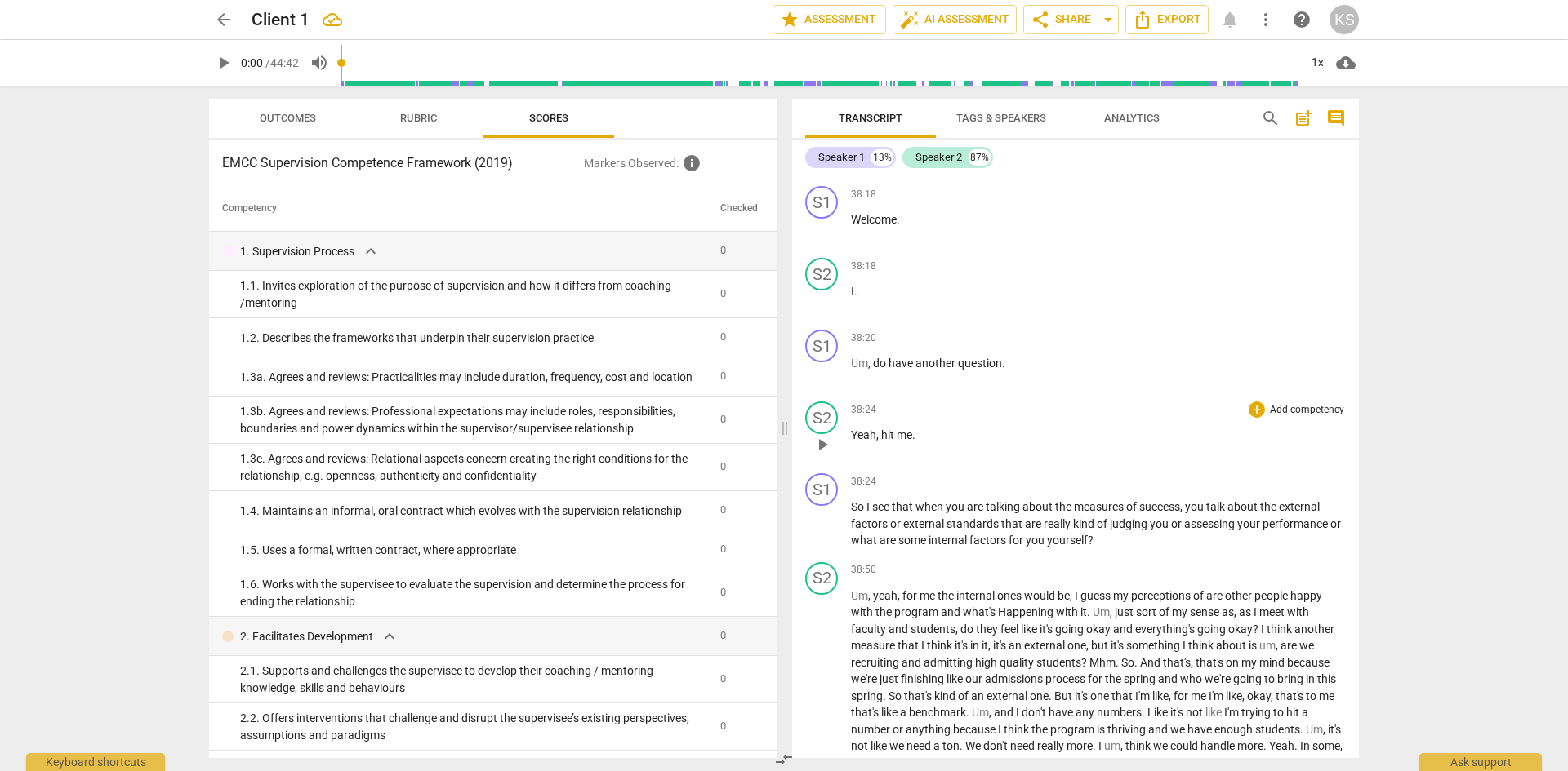
scroll to position [6100, 0]
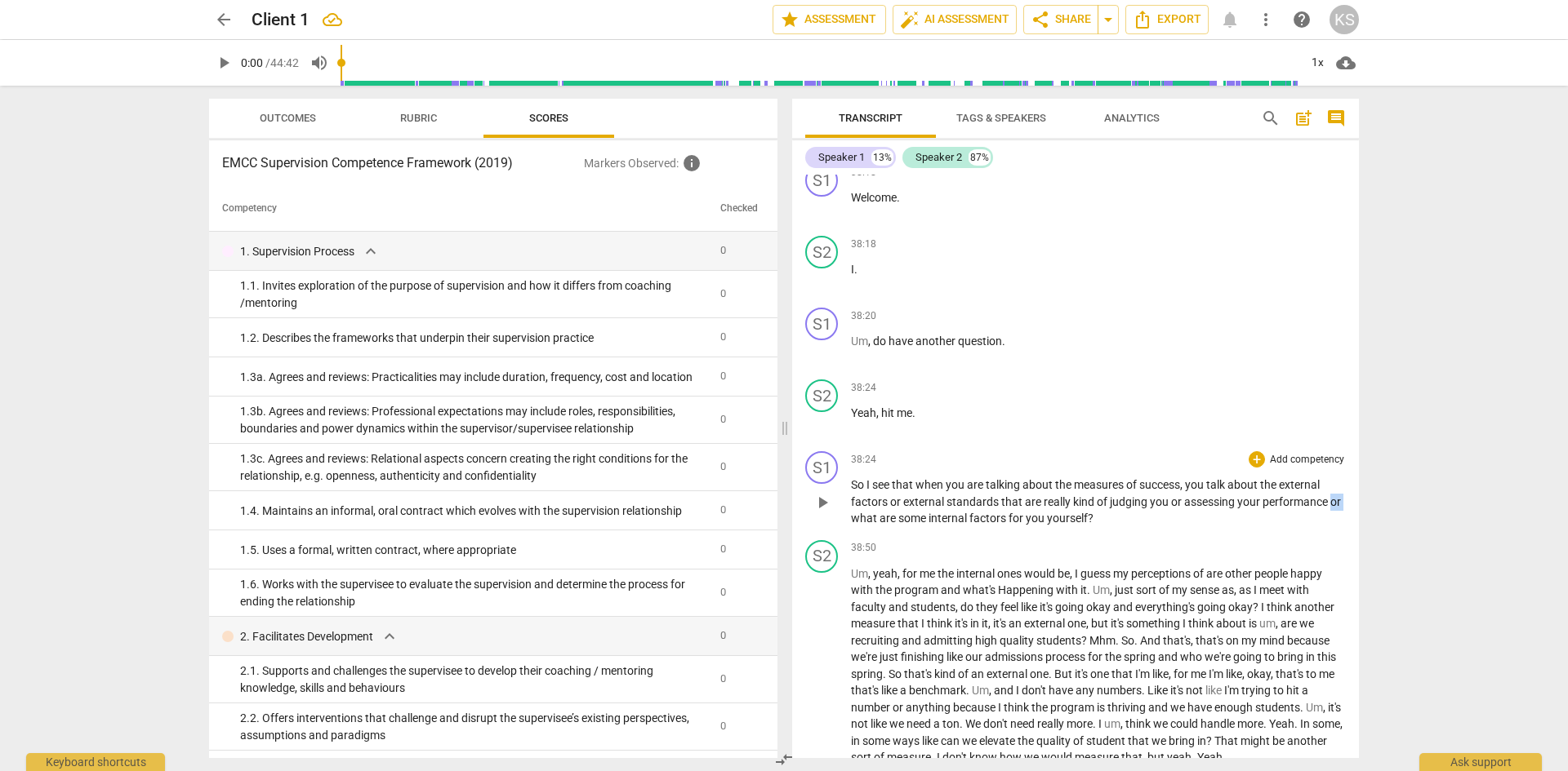
drag, startPoint x: 863, startPoint y: 549, endPoint x: 850, endPoint y: 549, distance: 13.0
click at [850, 533] on div "S1 play_arrow pause 38:24 + Add competency keyboard_arrow_right So I see that w…" at bounding box center [1076, 489] width 567 height 89
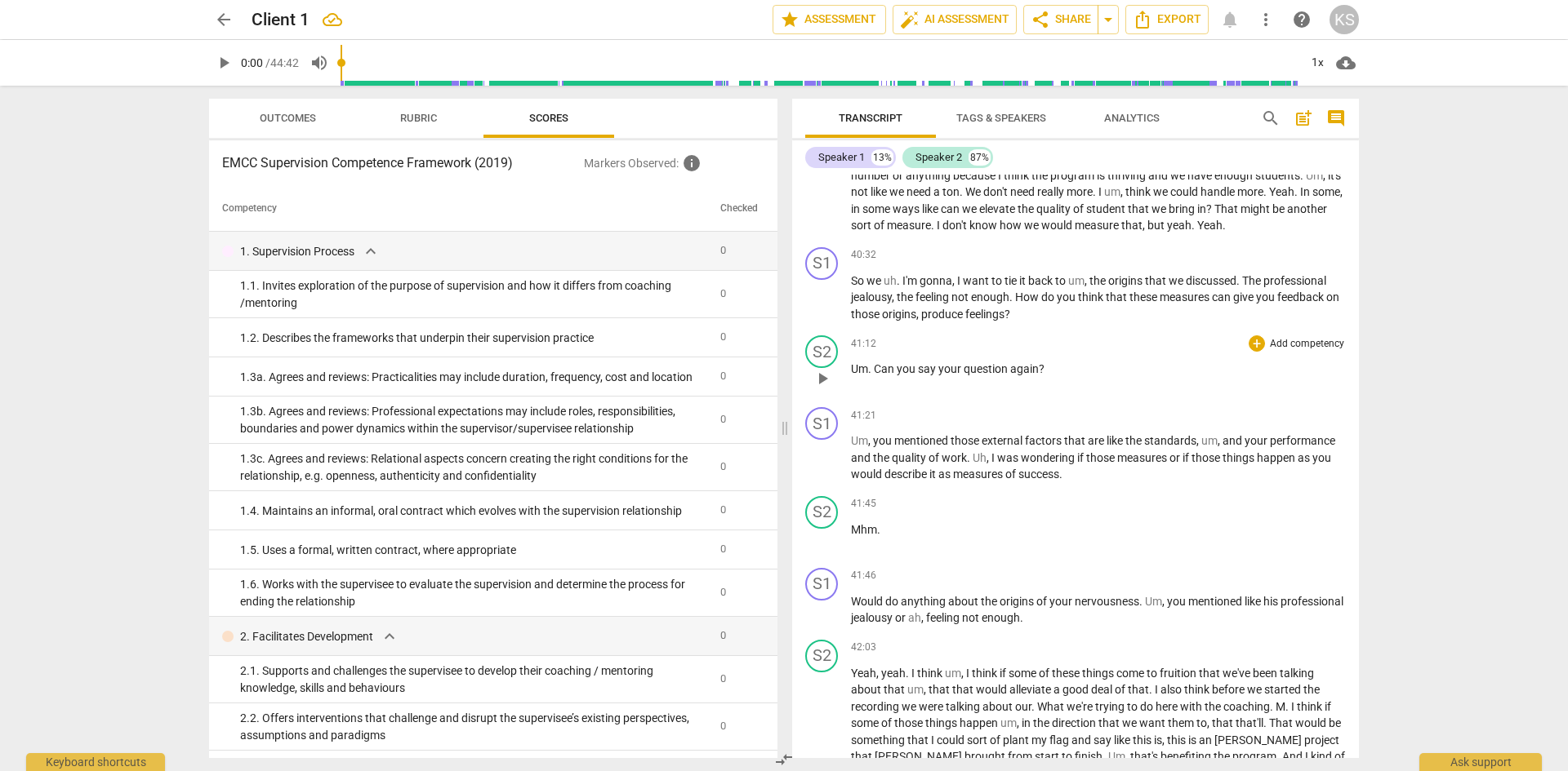
scroll to position [6672, 0]
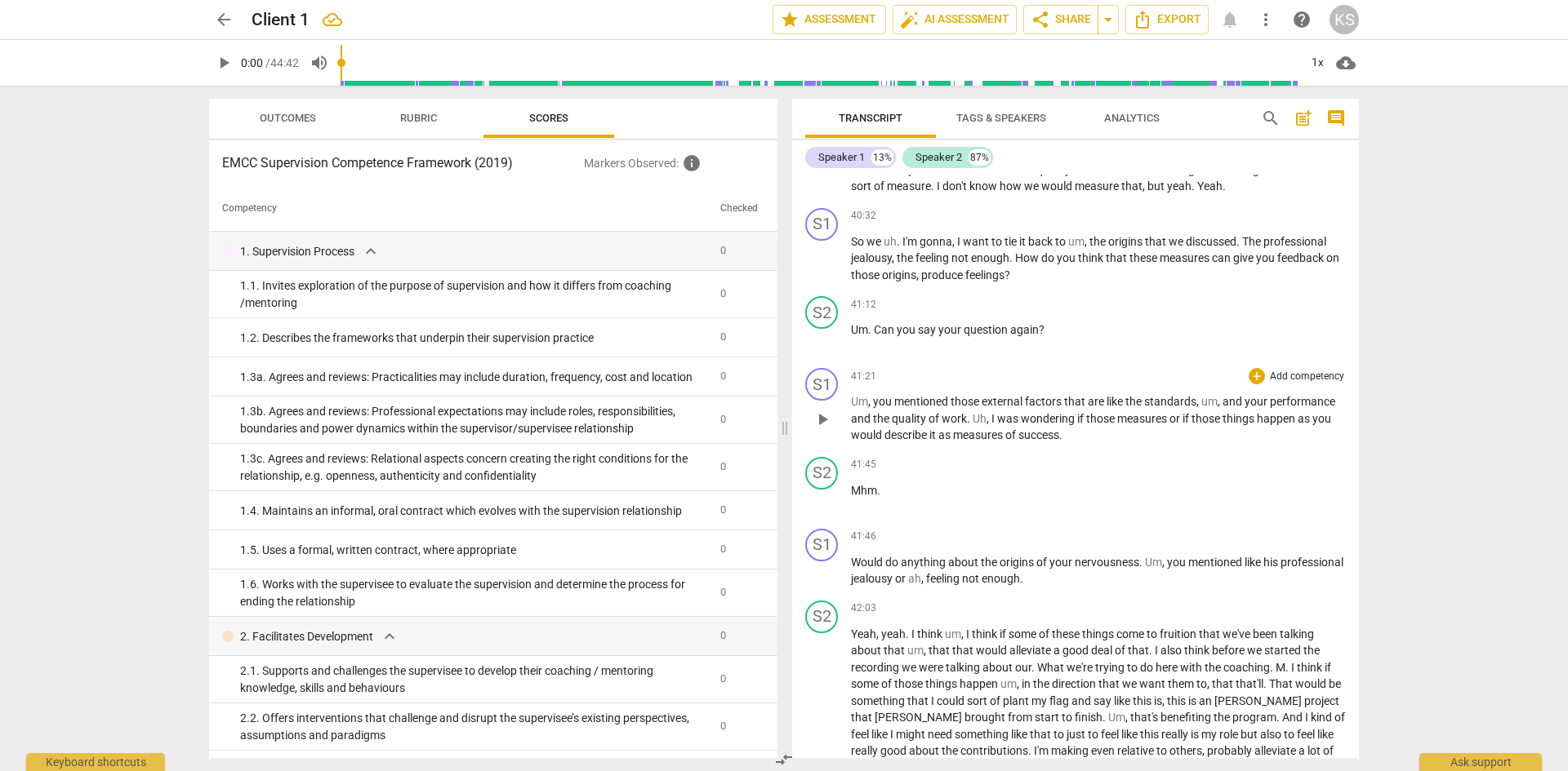
click at [1299, 425] on span "as" at bounding box center [1304, 418] width 14 height 13
click at [1059, 441] on span "success" at bounding box center [1039, 435] width 41 height 13
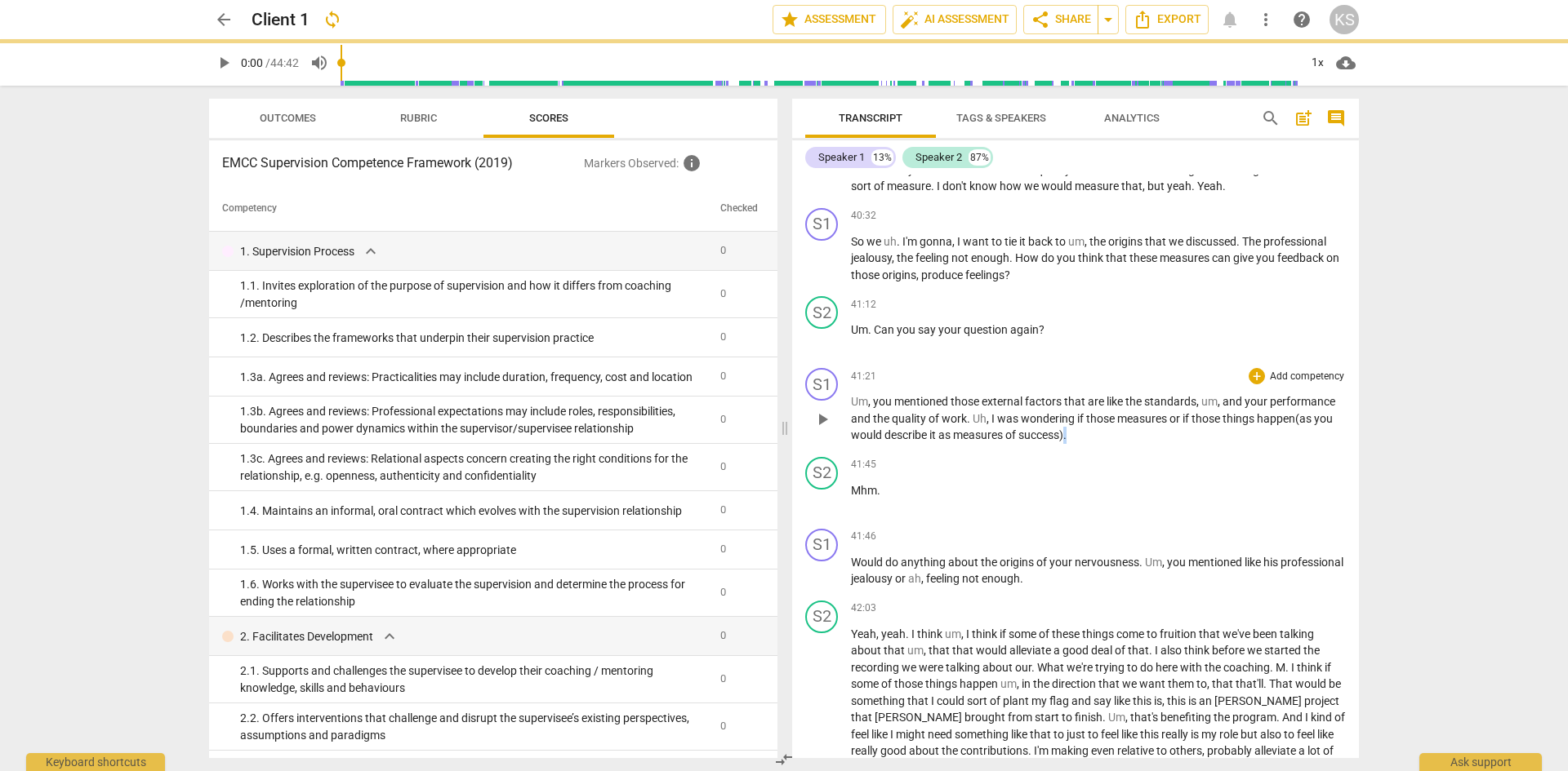
click at [1067, 444] on p "Um , you mentioned those external factors that are like the standards , um , an…" at bounding box center [1098, 418] width 495 height 51
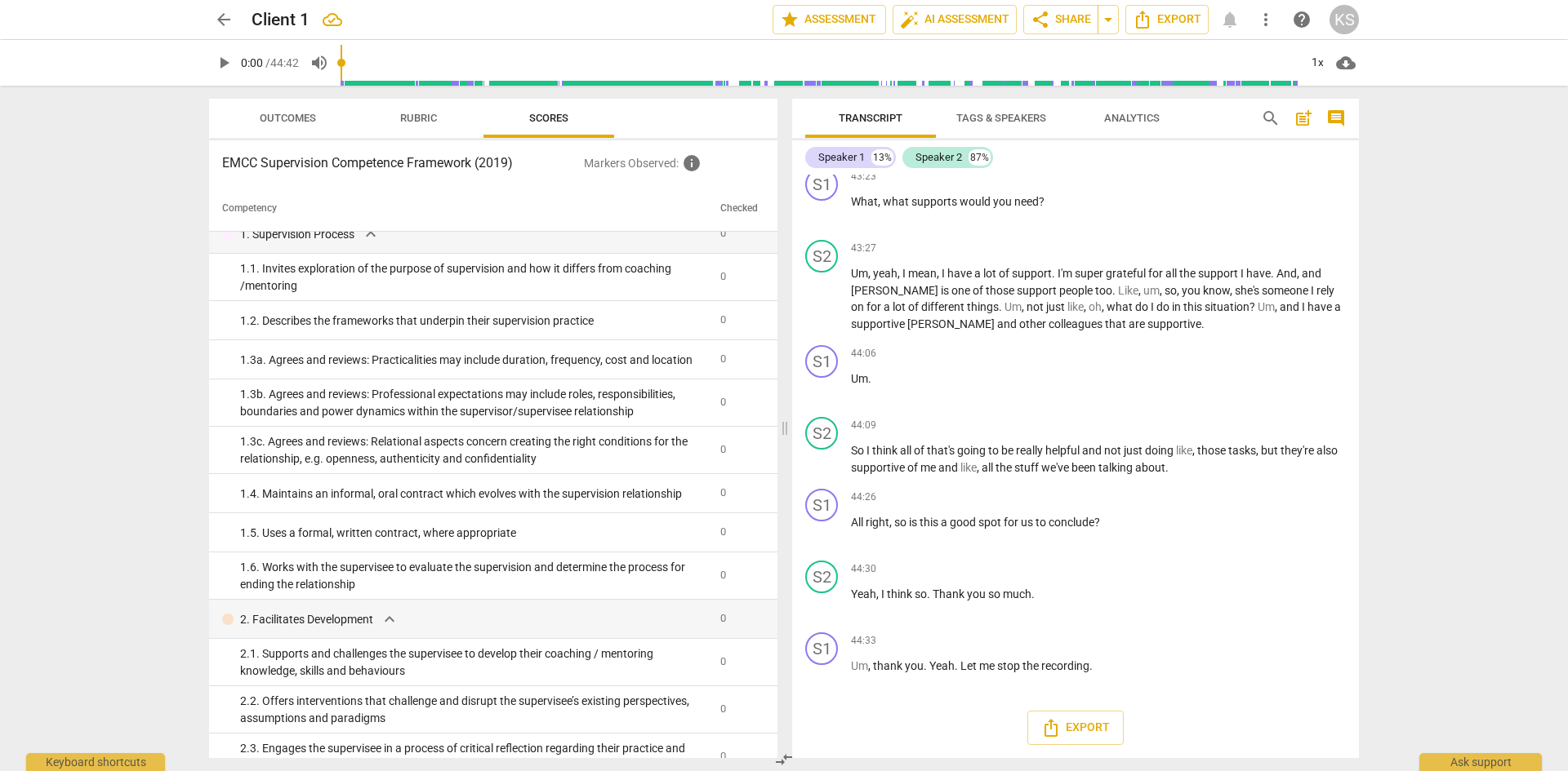
scroll to position [0, 0]
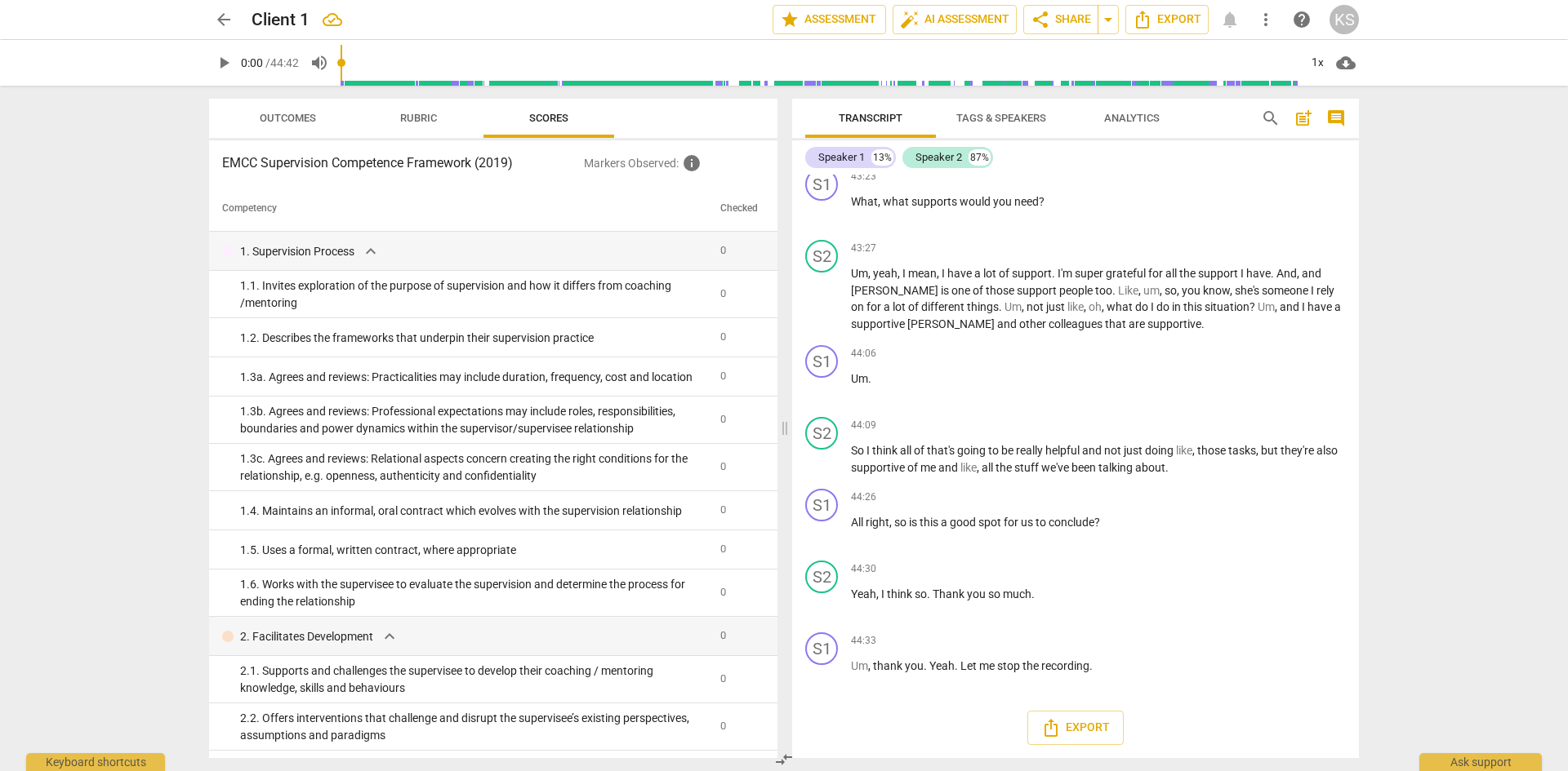
click at [277, 115] on span "Outcomes" at bounding box center [288, 118] width 57 height 12
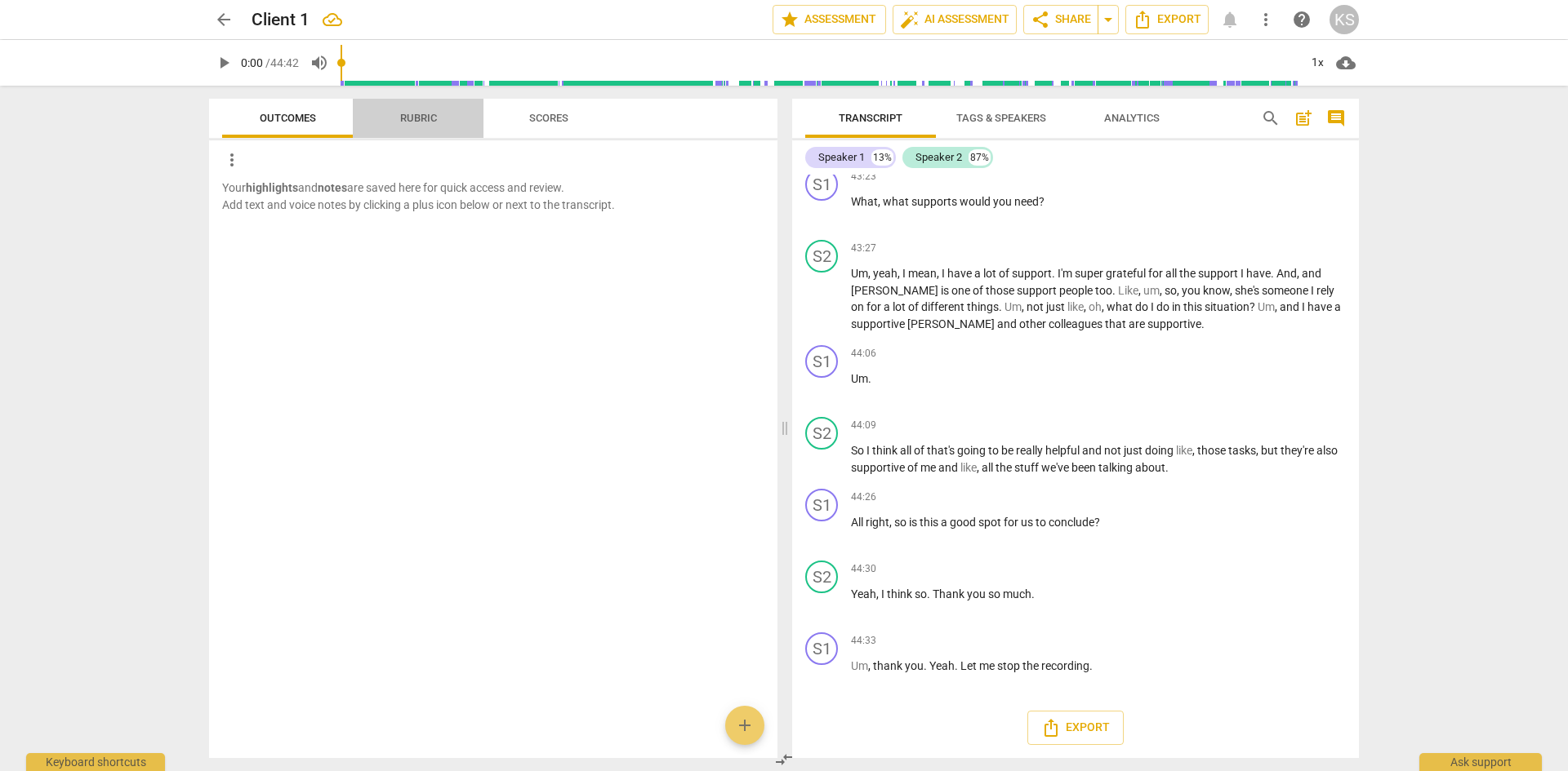
click at [430, 117] on span "Rubric" at bounding box center [418, 118] width 36 height 12
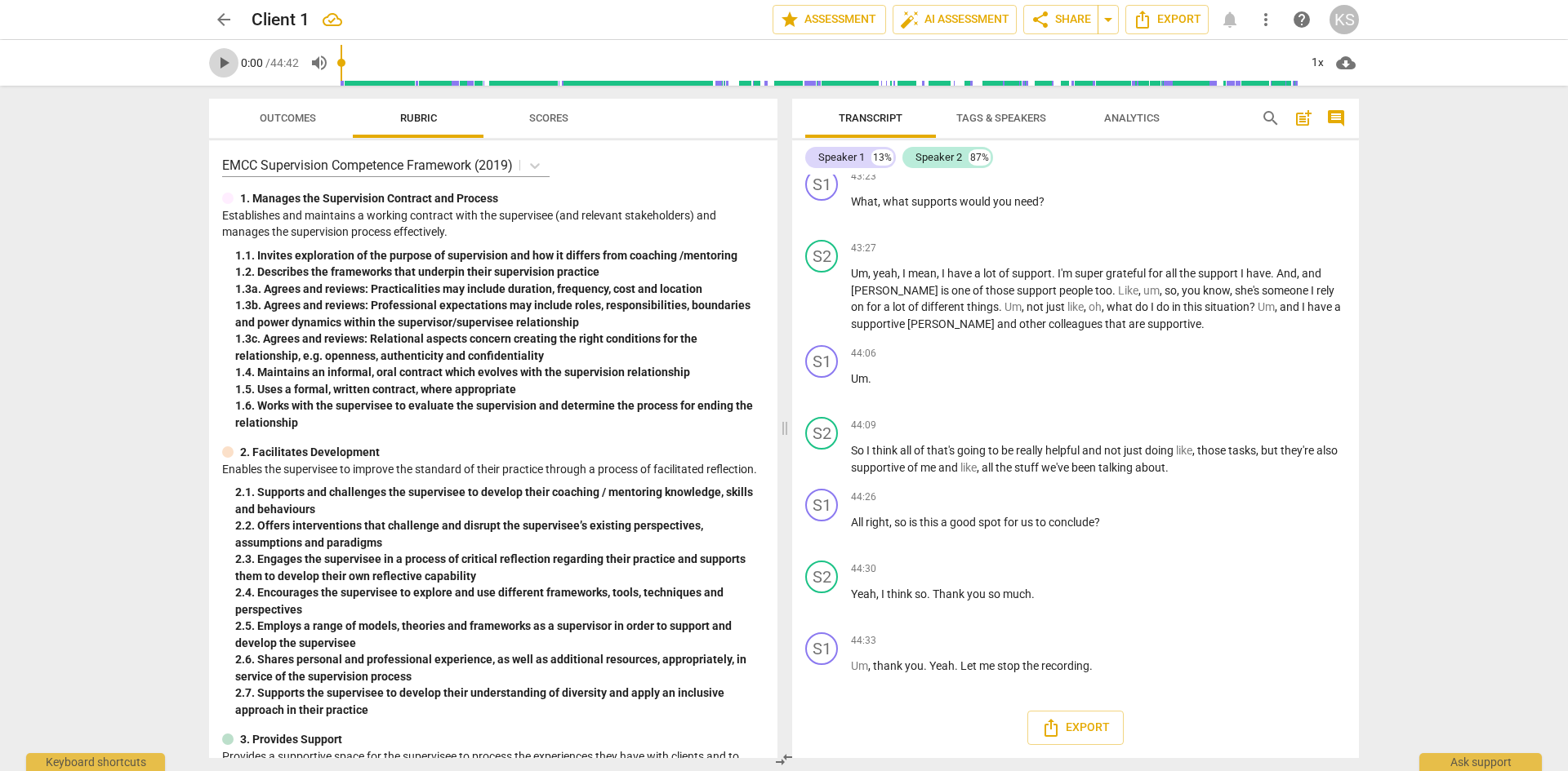
click at [225, 63] on span "play_arrow" at bounding box center [223, 63] width 19 height 19
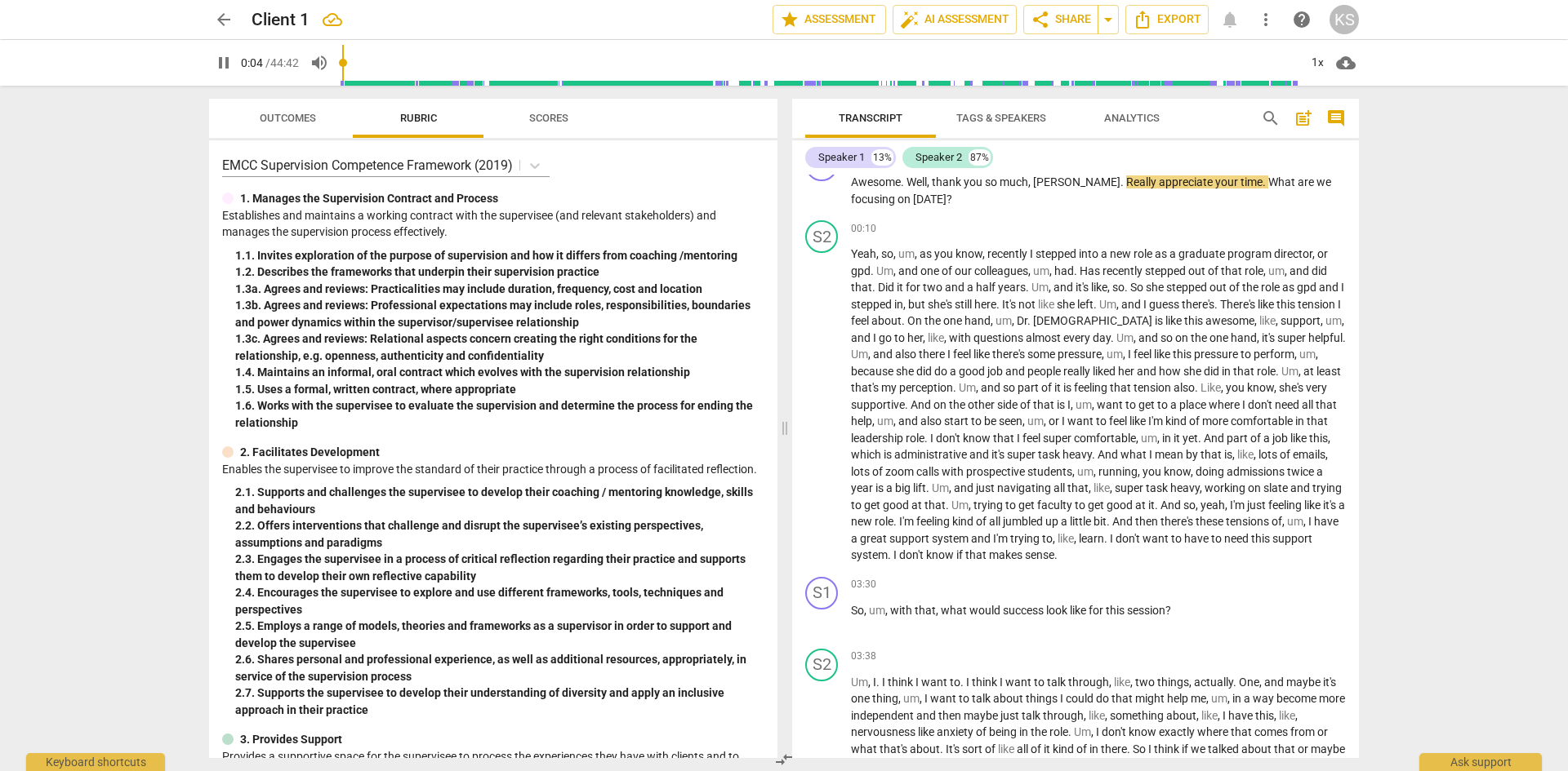
type input "4"
click at [225, 68] on span "pause" at bounding box center [223, 63] width 19 height 19
type input "10"
click at [1047, 18] on span "share" at bounding box center [1040, 19] width 19 height 19
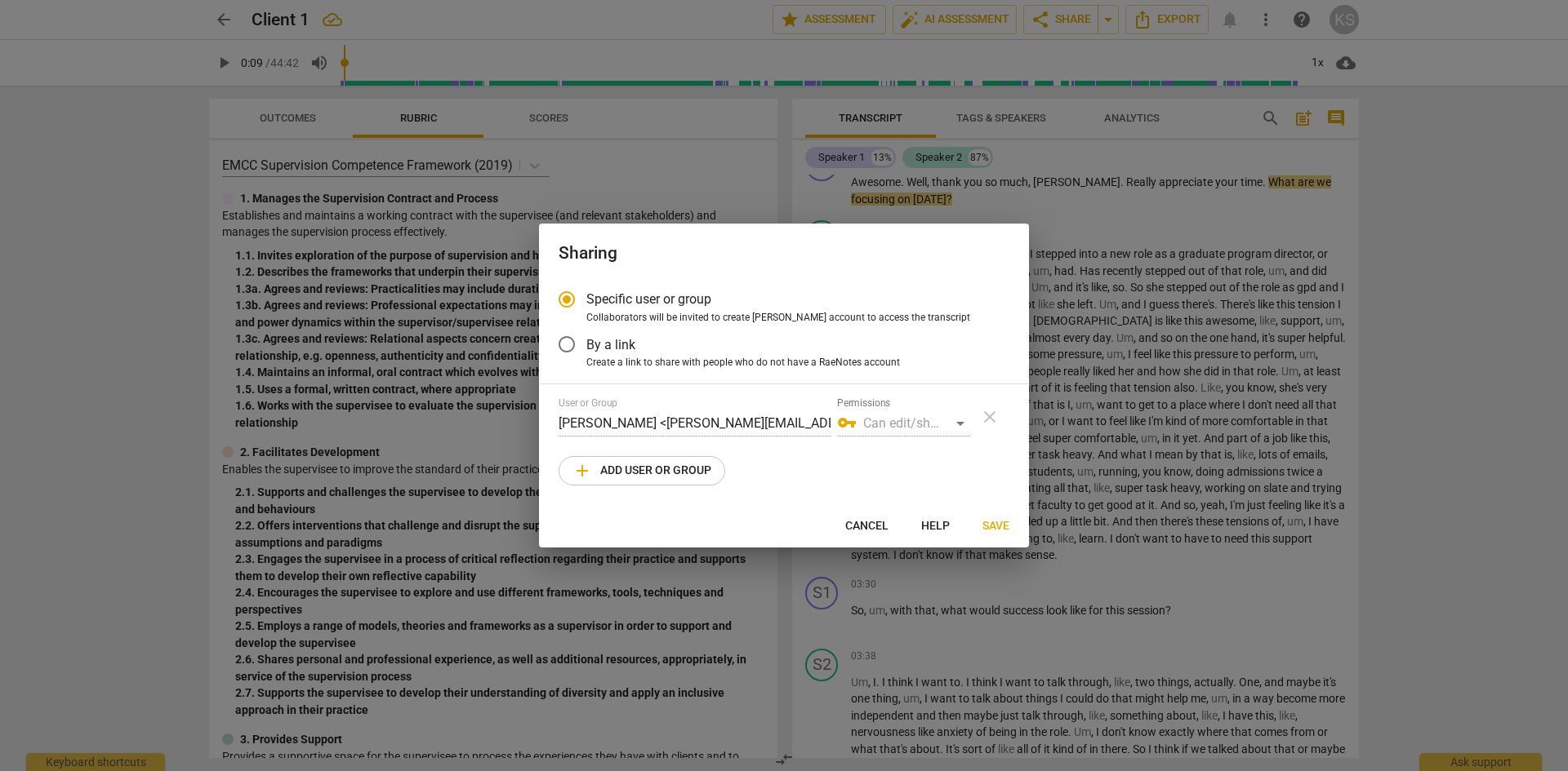
radio input "false"
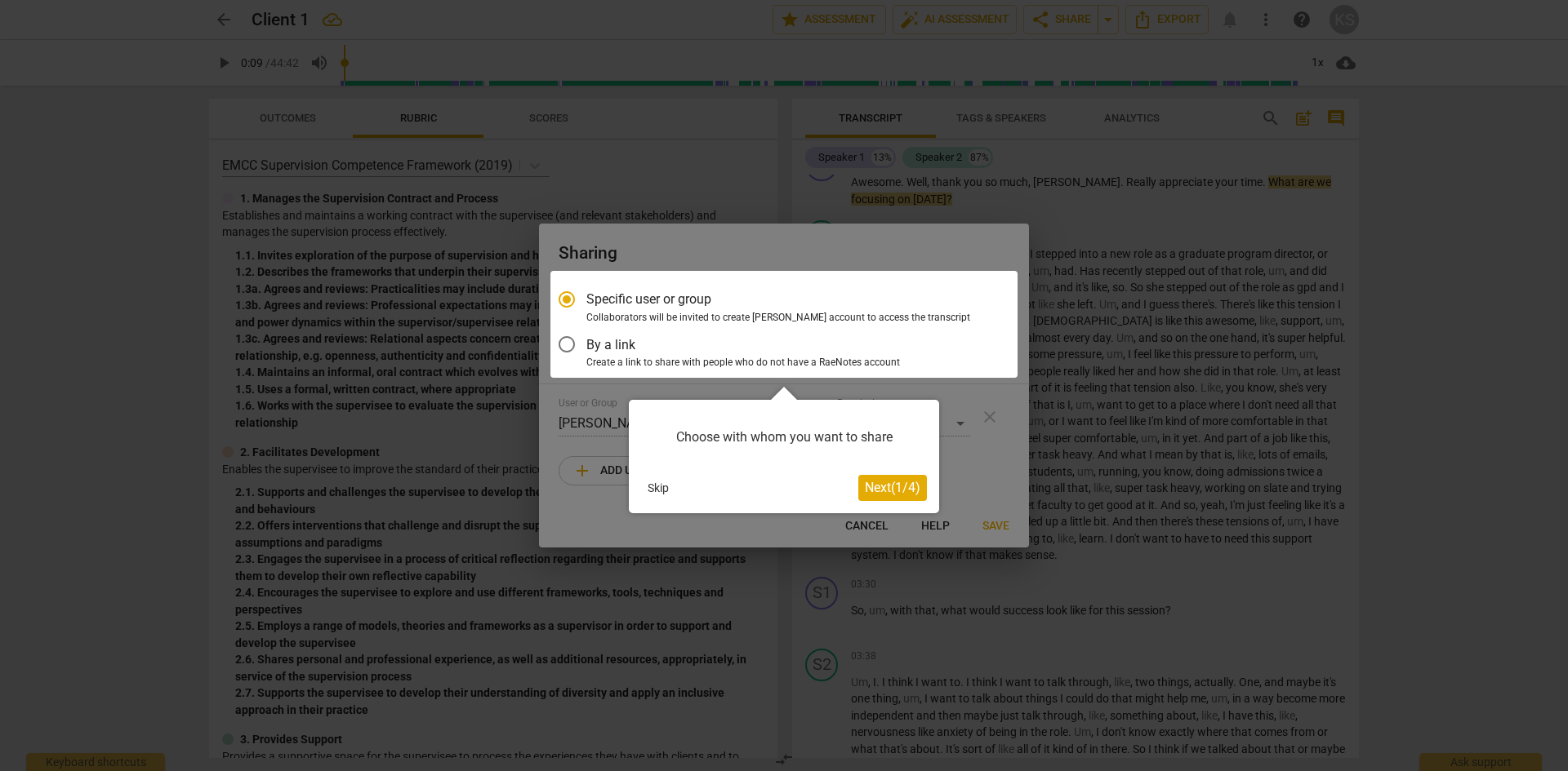
click at [617, 343] on div at bounding box center [784, 325] width 467 height 107
click at [567, 342] on div at bounding box center [784, 325] width 467 height 107
click at [876, 485] on span "Next ( 1 / 4 )" at bounding box center [893, 488] width 56 height 15
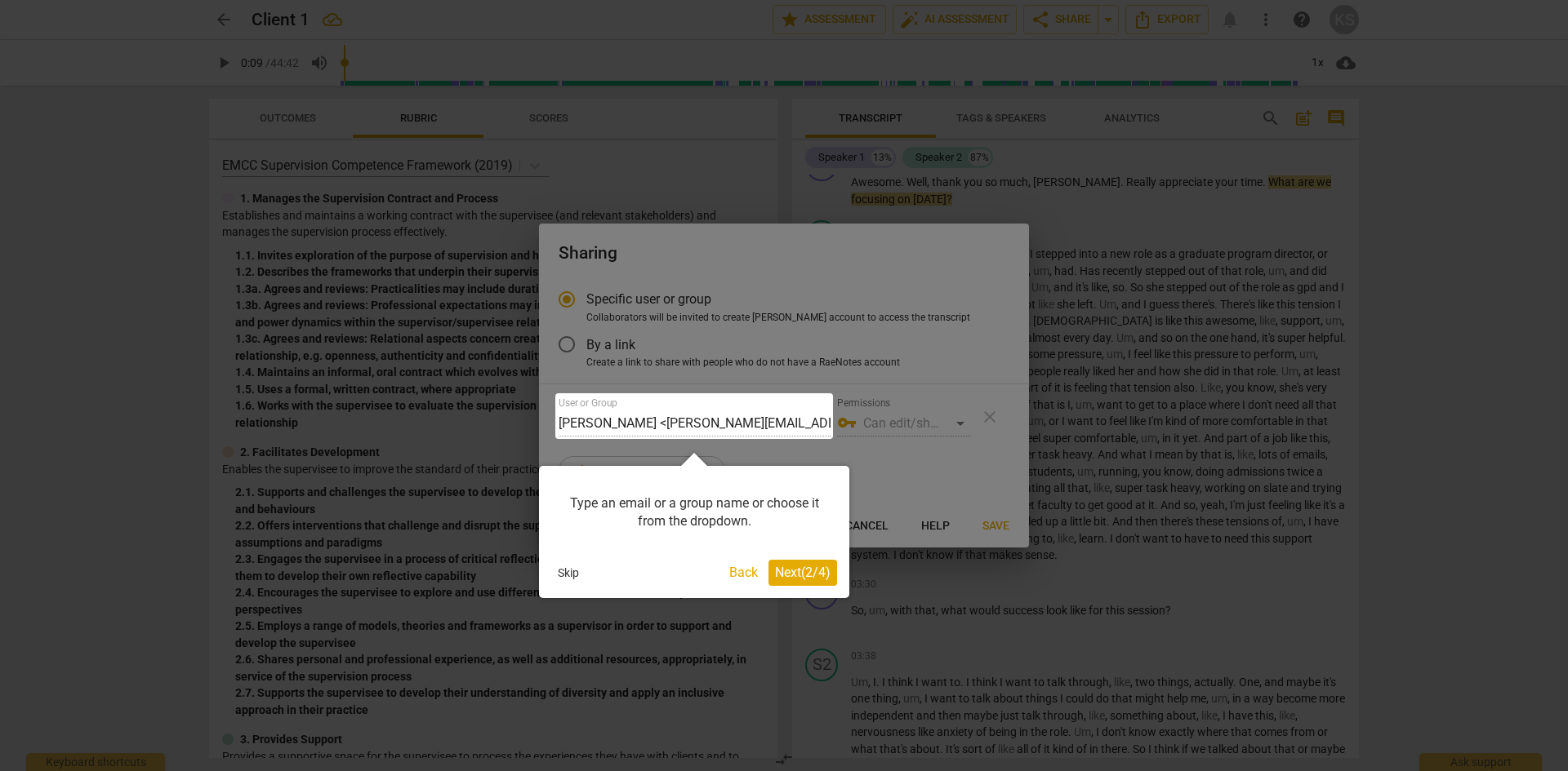
click at [659, 424] on div at bounding box center [694, 416] width 277 height 46
click at [792, 574] on span "Next ( 2 / 4 )" at bounding box center [803, 572] width 56 height 15
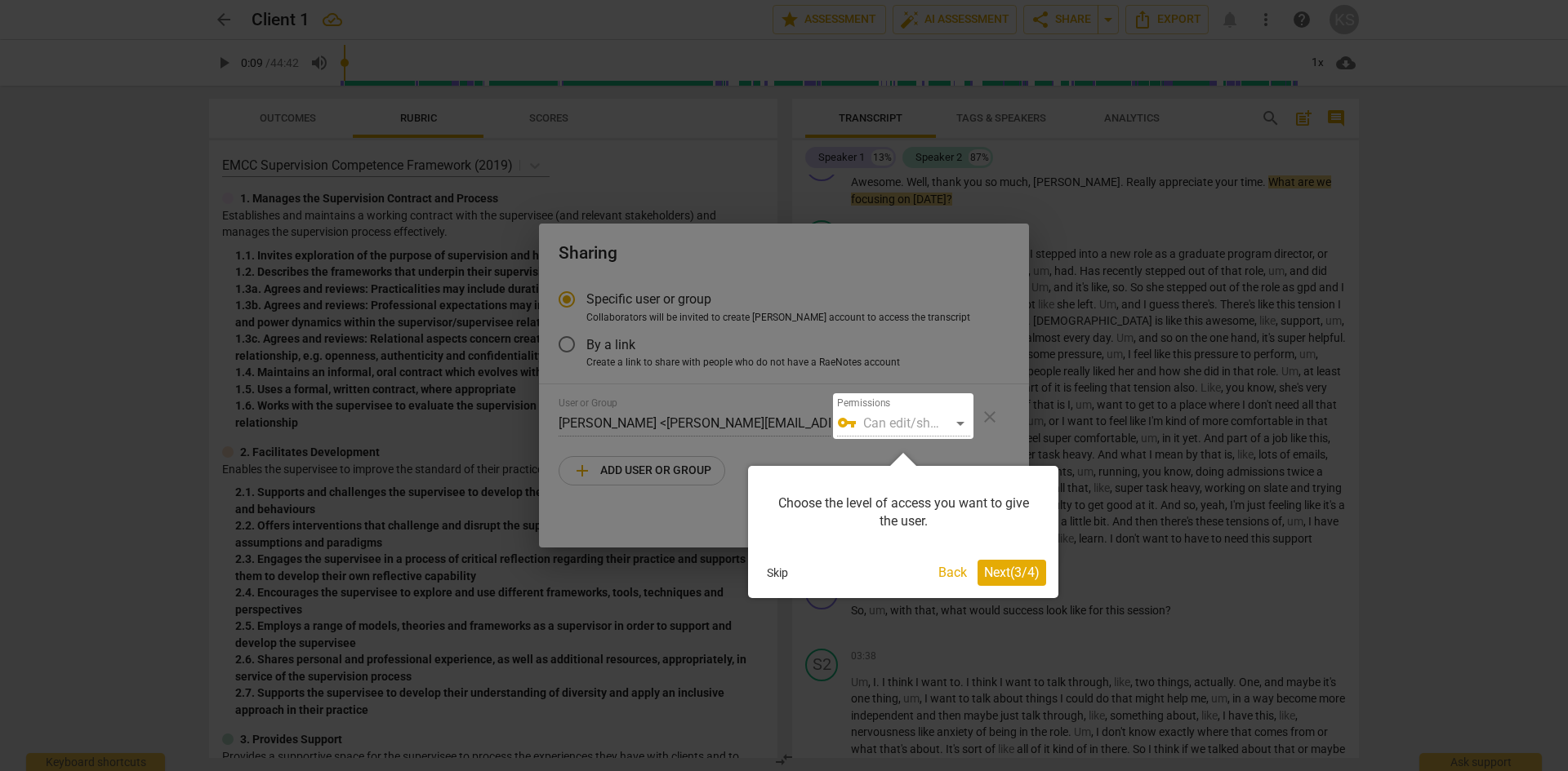
click at [945, 574] on button "Back" at bounding box center [952, 572] width 41 height 26
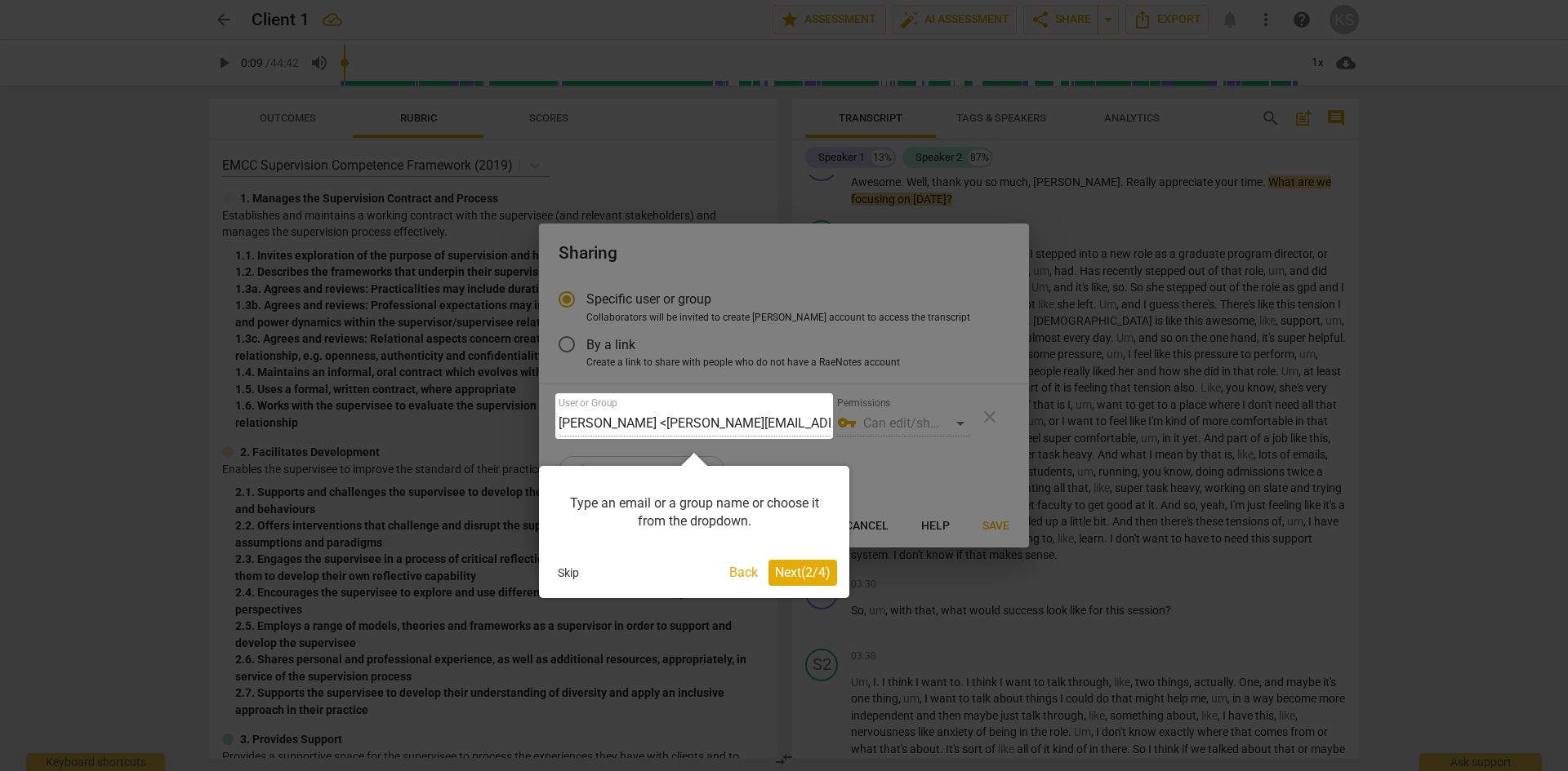
drag, startPoint x: 700, startPoint y: 415, endPoint x: 609, endPoint y: 424, distance: 91.4
click at [609, 424] on div at bounding box center [694, 416] width 277 height 46
click at [719, 418] on div at bounding box center [694, 416] width 277 height 46
click at [569, 571] on button "Skip" at bounding box center [568, 572] width 35 height 25
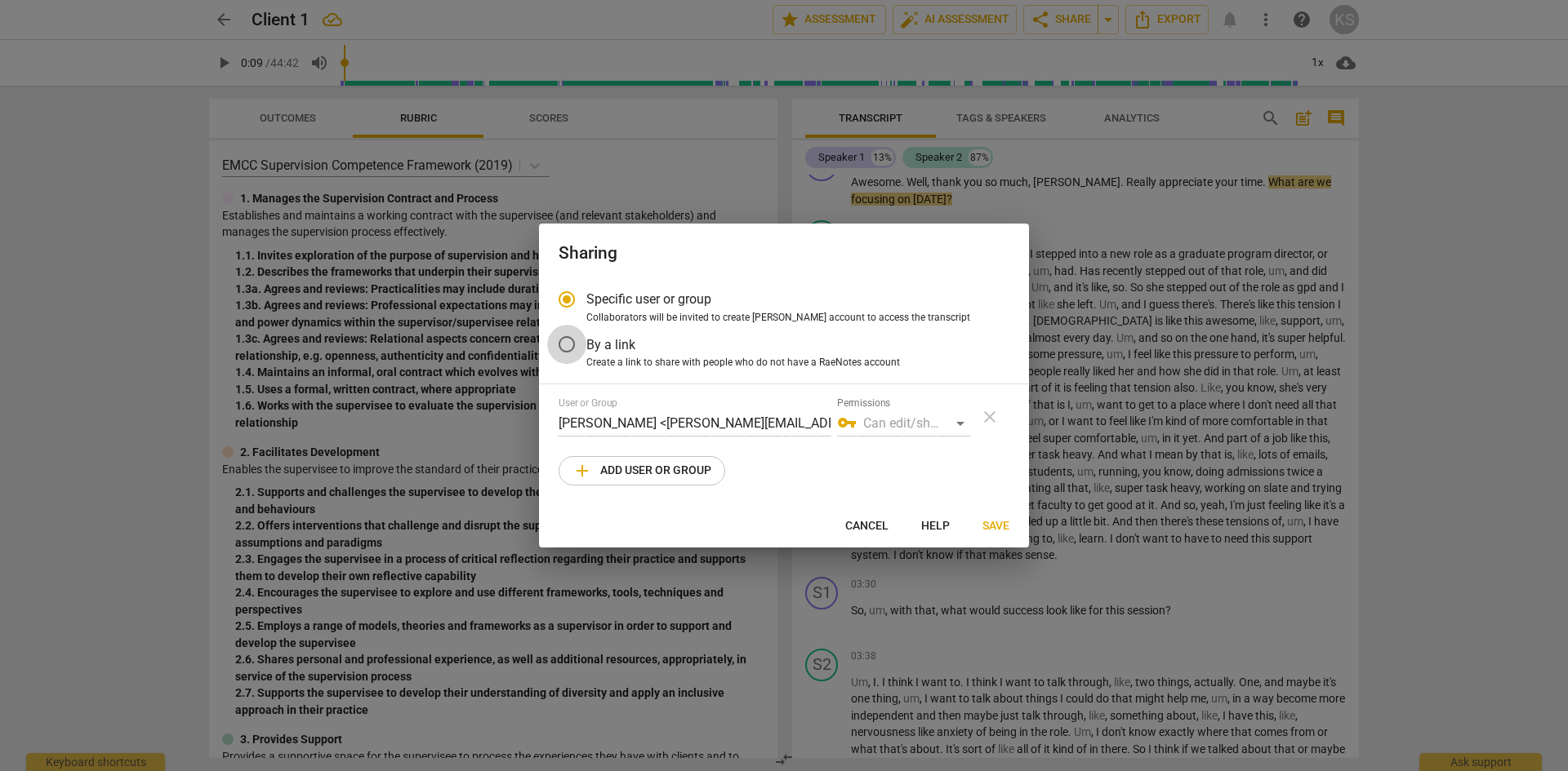
click at [565, 342] on input "By a link" at bounding box center [567, 344] width 39 height 39
radio input "false"
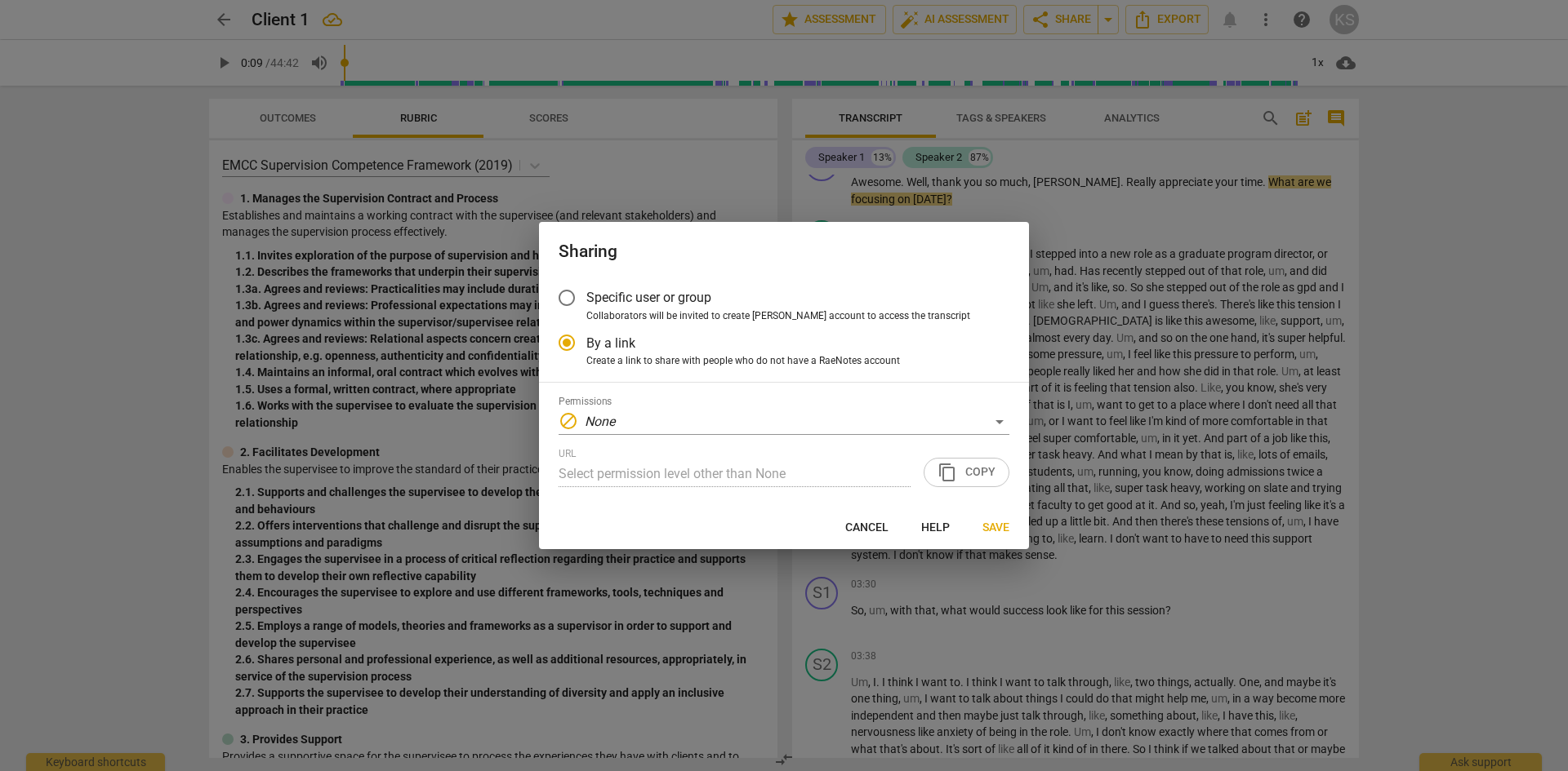
click at [573, 295] on input "Specific user or group" at bounding box center [567, 298] width 39 height 39
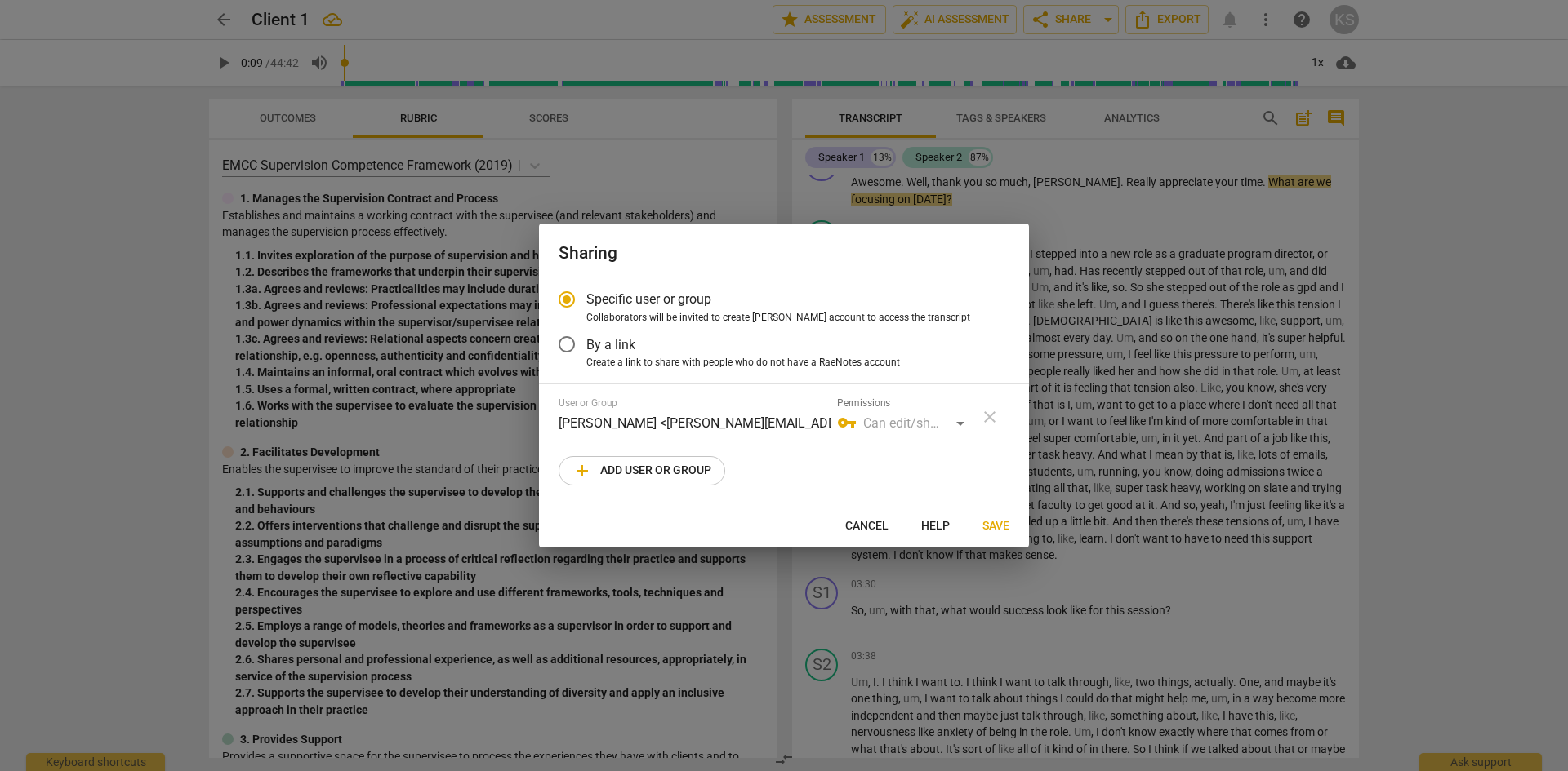
click at [628, 474] on span "add Add user or group" at bounding box center [642, 471] width 139 height 19
radio input "false"
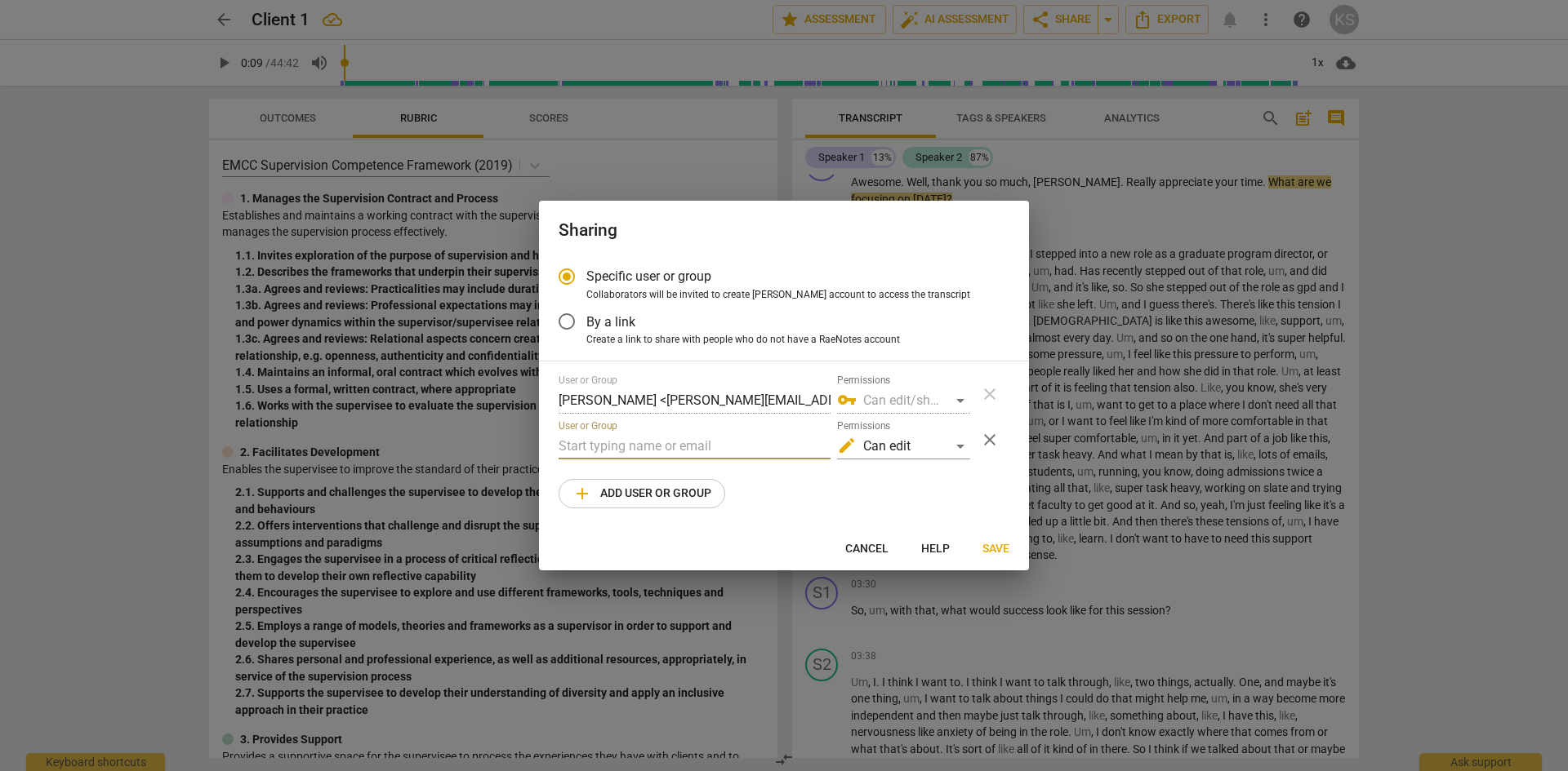
click at [663, 449] on input "text" at bounding box center [694, 446] width 272 height 26
paste input "tim@linkresourcegroup.net"
type input "tim@linkresourcegroup.net"
click at [991, 545] on span "Save" at bounding box center [996, 549] width 27 height 16
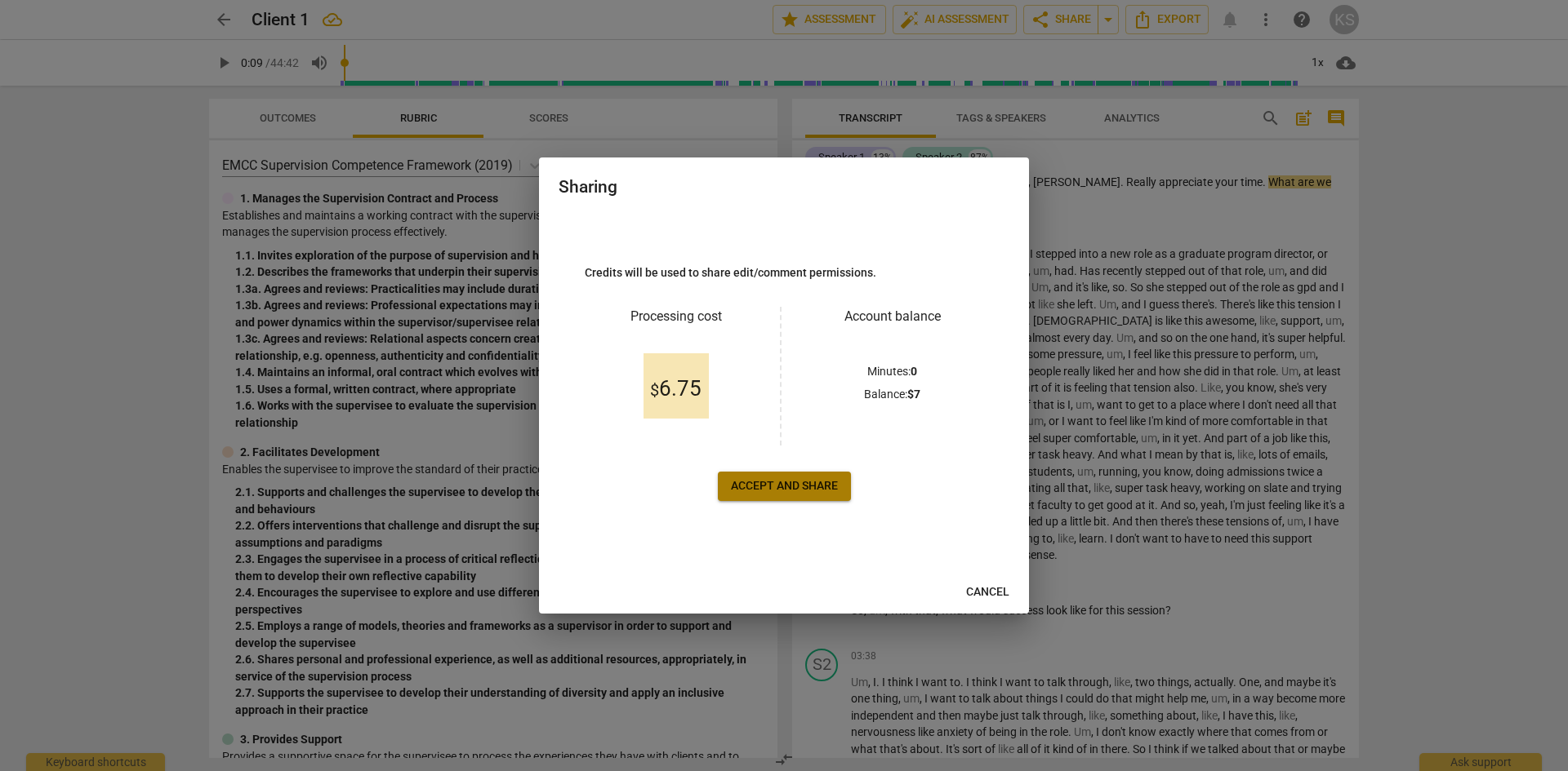
click at [780, 485] on span "Accept and share" at bounding box center [784, 486] width 107 height 16
